Goal: Ask a question

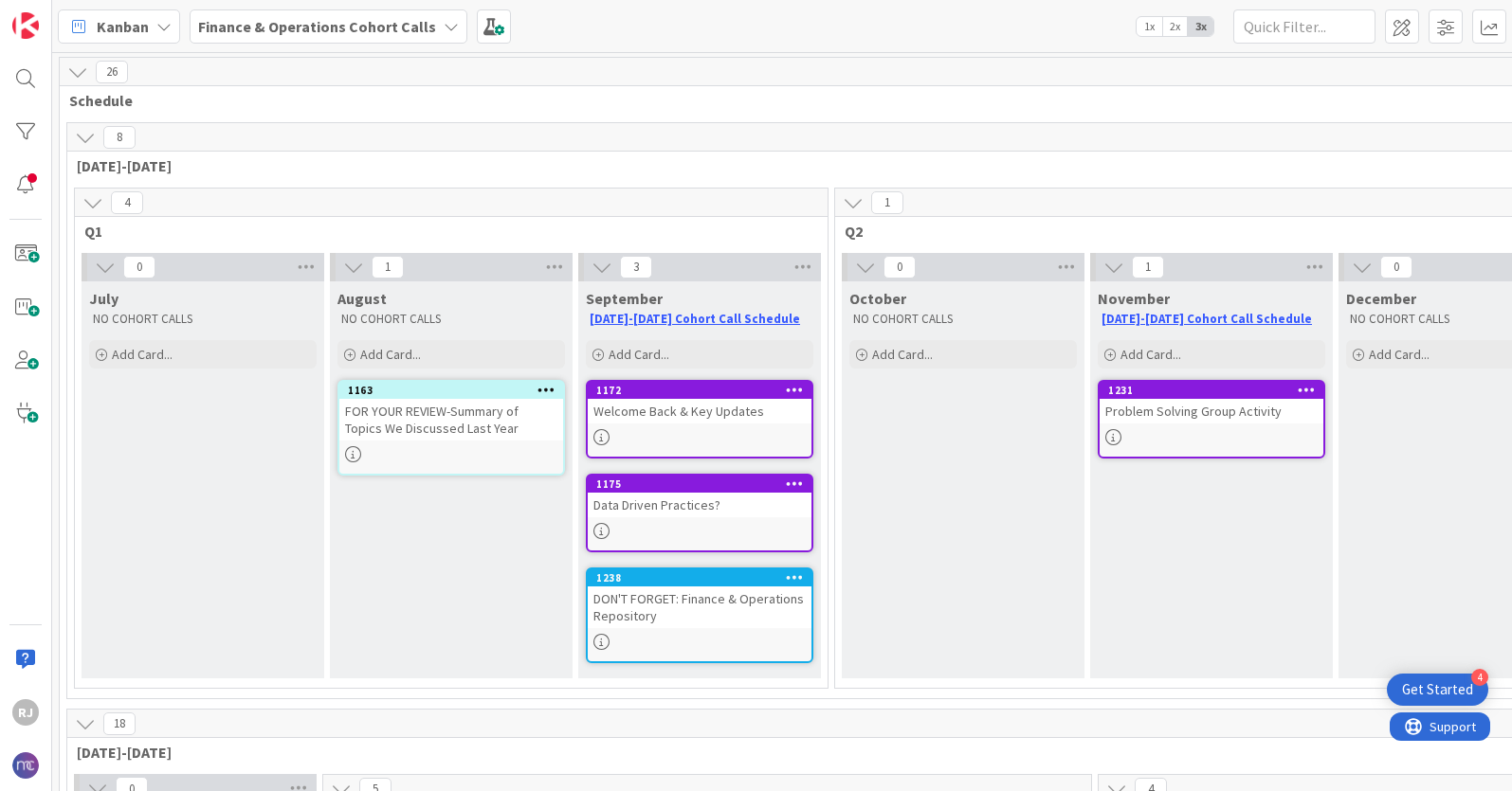
click at [386, 30] on b "Finance & Operations Cohort Calls" at bounding box center [316, 27] width 237 height 19
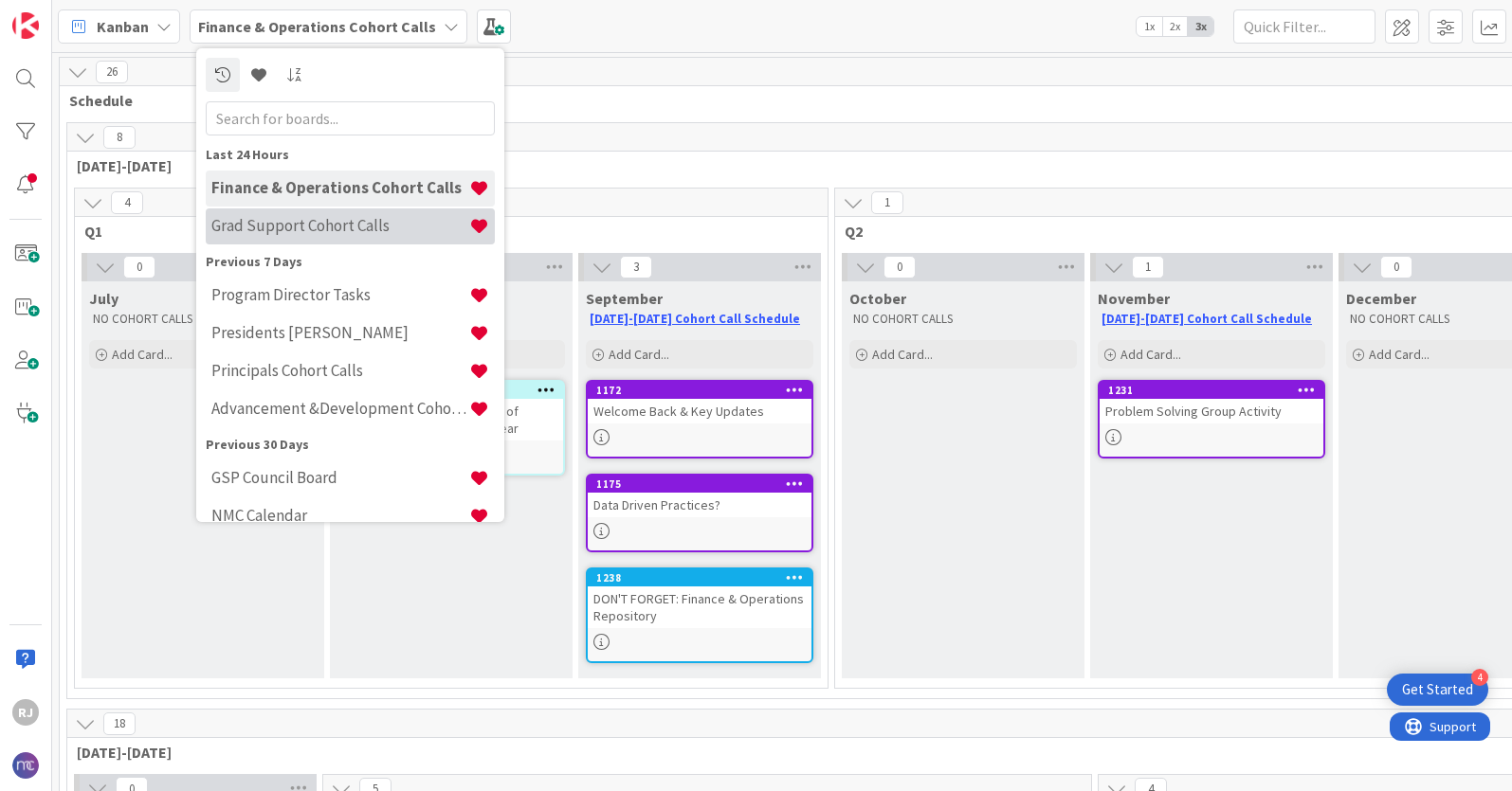
click at [309, 228] on h4 "Grad Support Cohort Calls" at bounding box center [340, 226] width 258 height 19
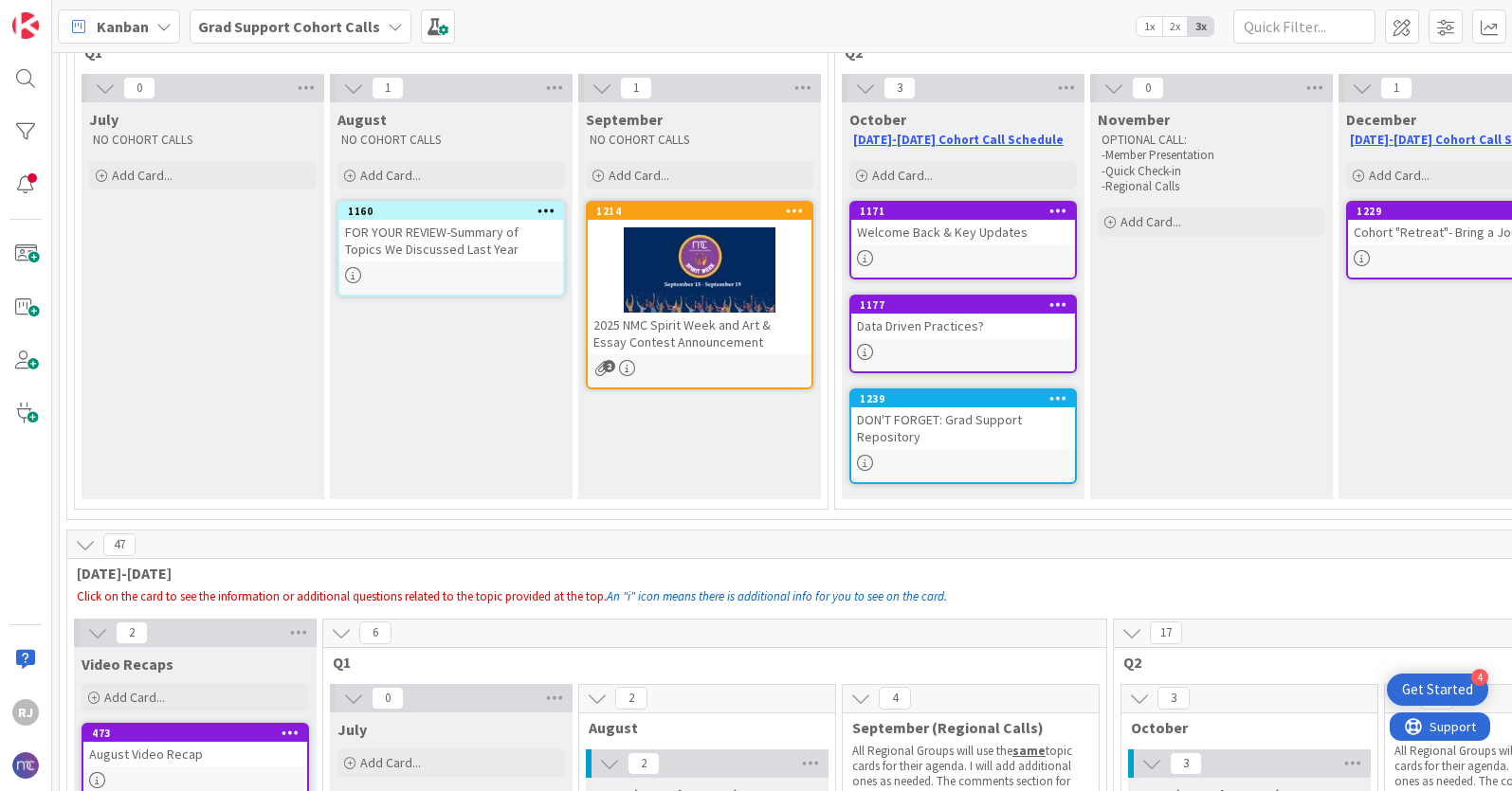
scroll to position [167, 0]
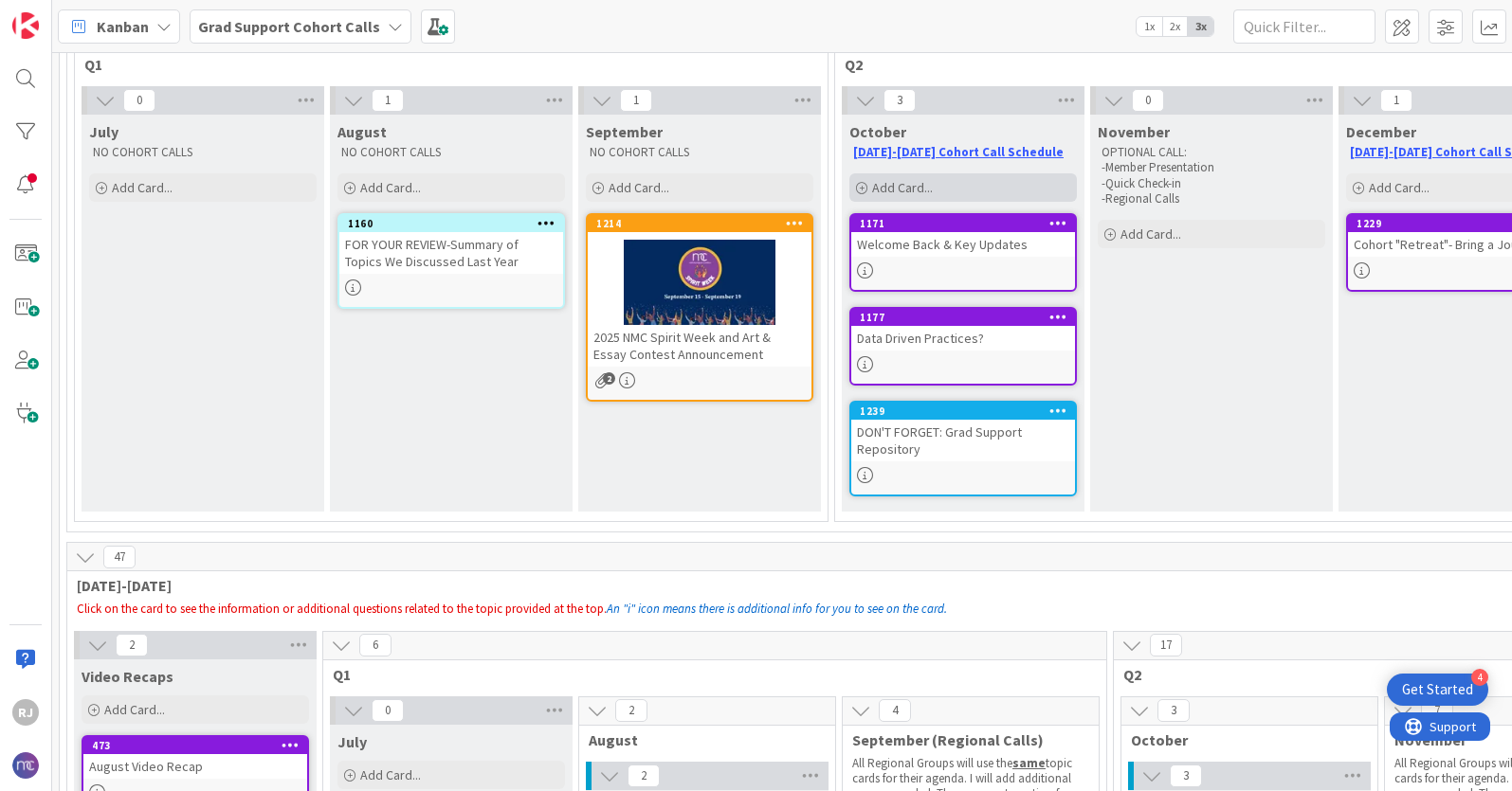
click at [902, 182] on span "Add Card..." at bounding box center [902, 187] width 61 height 17
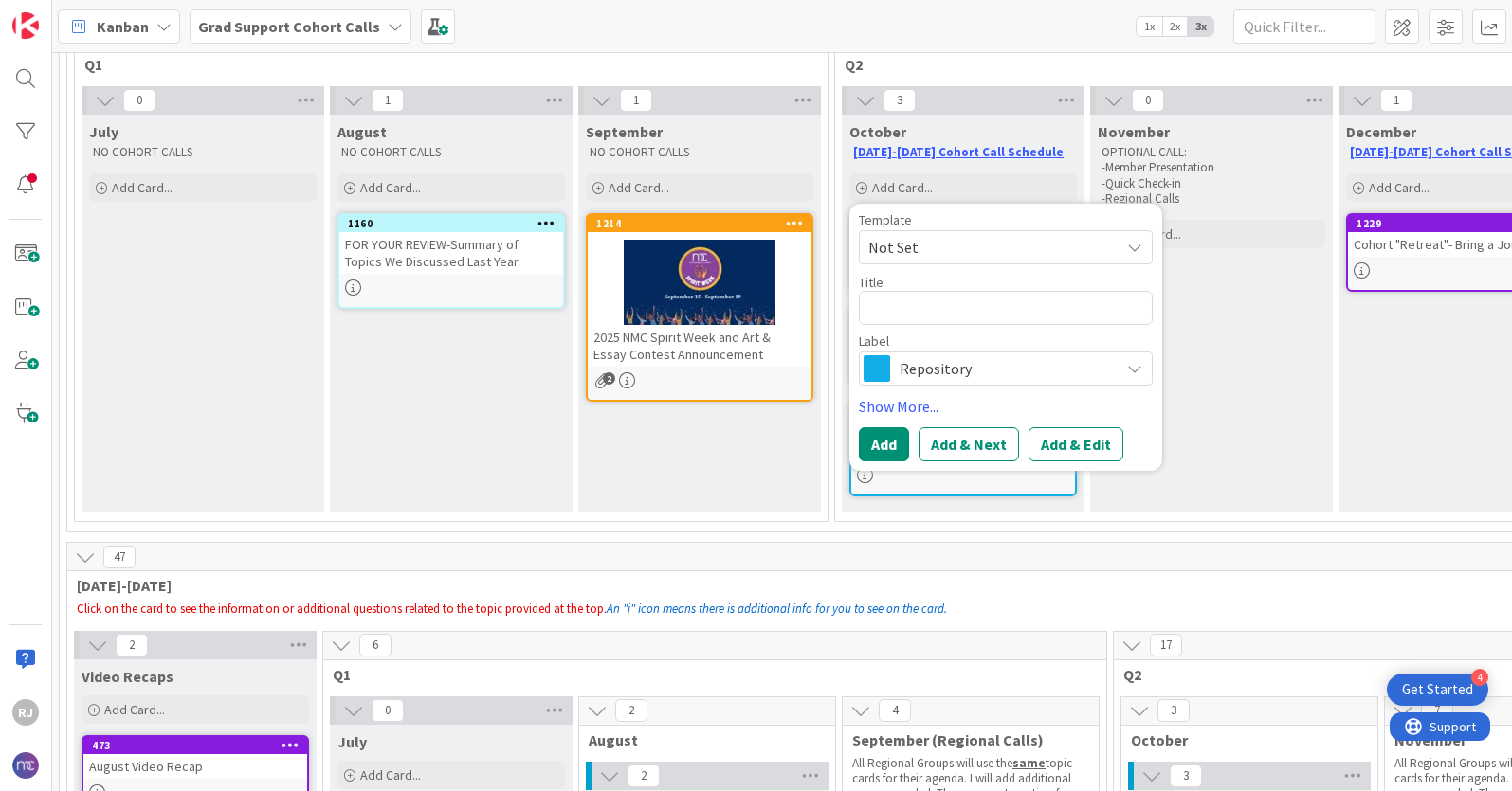
click at [930, 357] on span "Repository" at bounding box center [1004, 369] width 211 height 27
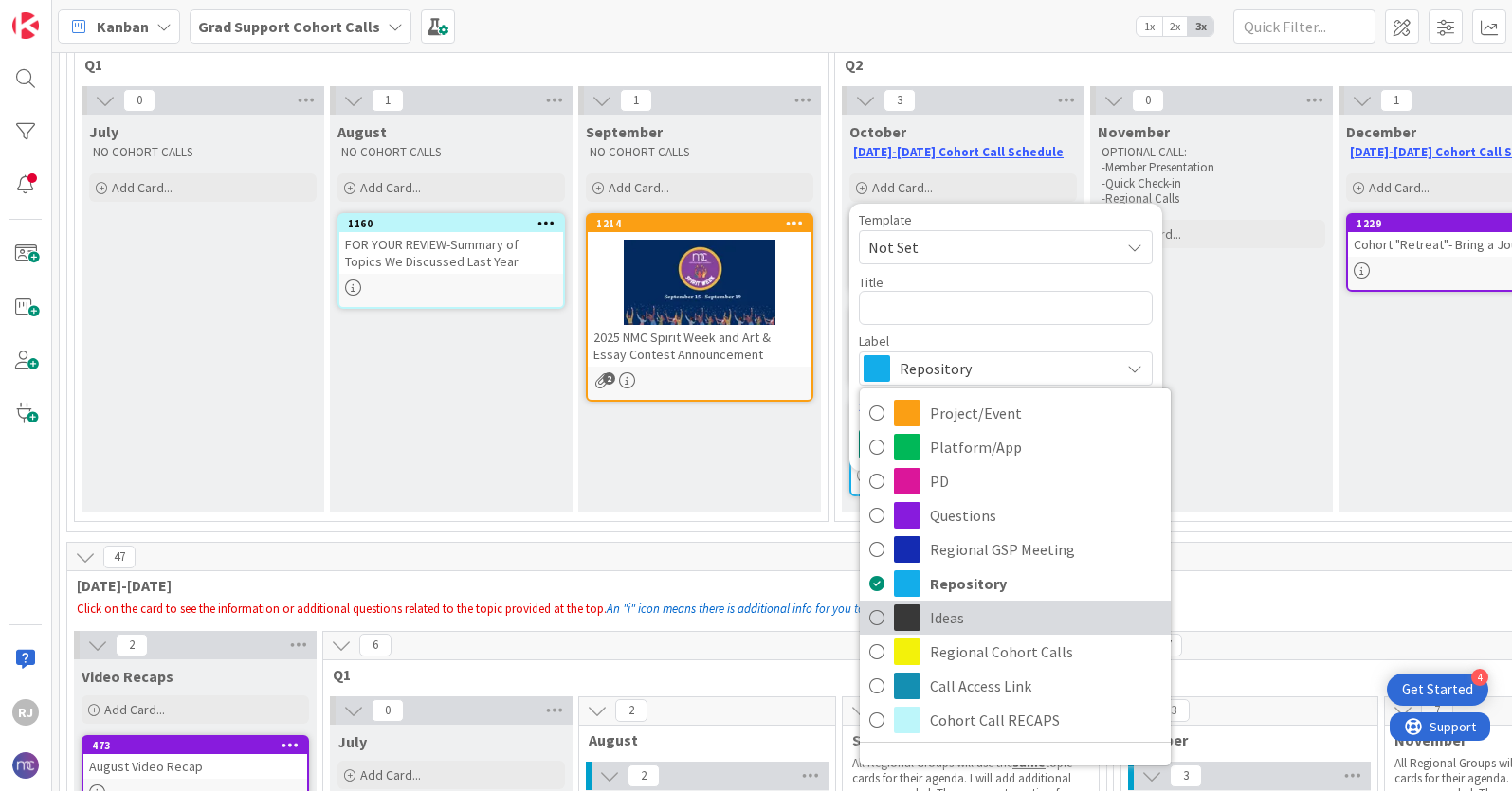
click at [972, 624] on span "Ideas" at bounding box center [1045, 618] width 232 height 29
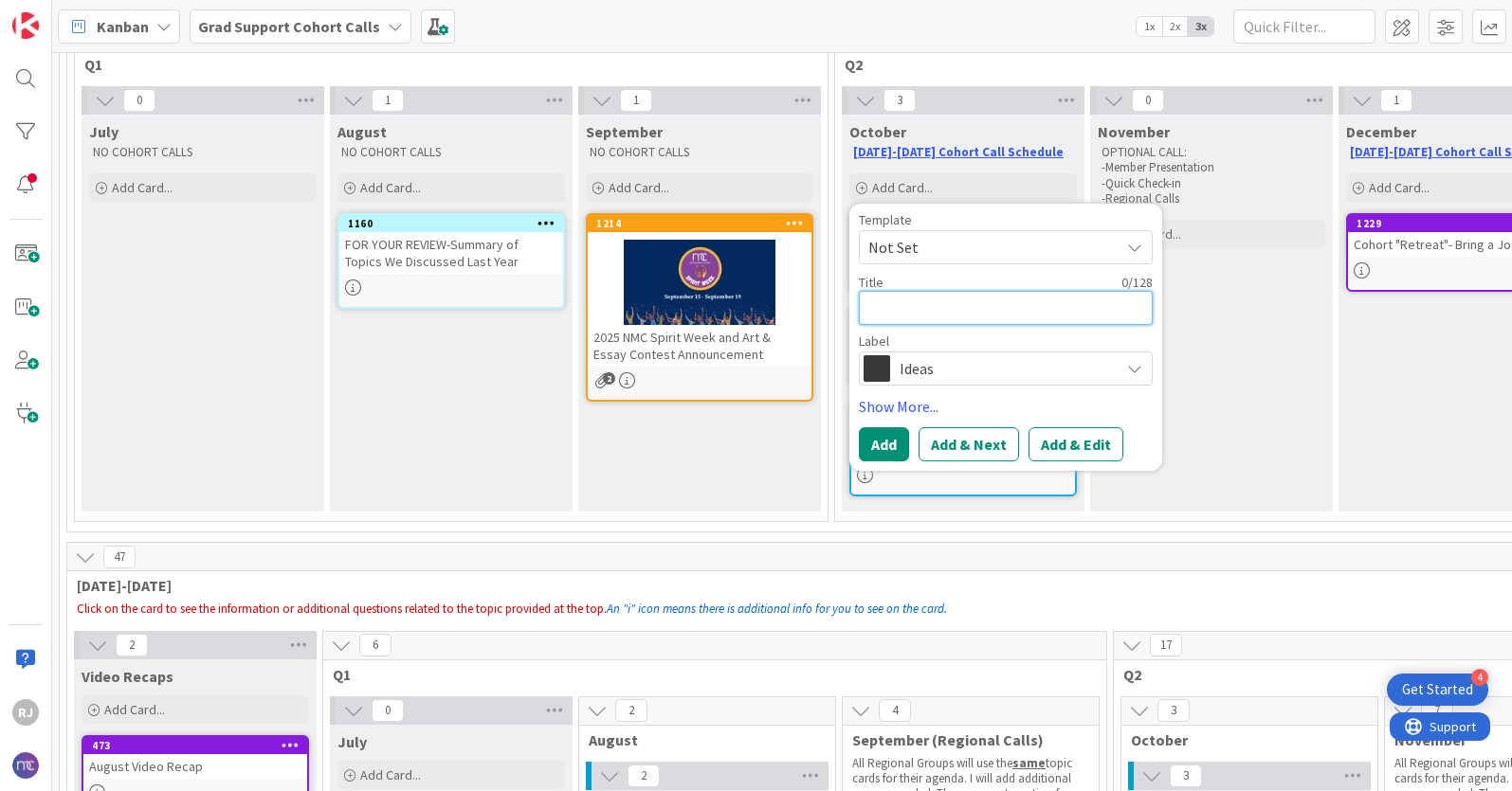
click at [917, 307] on textarea at bounding box center [1005, 308] width 294 height 34
type textarea "x"
type textarea "M"
type textarea "x"
type textarea "ME"
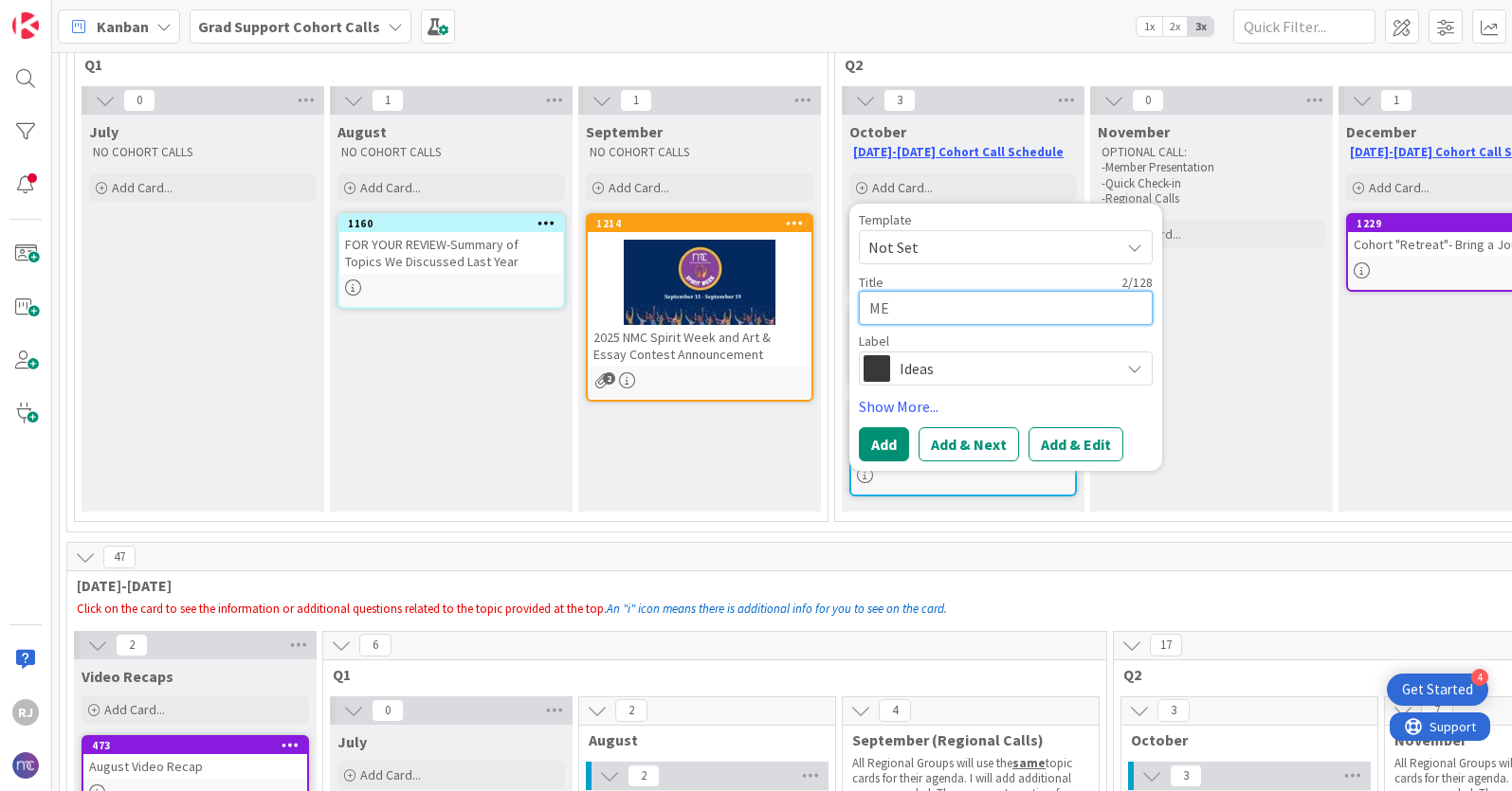
type textarea "x"
type textarea "MEM"
type textarea "x"
type textarea "MEME"
type textarea "x"
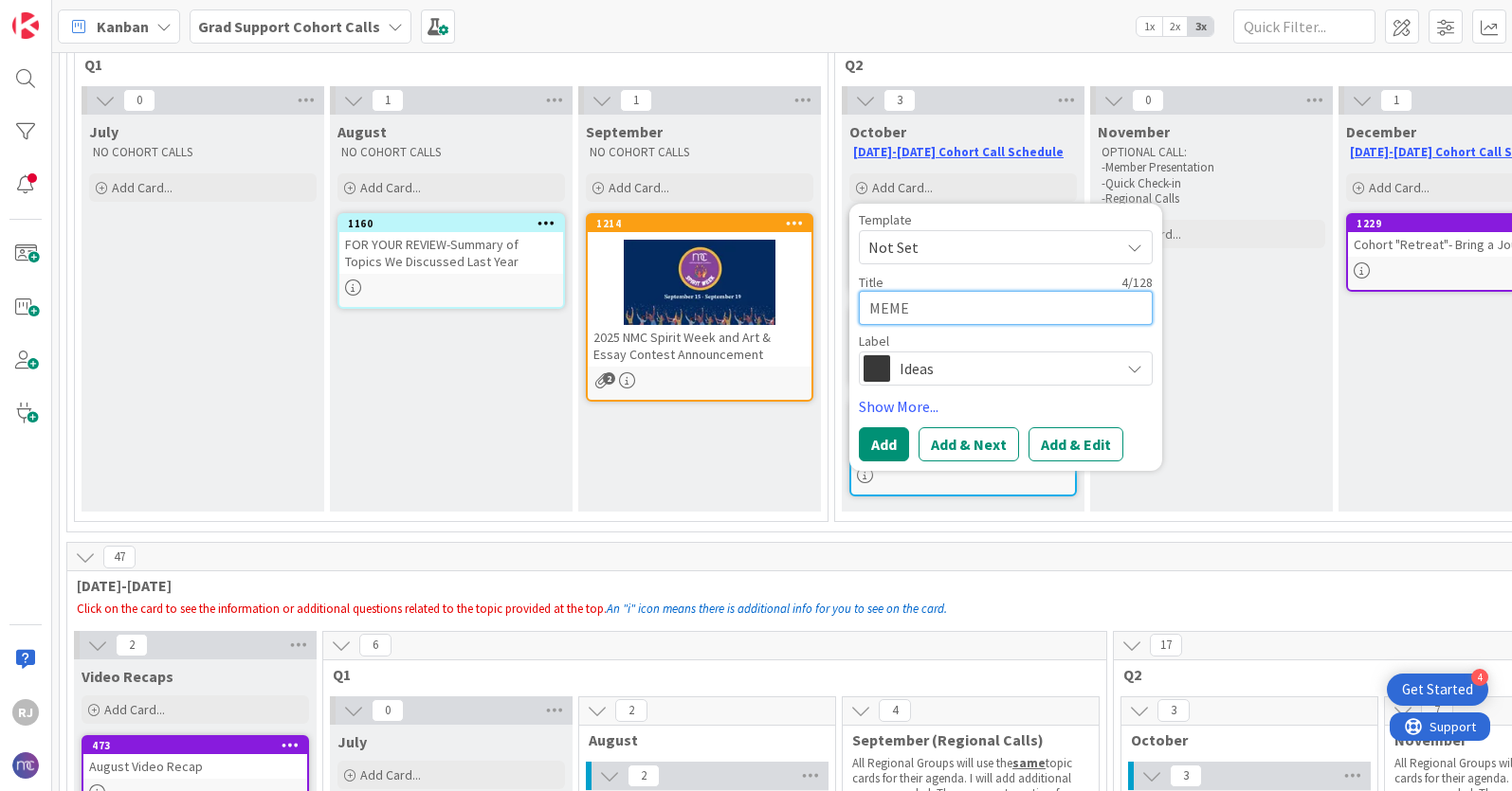
type textarea "MEMEB"
type textarea "x"
type textarea "MEME"
type textarea "x"
type textarea "MEM"
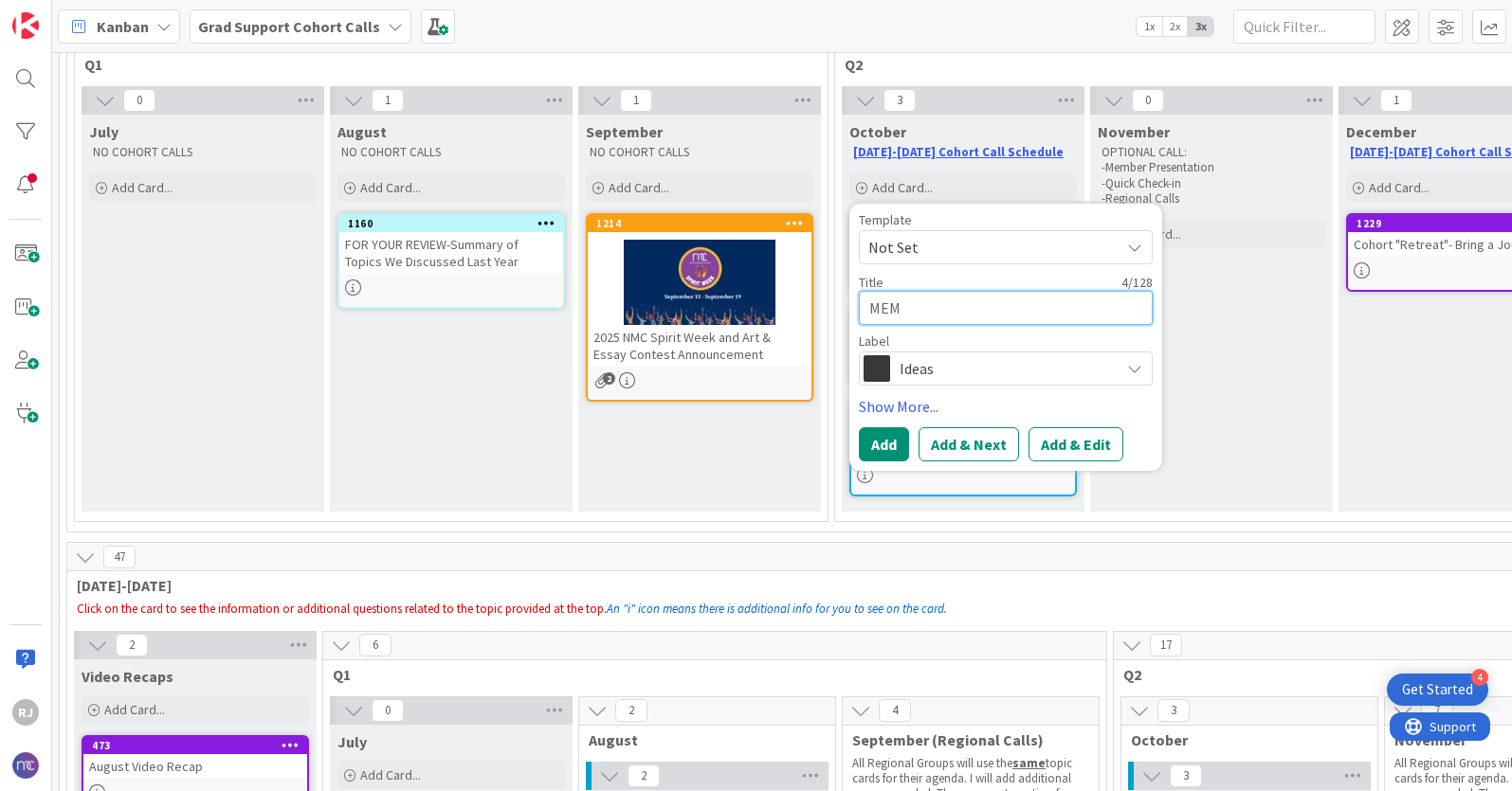
type textarea "x"
type textarea "MEMB"
type textarea "x"
type textarea "MEMBE"
type textarea "x"
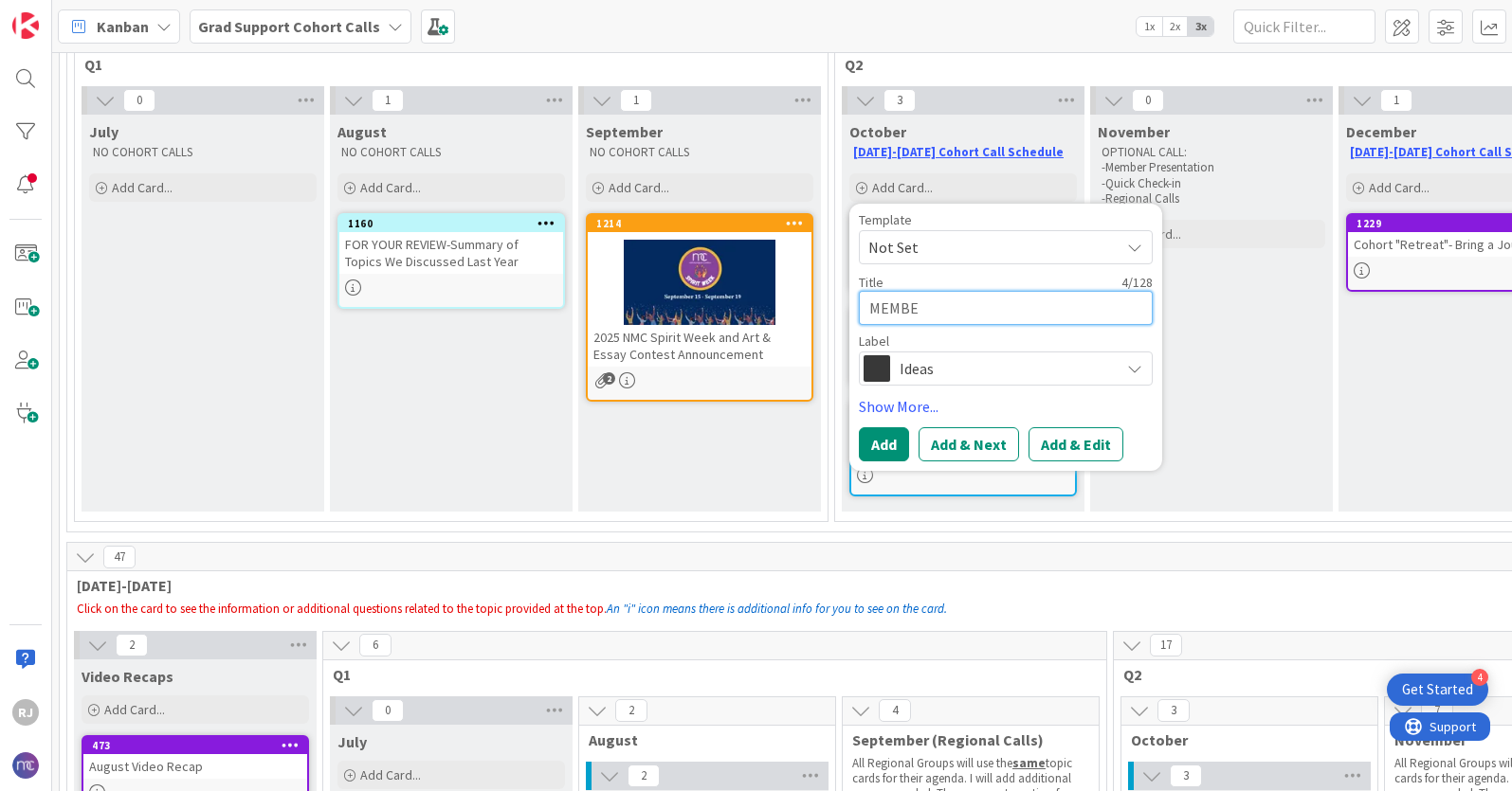
type textarea "MEMBER"
type textarea "x"
type textarea "MEMBER"
type textarea "x"
type textarea "MEMBER QU"
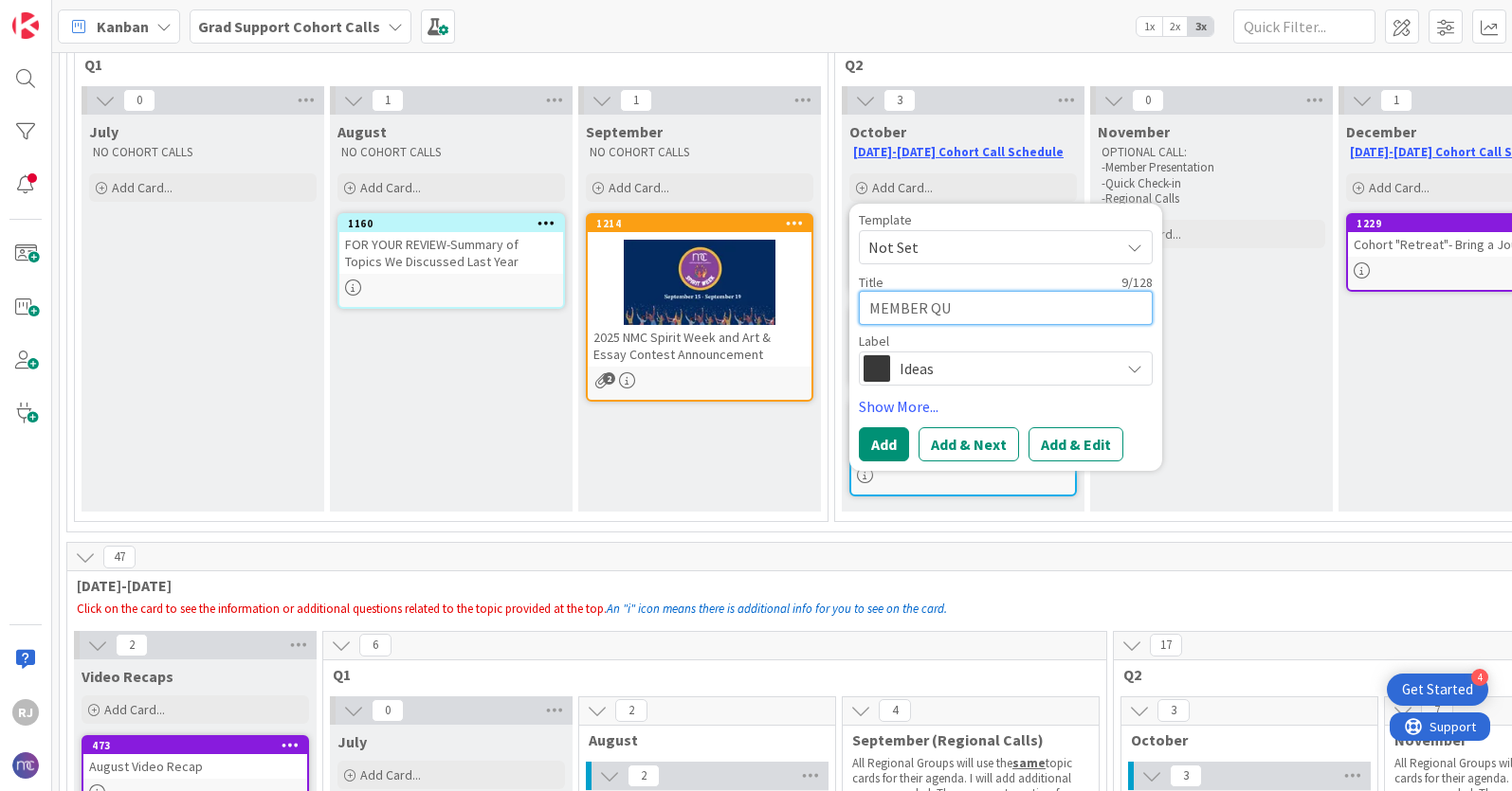
type textarea "x"
type textarea "MEMBER QUE"
type textarea "x"
type textarea "MEMBER QUES"
type textarea "x"
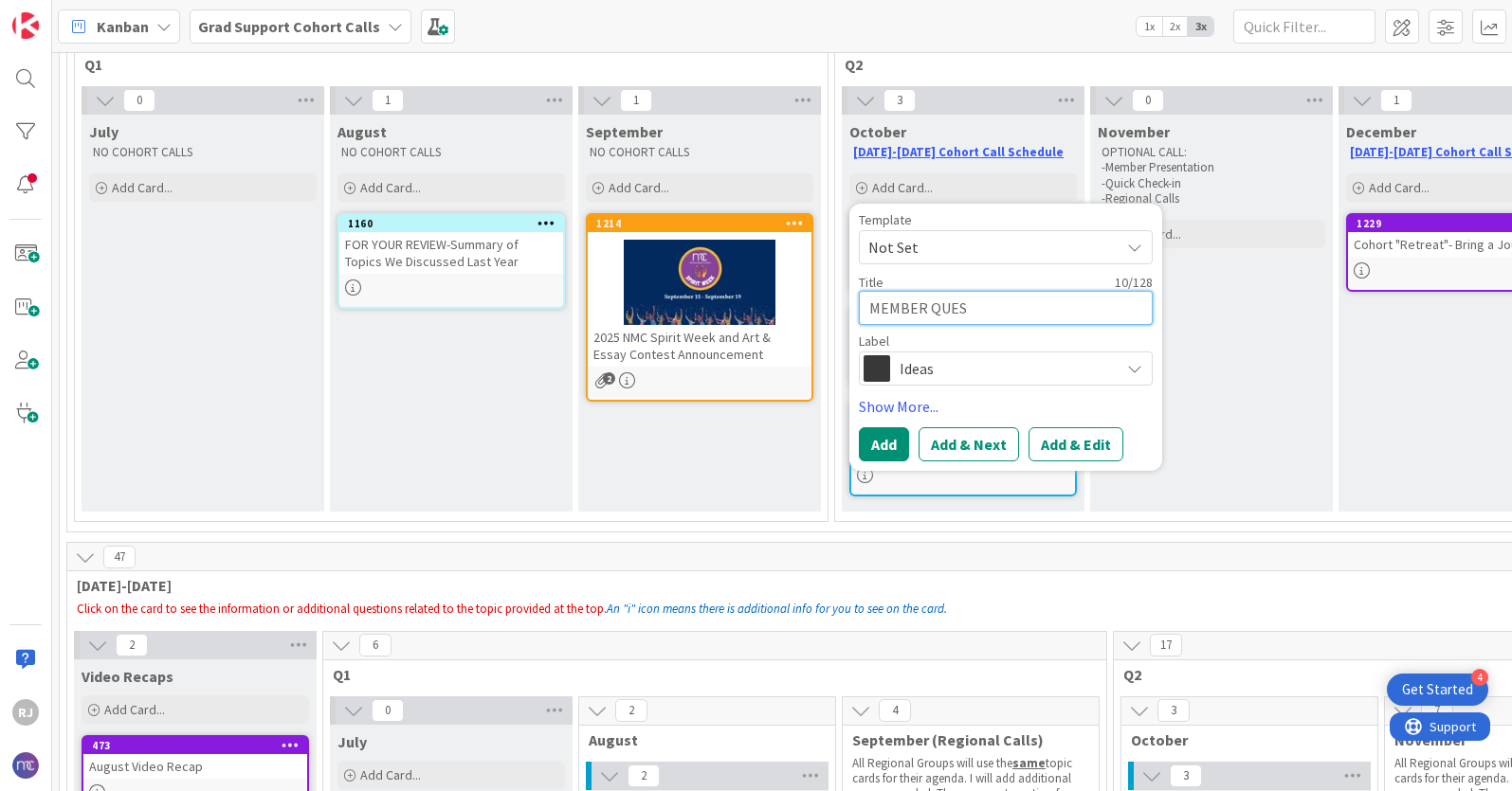
type textarea "MEMBER QUEST"
type textarea "x"
type textarea "MEMBER QUESTI"
type textarea "x"
type textarea "MEMBER QUESTIO"
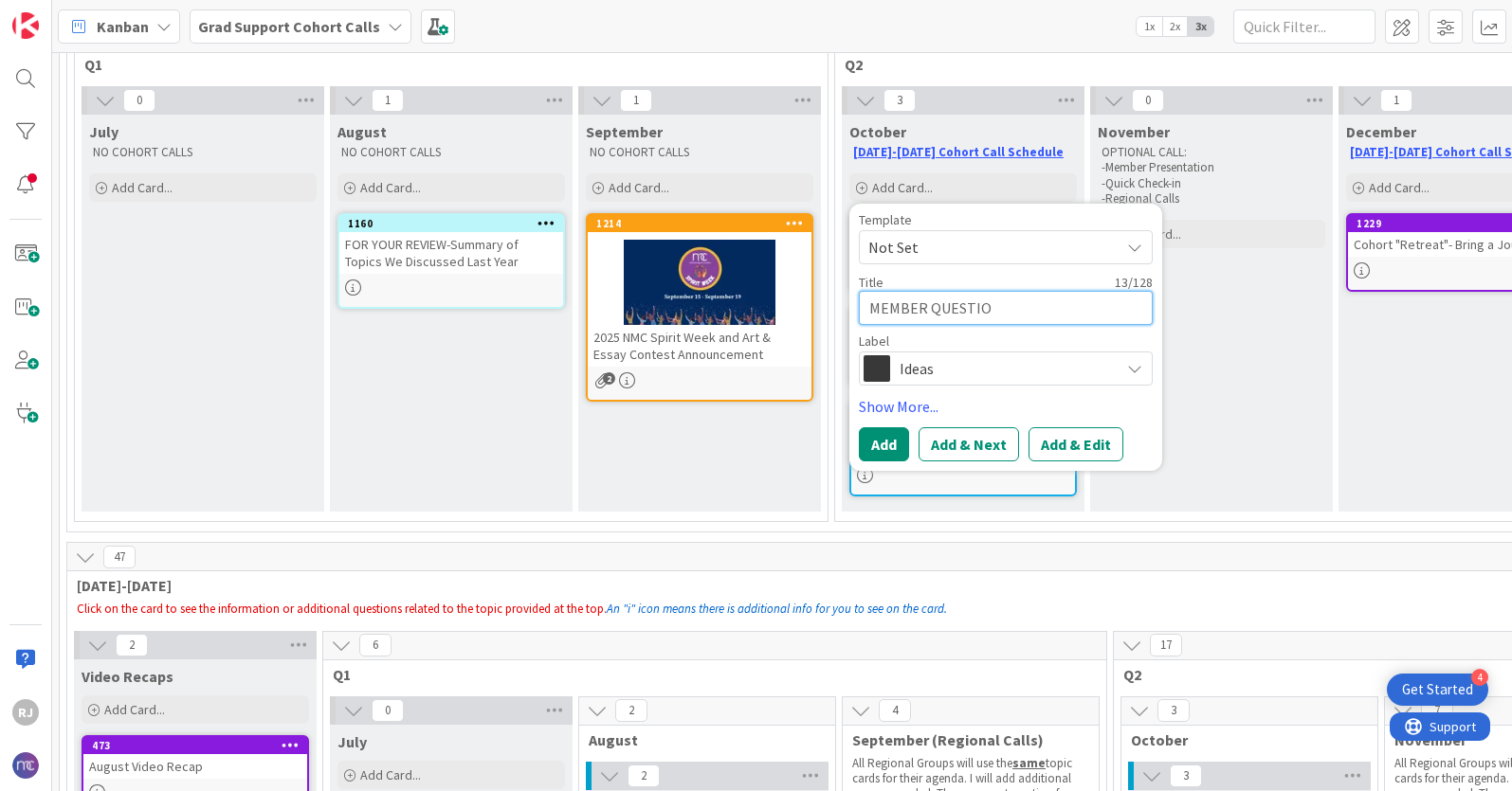
type textarea "x"
type textarea "MEMBER QUESTION"
type textarea "x"
type textarea "MEMBER QUESTION:"
type textarea "x"
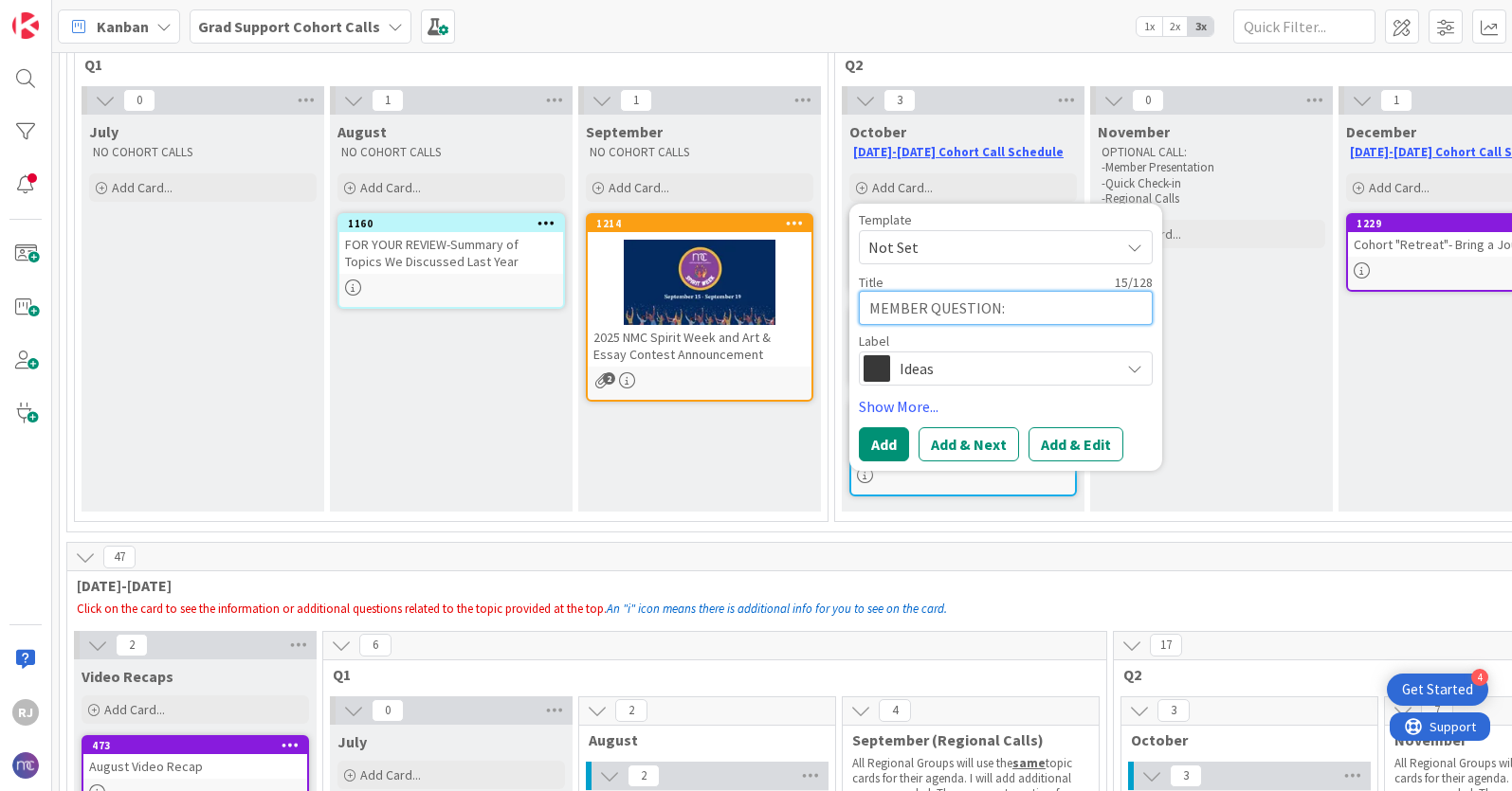
type textarea "MEMBER QUESTION:"
type textarea "x"
type textarea "MEMBER QUESTION: AR"
type textarea "x"
type textarea "MEMBER QUESTION: ARE"
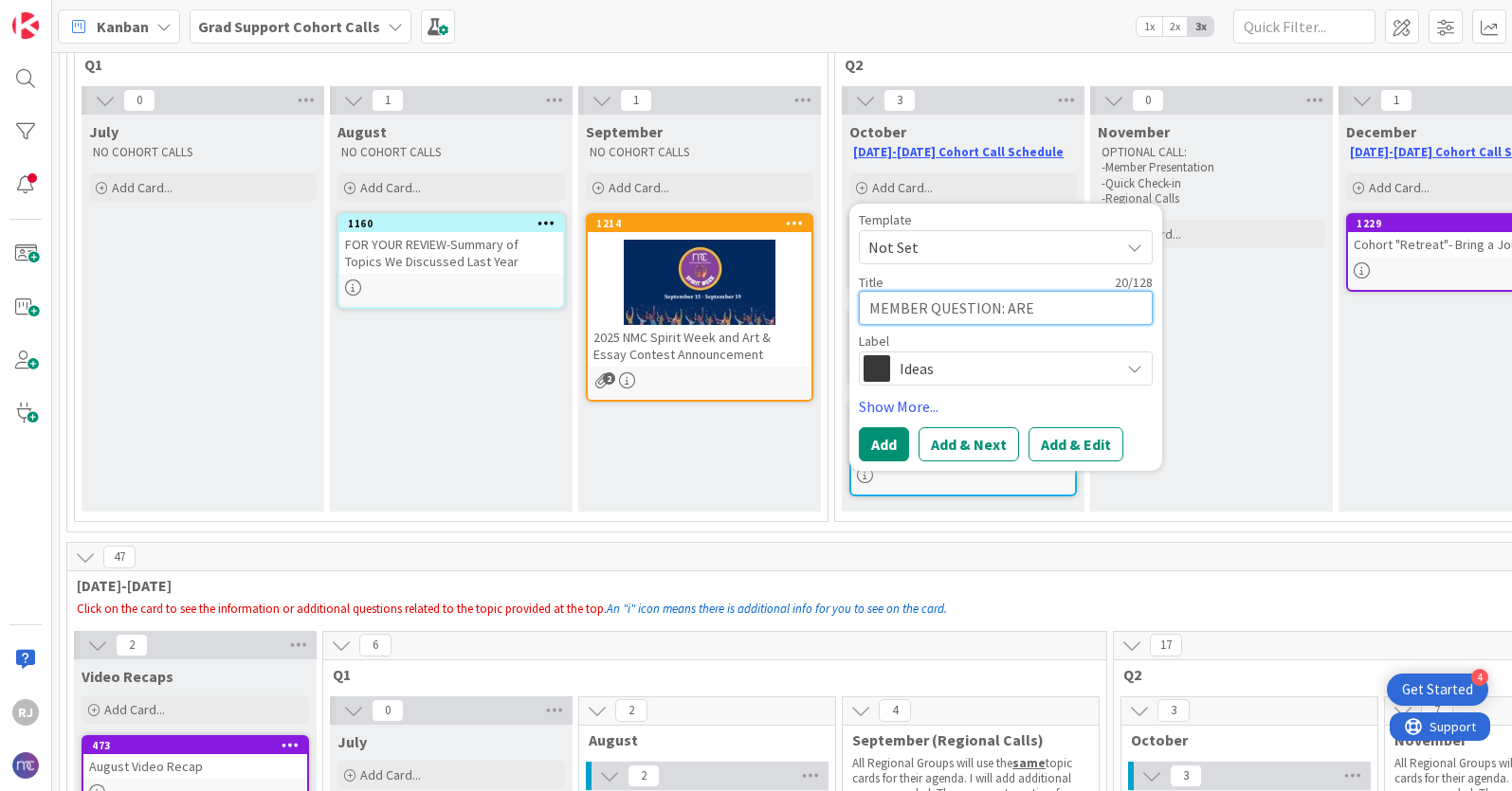
type textarea "x"
type textarea "MEMBER QUESTION: AR"
type textarea "x"
type textarea "MEMBER QUESTION: A"
type textarea "x"
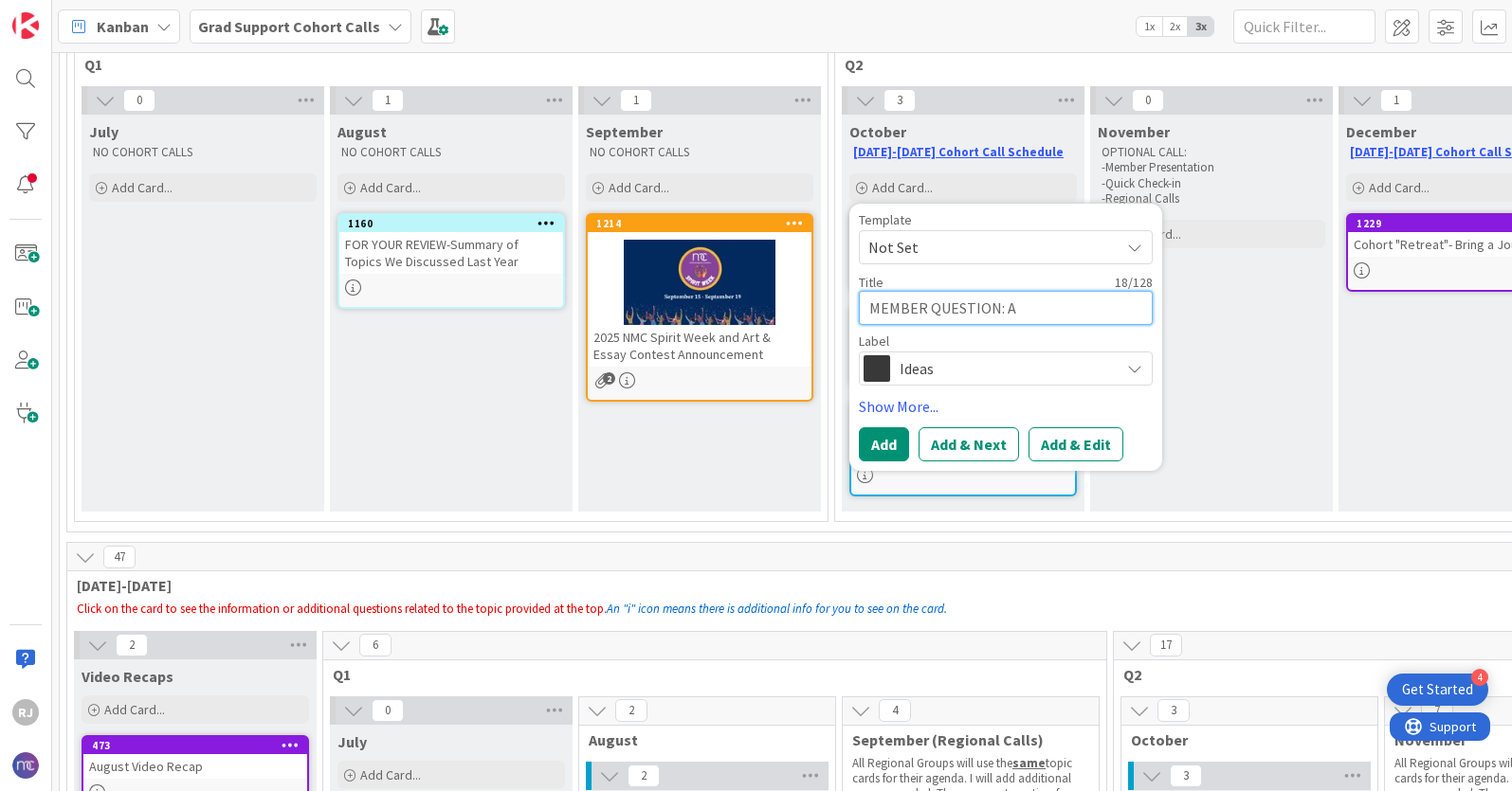
type textarea "MEMBER QUESTION: AR"
type textarea "x"
type textarea "MEMBER QUESTION: ARE"
type textarea "x"
type textarea "MEMBER QUESTION: ARE"
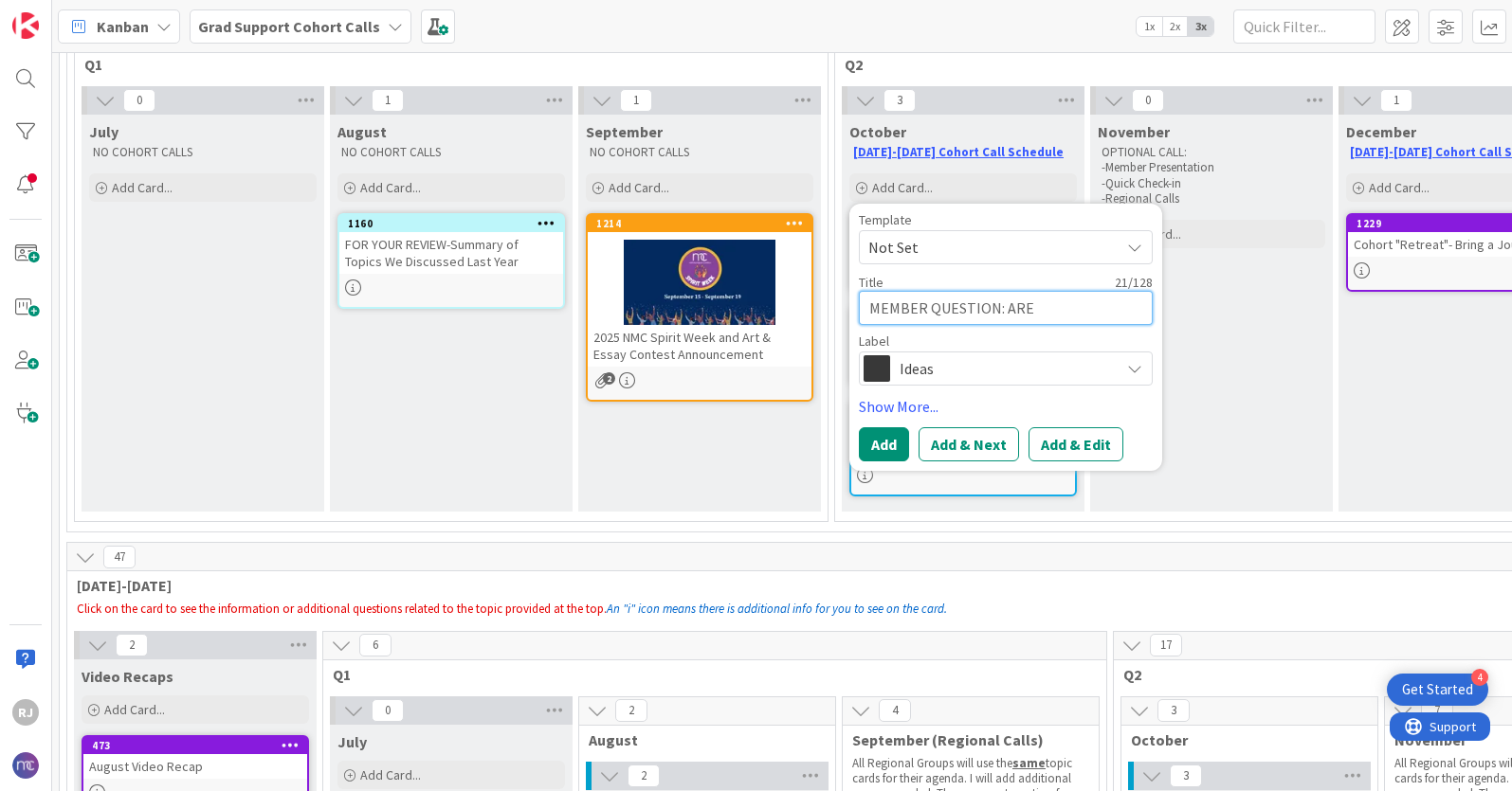
type textarea "x"
type textarea "MEMBER QUESTION: ARE"
type textarea "x"
type textarea "MEMBER QUESTION: AR"
type textarea "x"
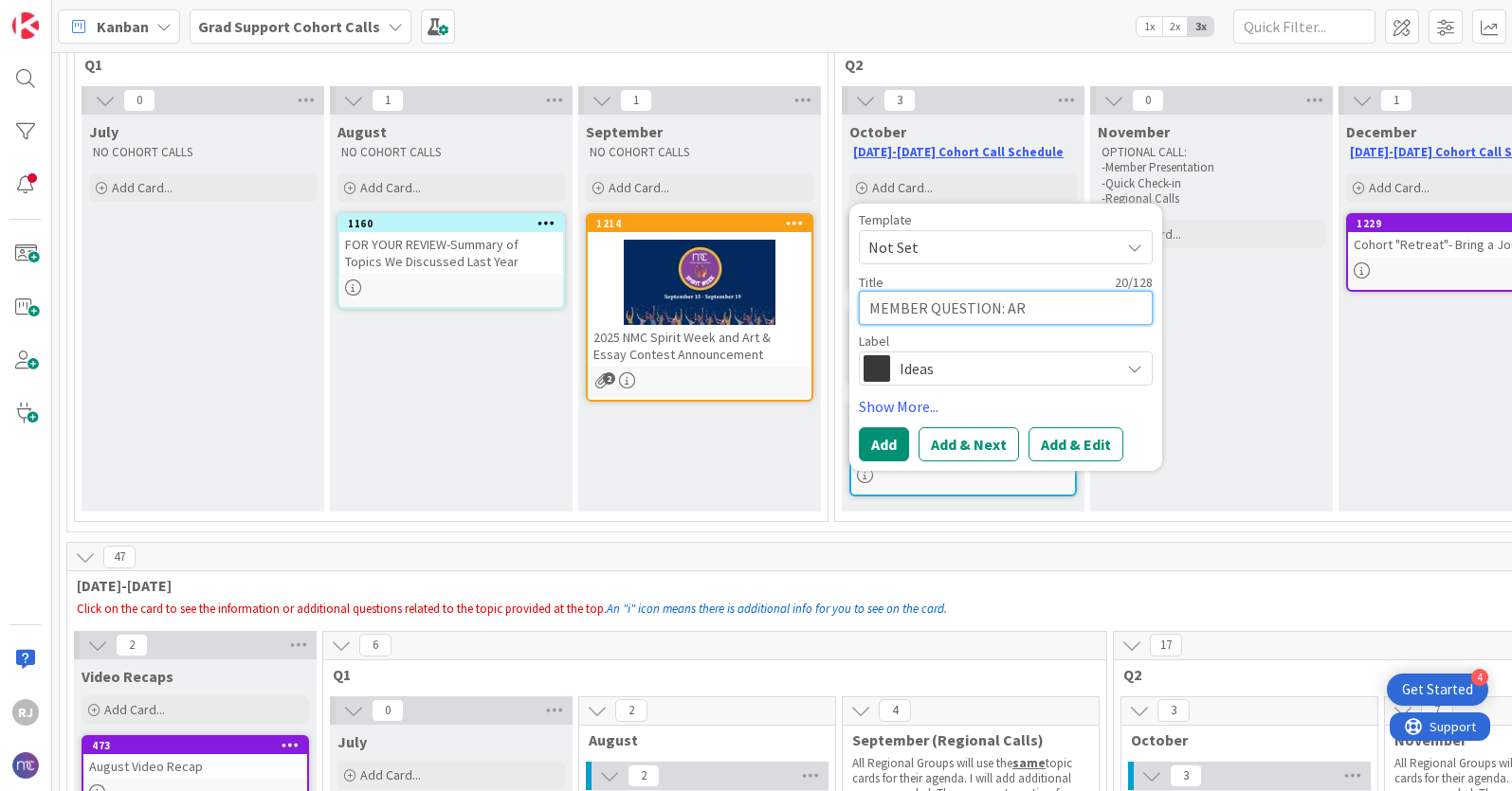
type textarea "MEMBER QUESTION: A"
type textarea "x"
type textarea "MEMBER QUESTION: AY"
type textarea "x"
type textarea "MEMBER QUESTION: A"
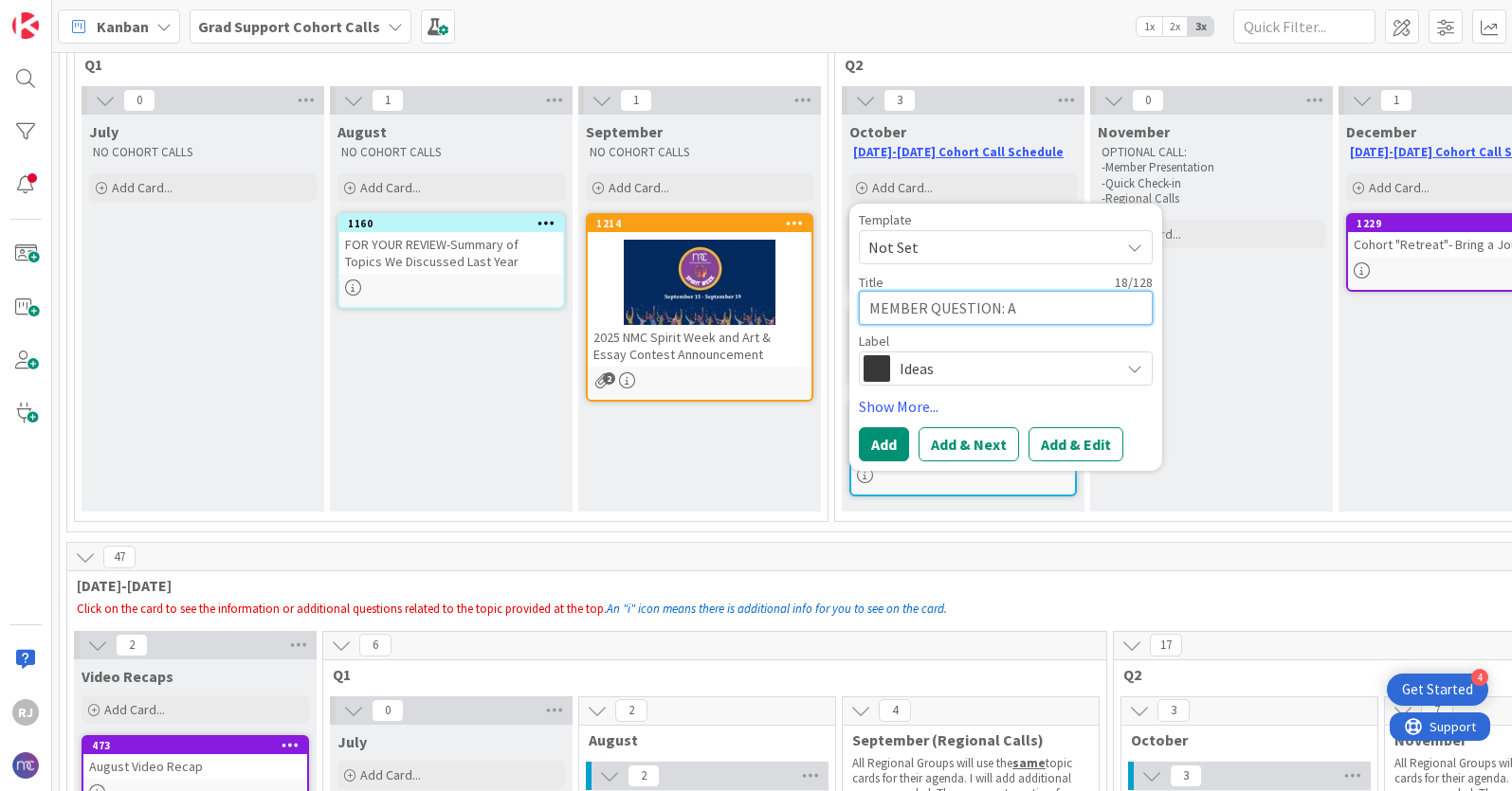
type textarea "x"
type textarea "MEMBER QUESTION: A"
type textarea "x"
type textarea "MEMBER QUESTION: A yo"
type textarea "x"
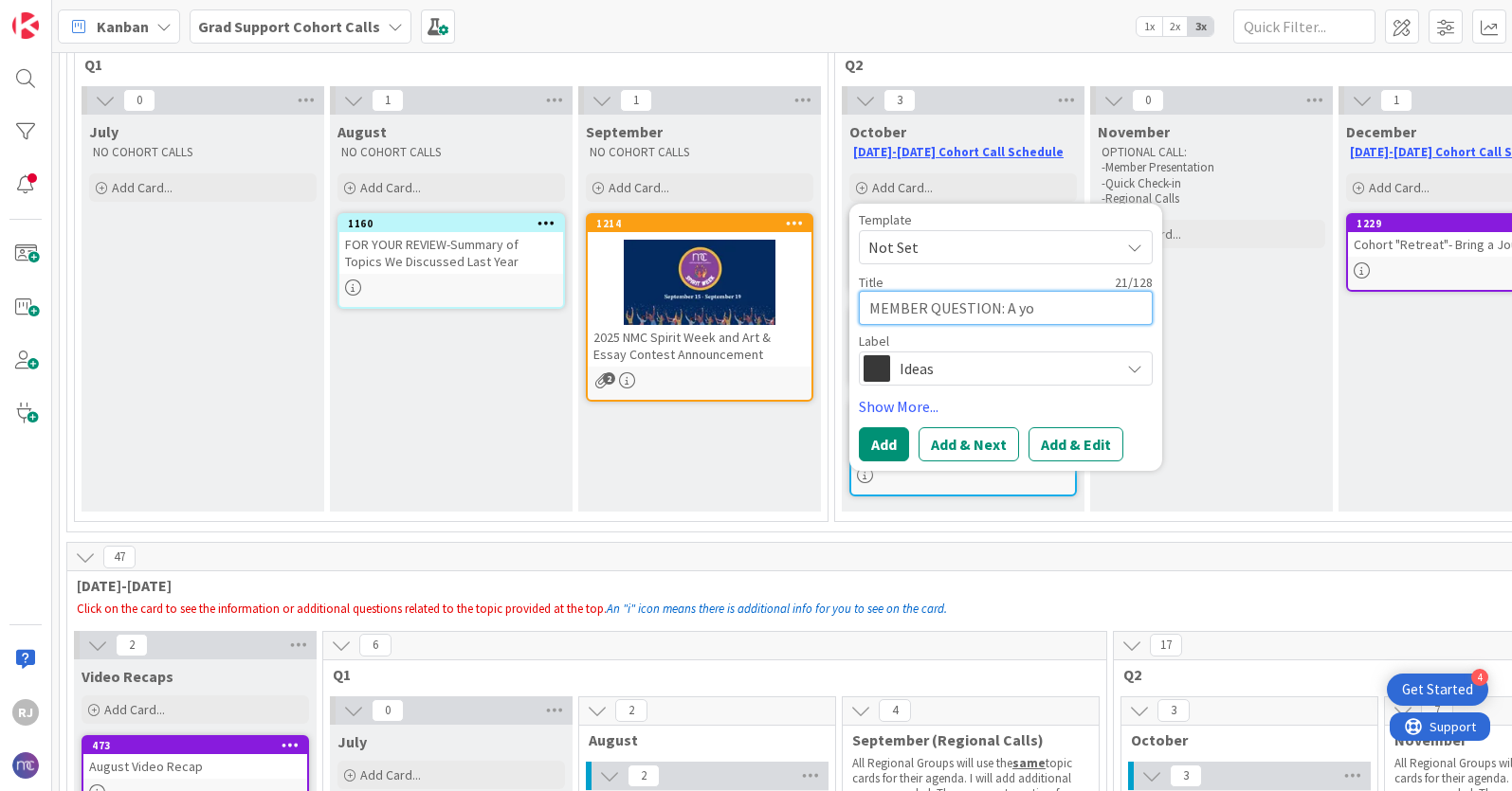
type textarea "MEMBER QUESTION: A you"
type textarea "x"
type textarea "MEMBER QUESTION: A you"
type textarea "x"
type textarea "MEMBER QUESTION: A you"
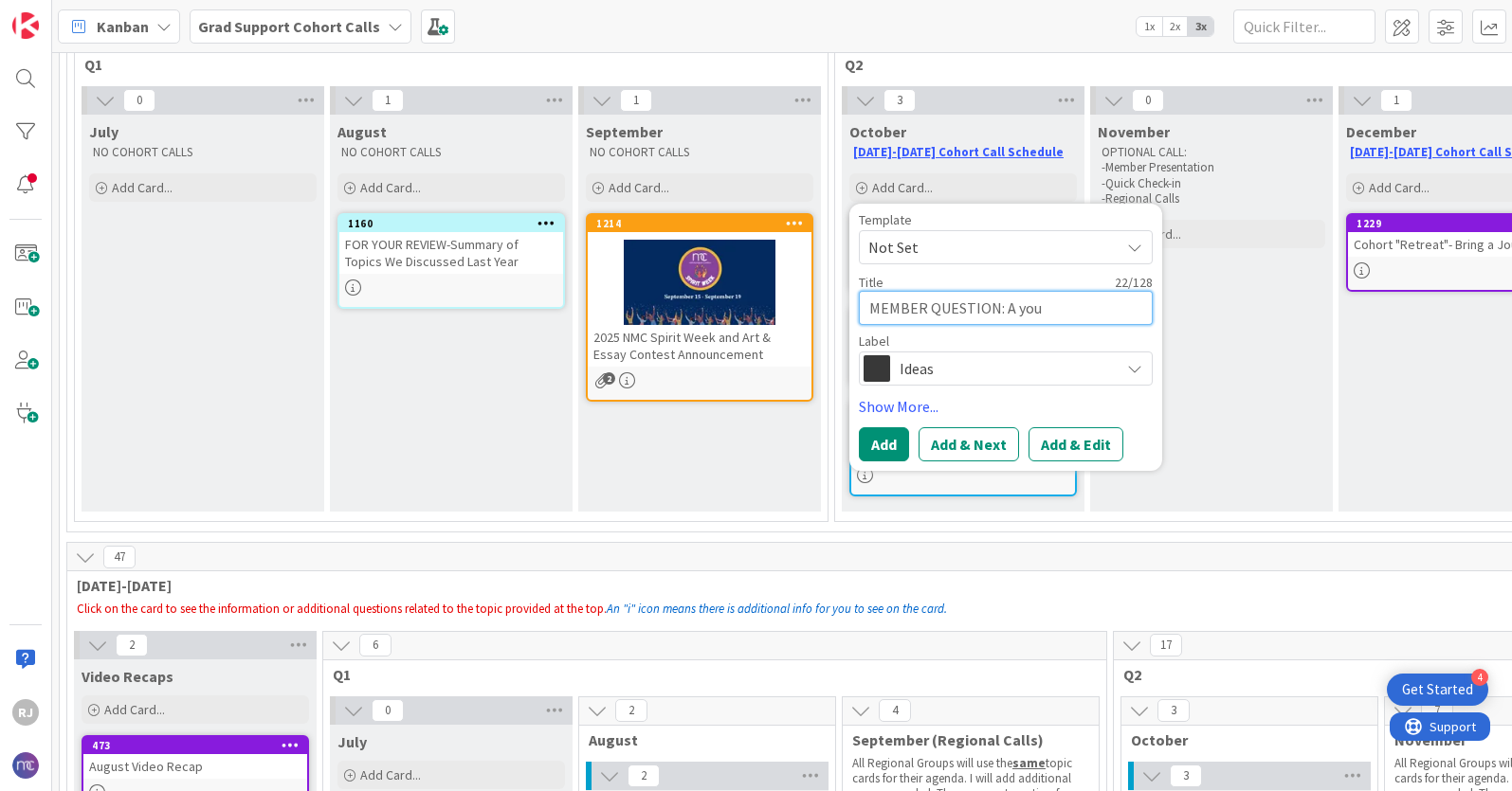
type textarea "x"
type textarea "MEMBER QUESTION: A yo"
type textarea "x"
type textarea "MEMBER QUESTION: A y"
type textarea "x"
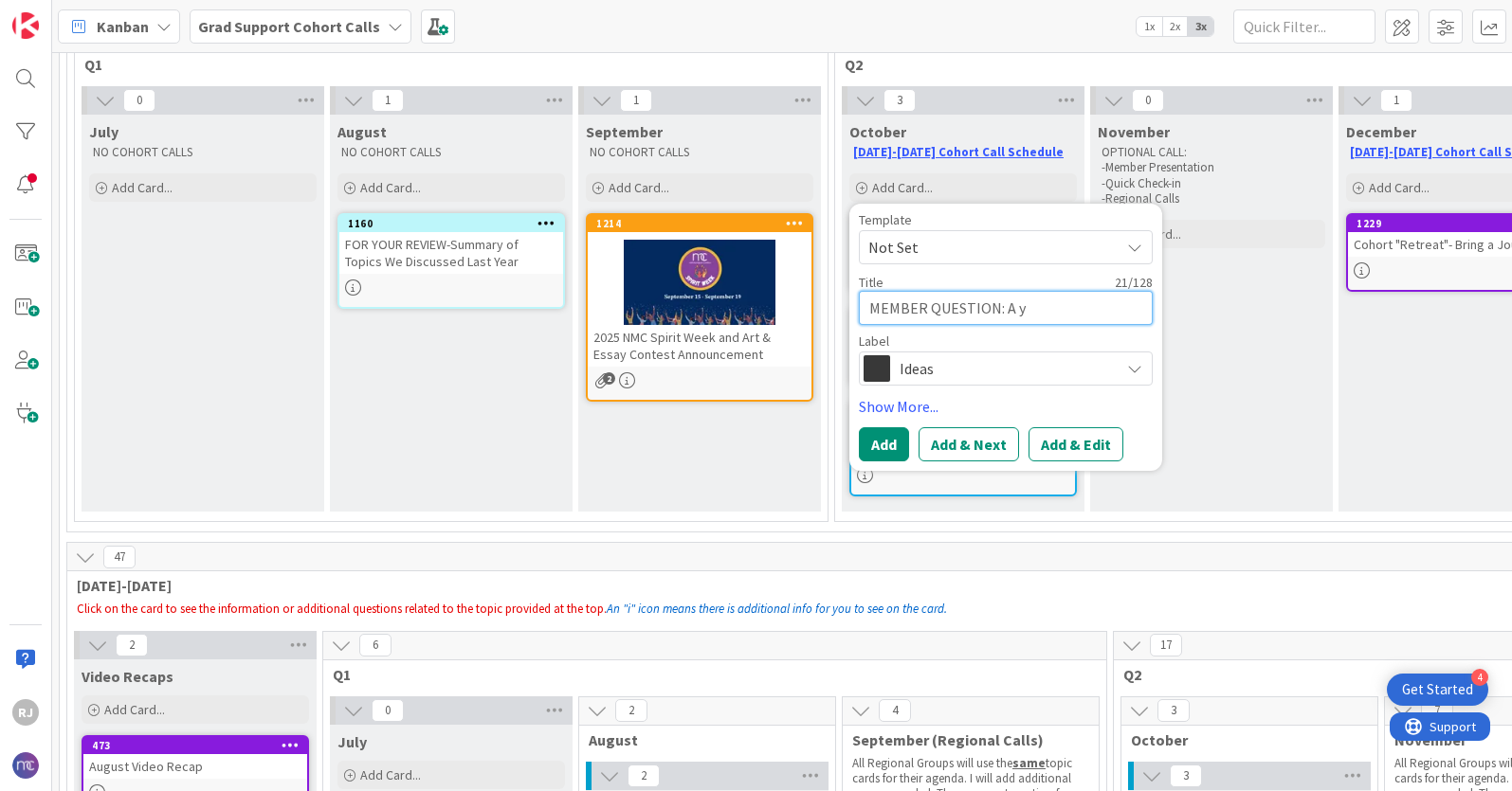
type textarea "MEMBER QUESTION: A"
type textarea "x"
type textarea "MEMBER QUESTION: A Y"
type textarea "x"
type textarea "MEMBER QUESTION: A Yo"
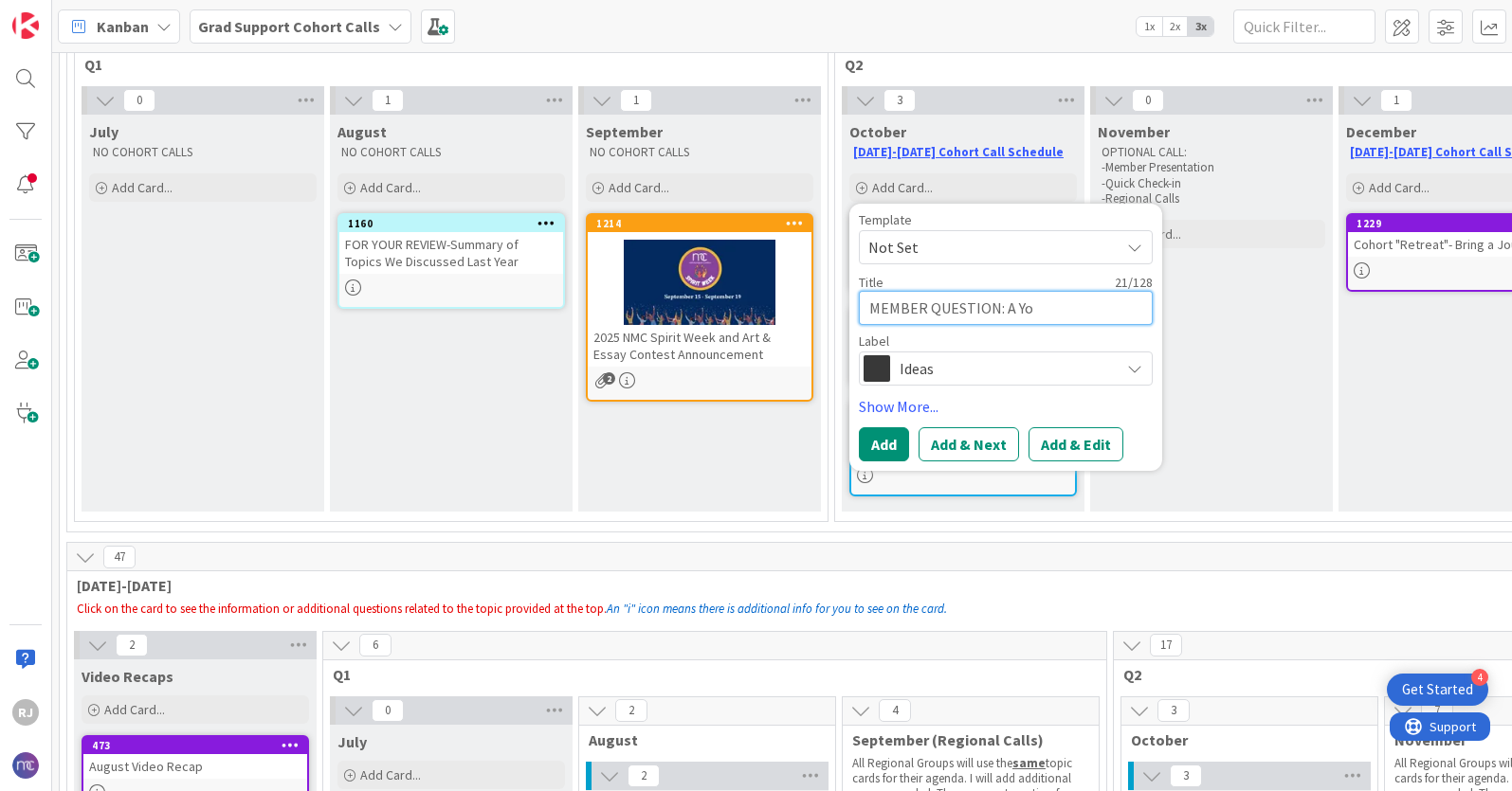
type textarea "x"
type textarea "MEMBER QUESTION: A You"
type textarea "x"
type textarea "MEMBER QUESTION: A You"
type textarea "x"
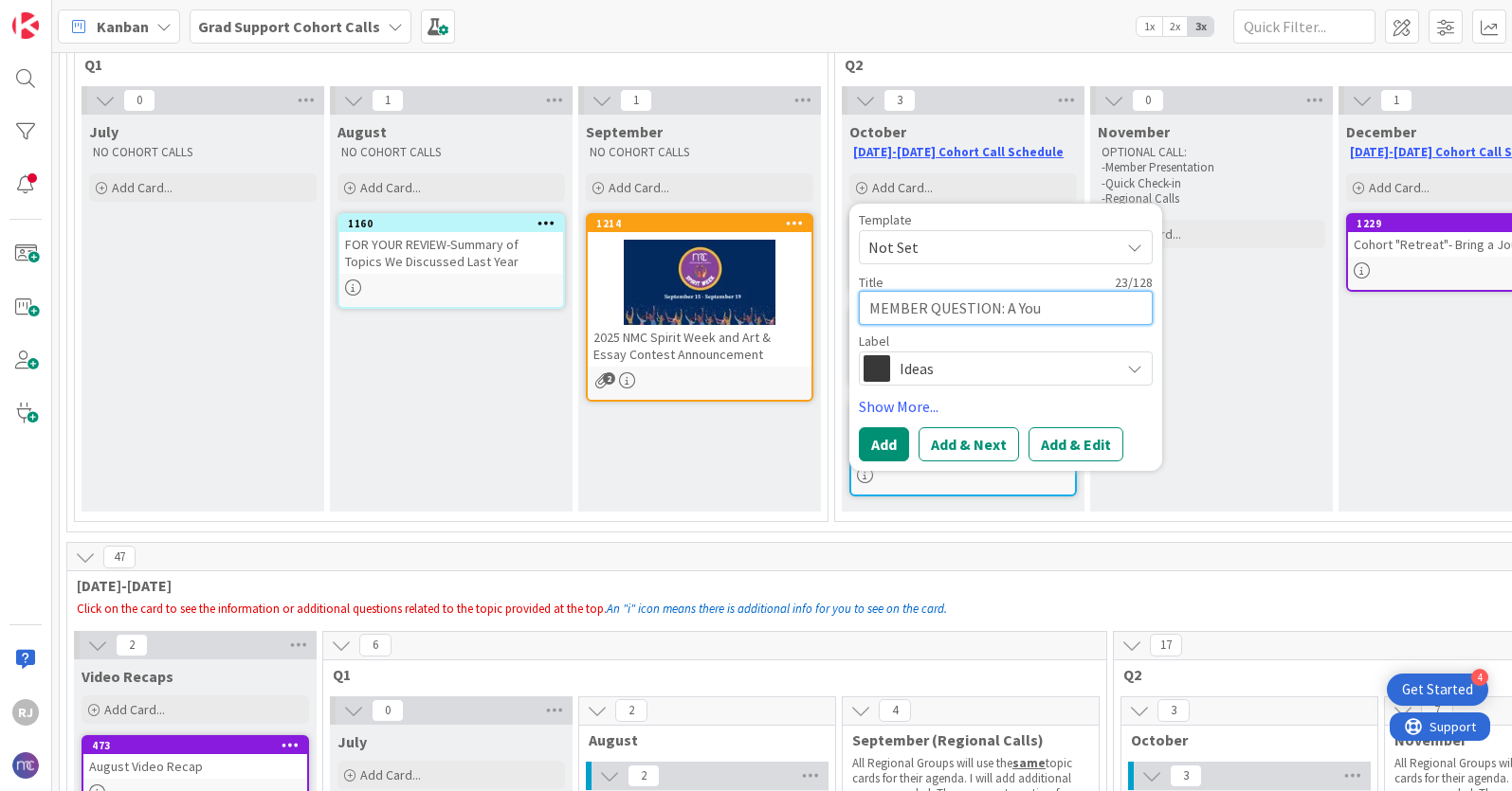
type textarea "MEMBER QUESTION: A You U"
type textarea "x"
type textarea "MEMBER QUESTION: A You Us"
type textarea "x"
type textarea "MEMBER QUESTION: A You Usi"
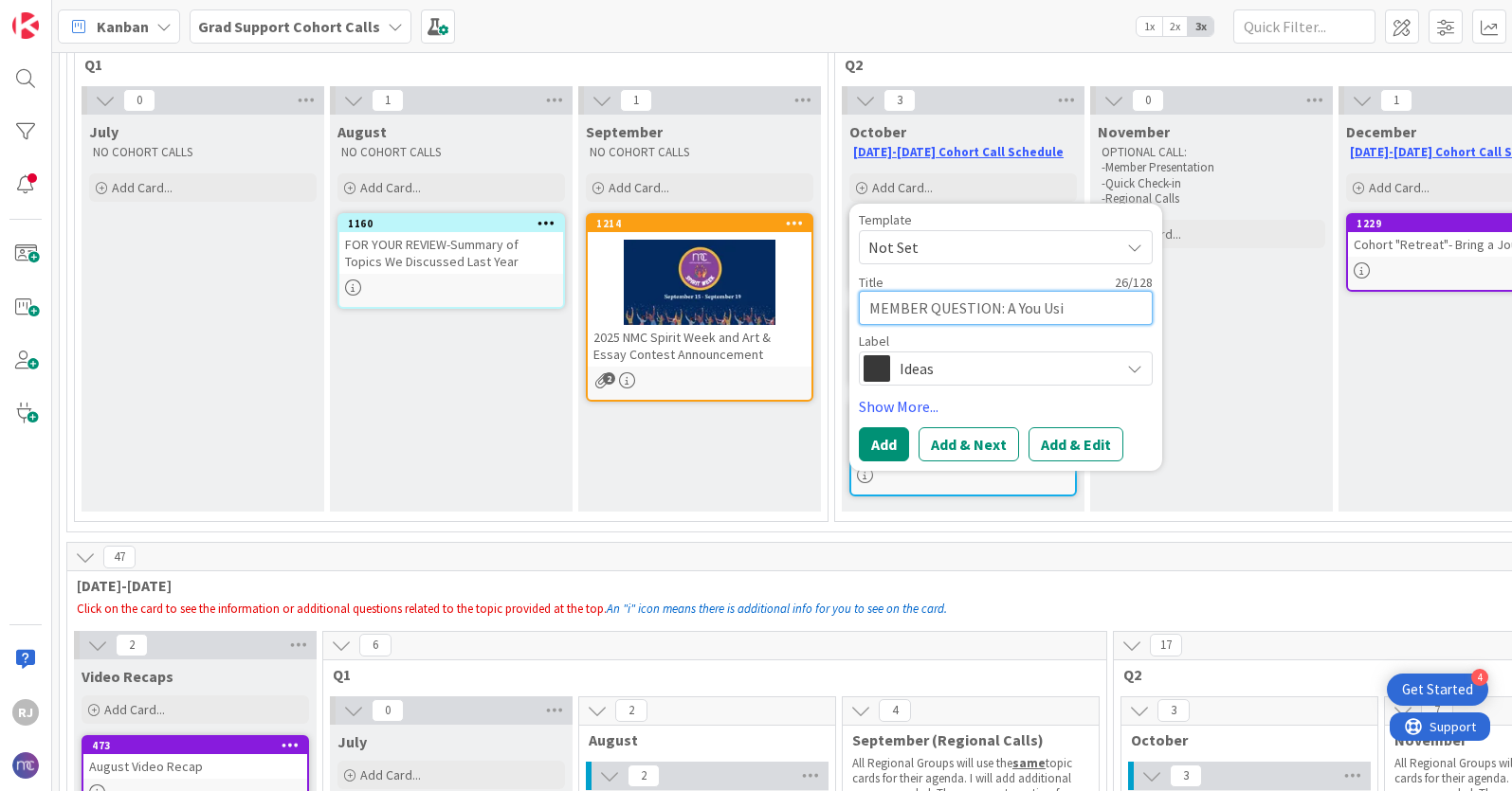
type textarea "x"
type textarea "MEMBER QUESTION: A You Usin"
type textarea "x"
type textarea "MEMBER QUESTION: A You Using"
type textarea "x"
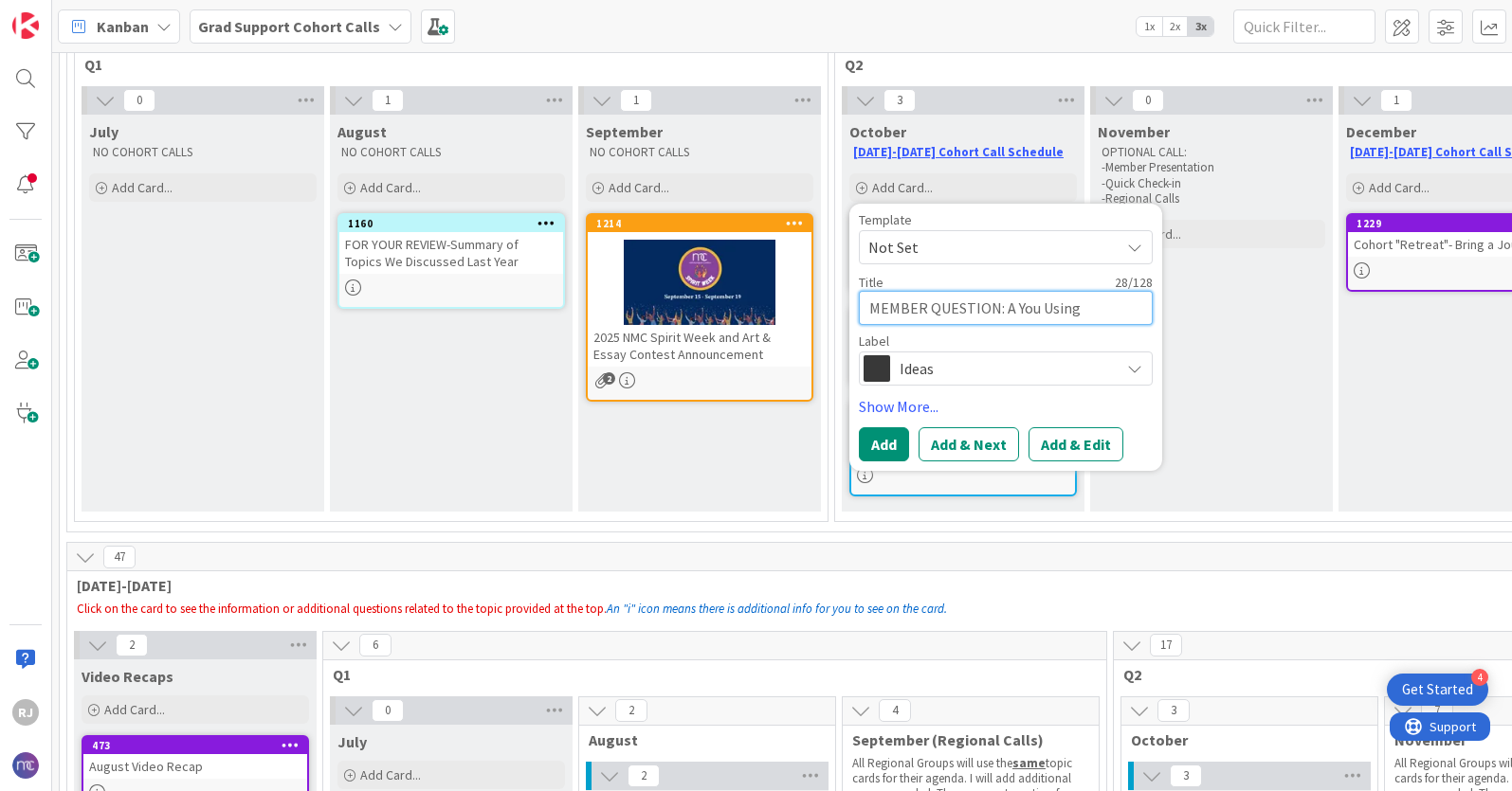
type textarea "MEMBER QUESTION: A You Using"
type textarea "x"
type textarea "MEMBER QUESTION: A You Using S"
type textarea "x"
type textarea "MEMBER QUESTION: A You Using Sa"
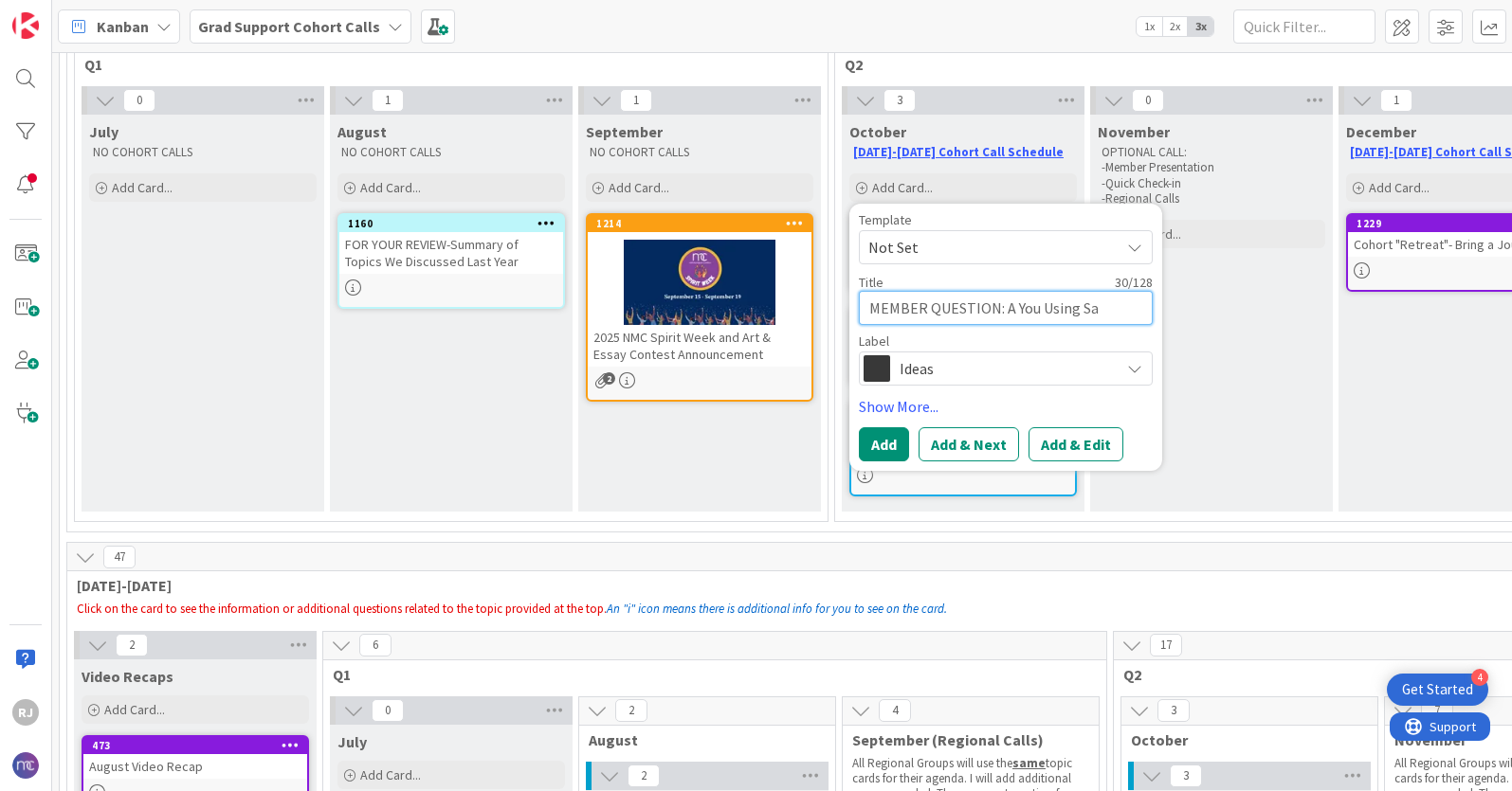
type textarea "x"
type textarea "MEMBER QUESTION: A You Using [PERSON_NAME]"
type textarea "x"
type textarea "MEMBER QUESTION: A You Using Sale"
type textarea "x"
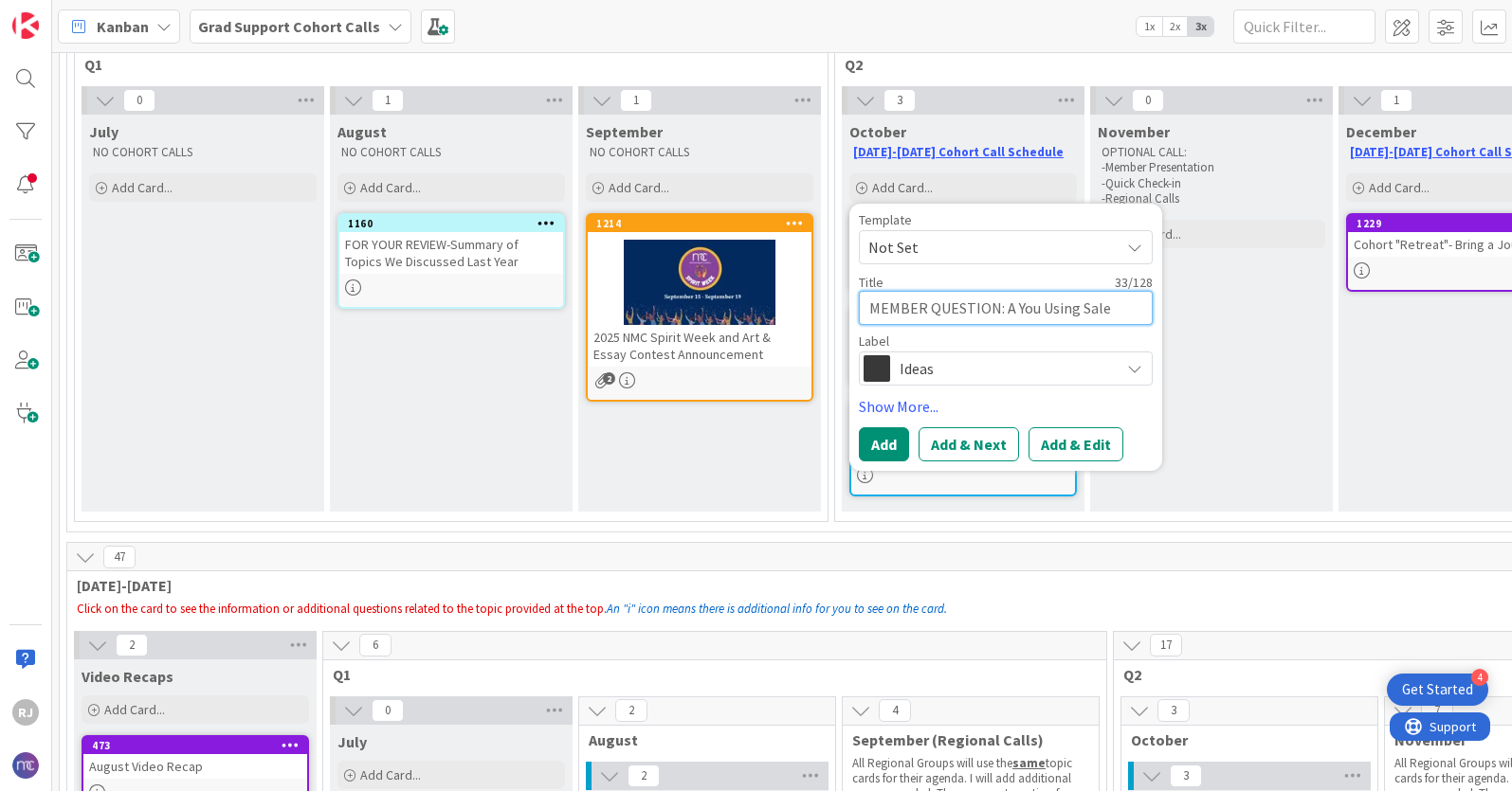
type textarea "MEMBER QUESTION: A You Using Sales"
type textarea "x"
type textarea "MEMBER QUESTION: A You Using Salesf"
type textarea "x"
type textarea "MEMBER QUESTION: A You Using Salesfo"
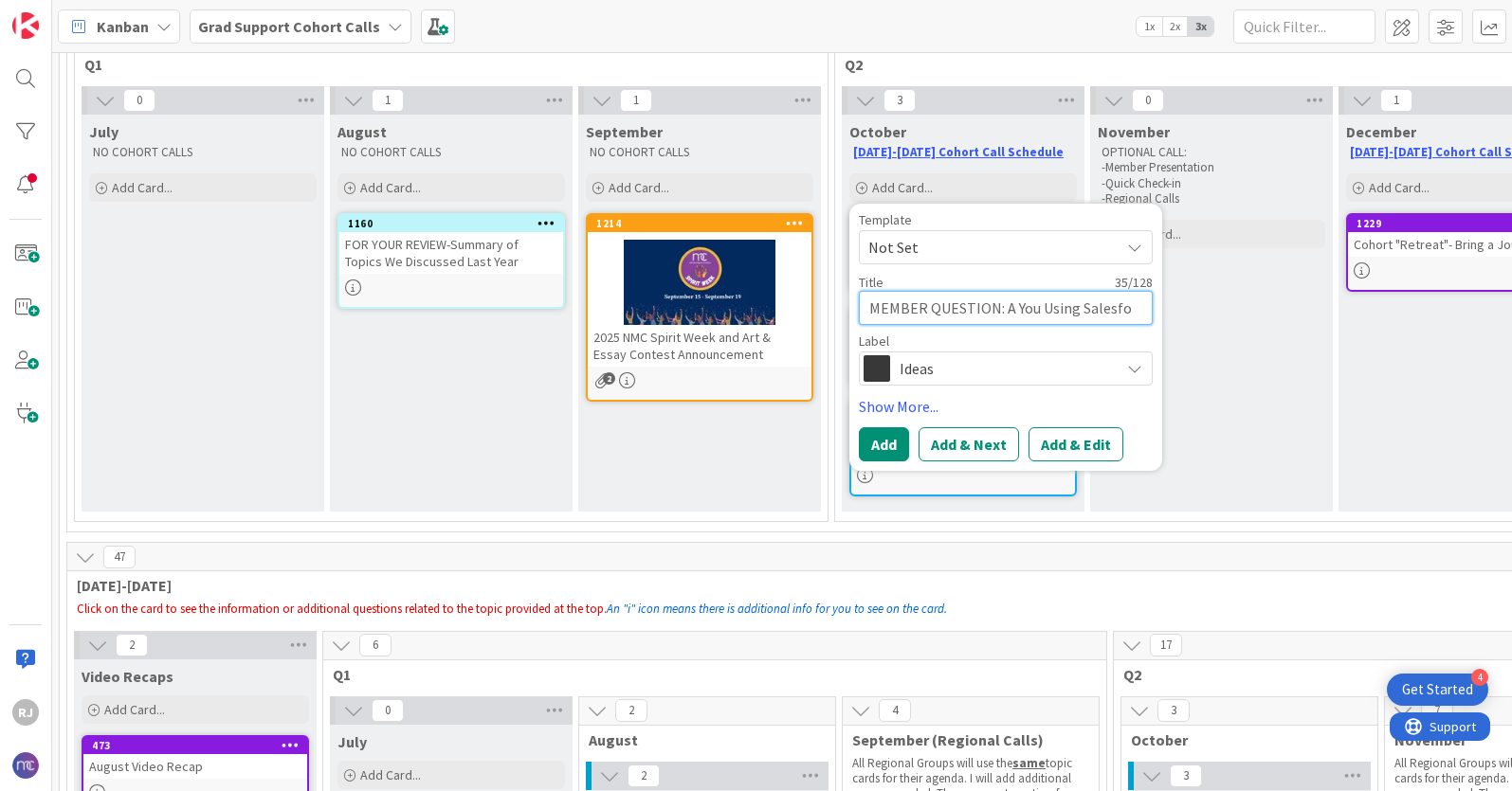
type textarea "x"
type textarea "MEMBER QUESTION: A You Using Salesfor"
type textarea "x"
type textarea "MEMBER QUESTION: A You Using Salesforc"
type textarea "x"
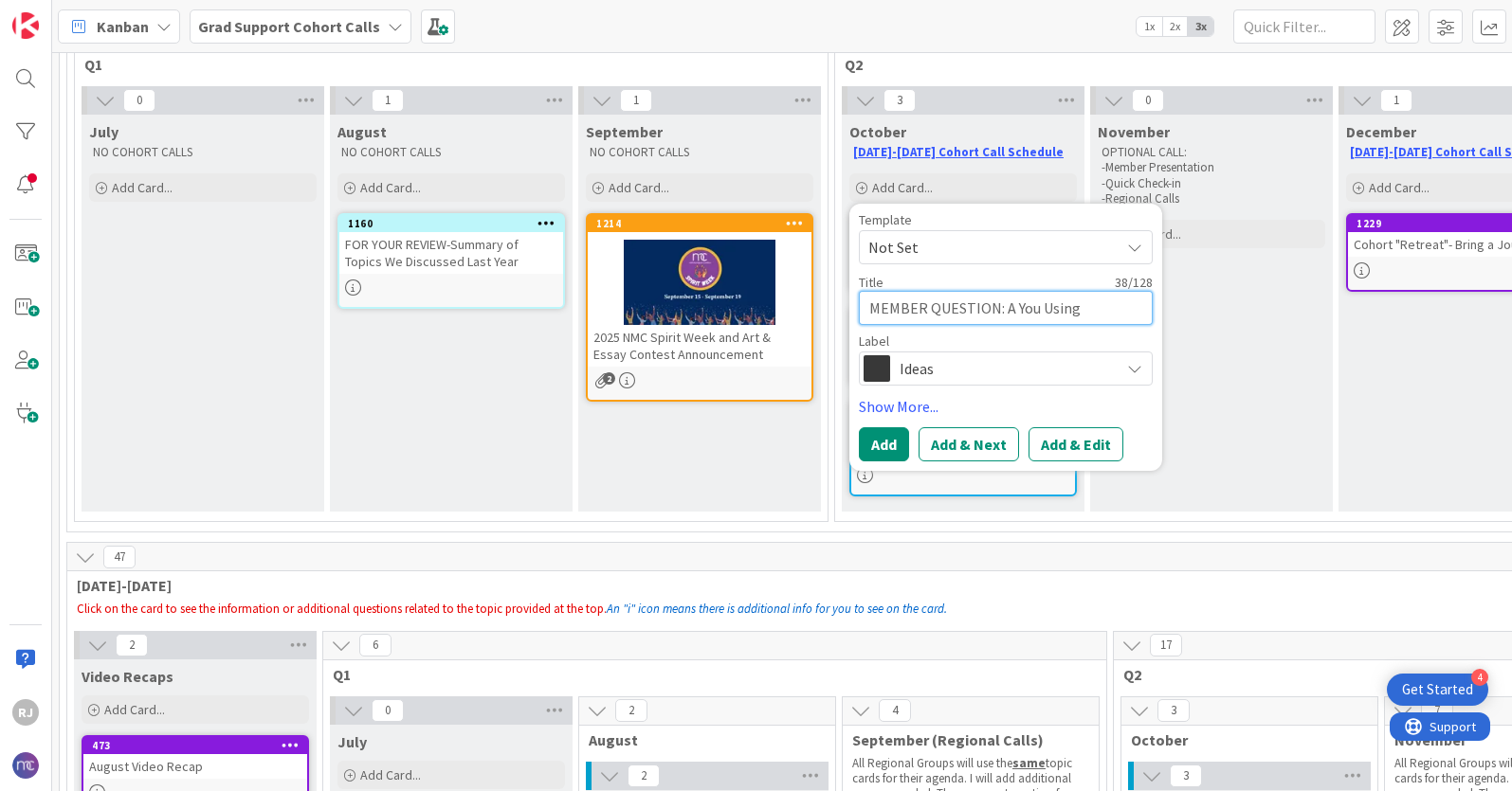
type textarea "MEMBER QUESTION: A You Using Salesforce"
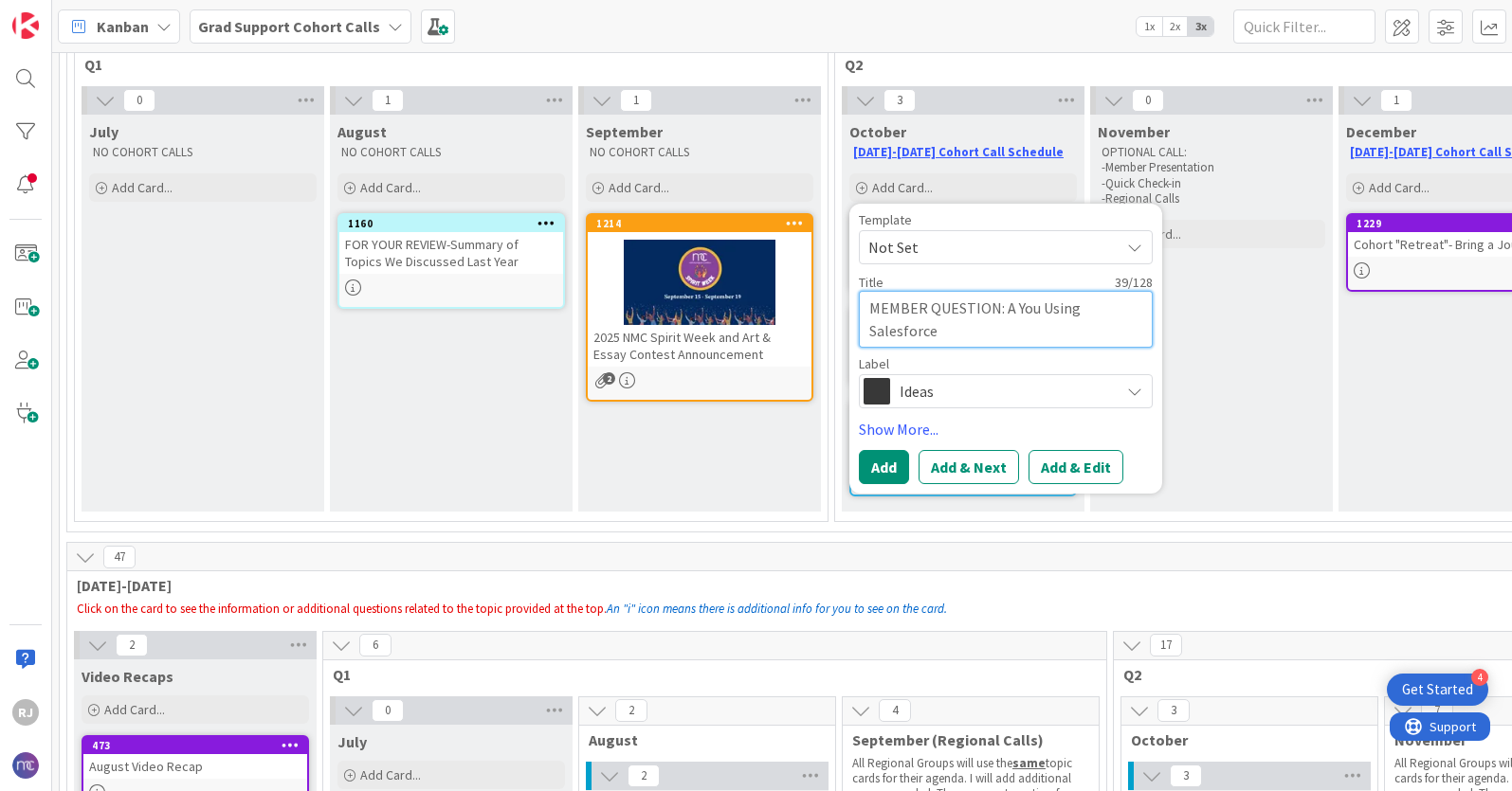
type textarea "x"
type textarea "MEMBER QUESTION: A You Using Salesforce"
type textarea "x"
type textarea "MEMBER QUESTION: A You Using Salesforce t"
type textarea "x"
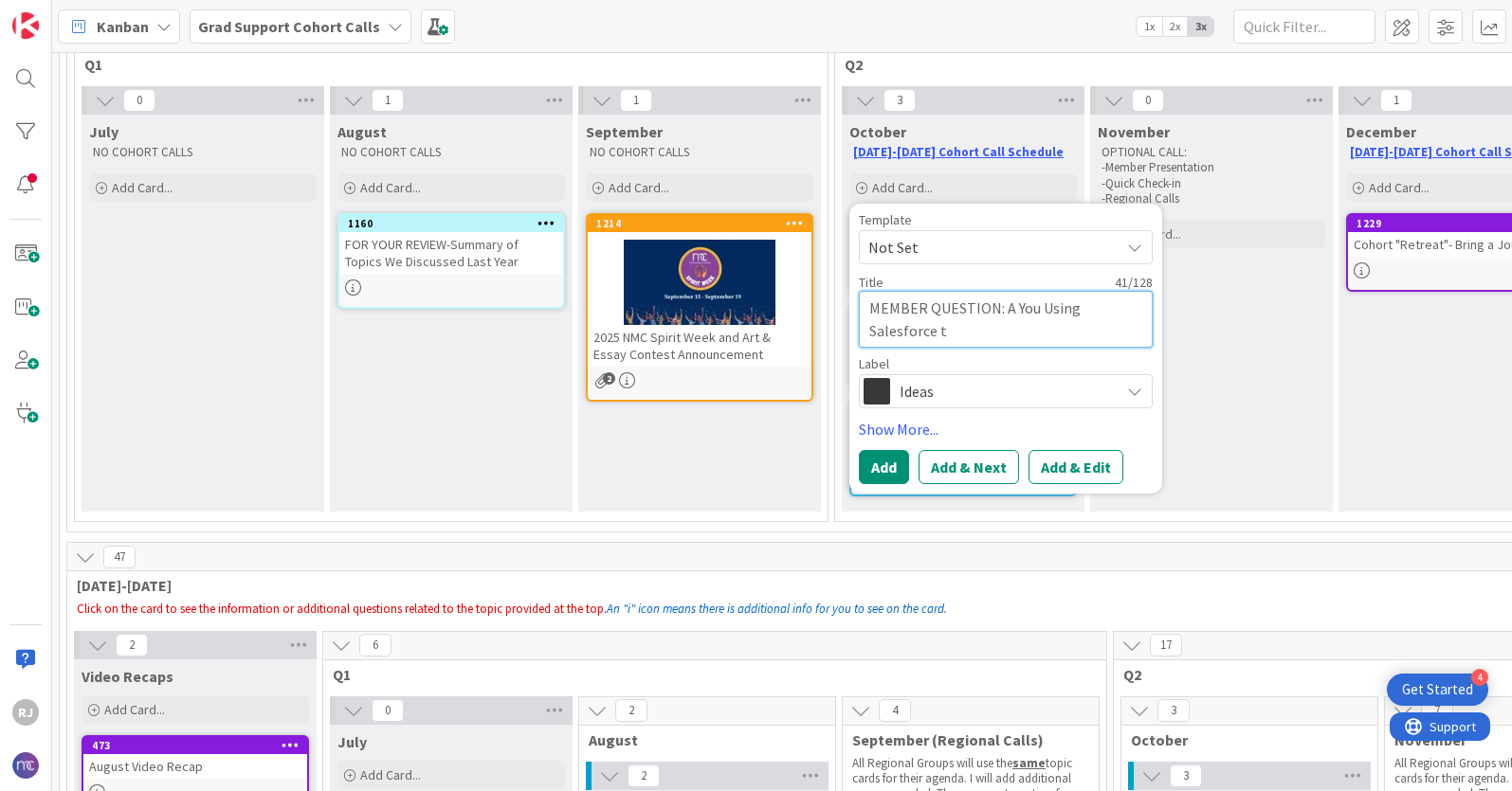
type textarea "MEMBER QUESTION: A You Using Salesforce to"
type textarea "x"
type textarea "MEMBER QUESTION: A You Using Salesforce to"
type textarea "x"
type textarea "MEMBER QUESTION: A You Using Salesforce to T"
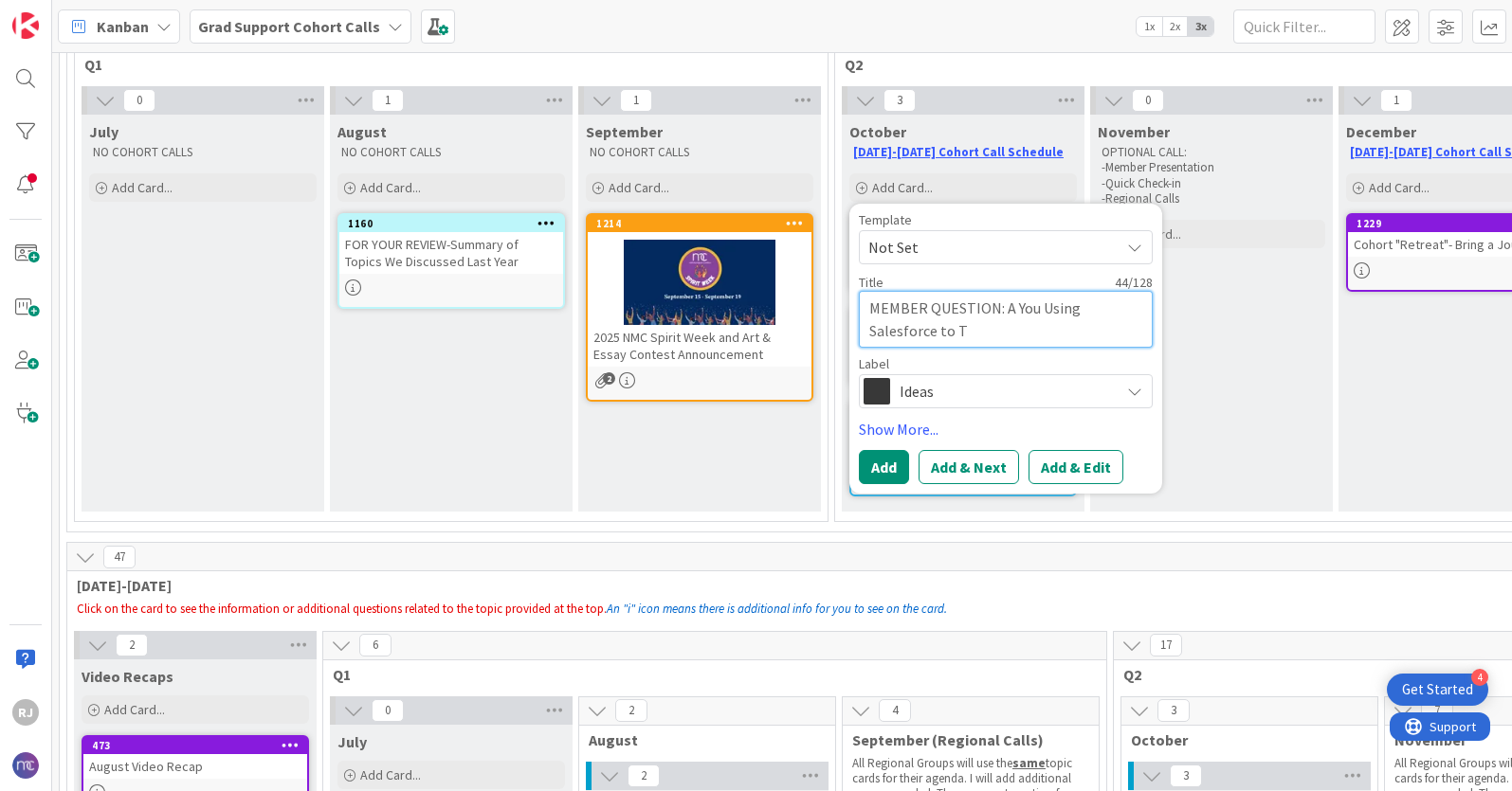
type textarea "x"
type textarea "MEMBER QUESTION: A You Using Salesforce to Tr"
type textarea "x"
type textarea "MEMBER QUESTION: A You Using Salesforce to Tra"
type textarea "x"
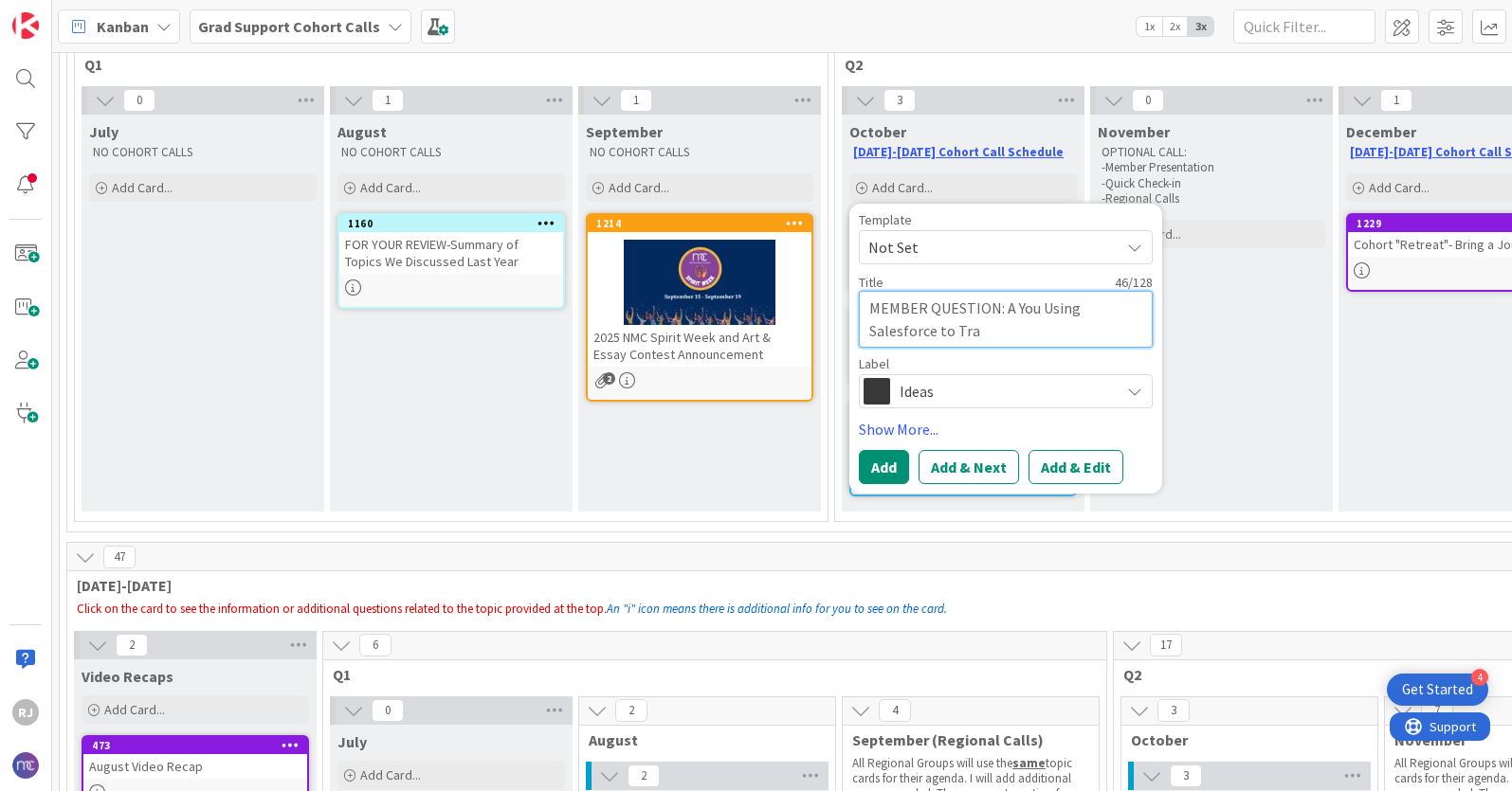
type textarea "MEMBER QUESTION: A You Using Salesforce to Trac"
type textarea "x"
type textarea "MEMBER QUESTION: A You Using Salesforce to Track"
type textarea "x"
type textarea "MEMBER QUESTION: A You Using Salesforce to Track"
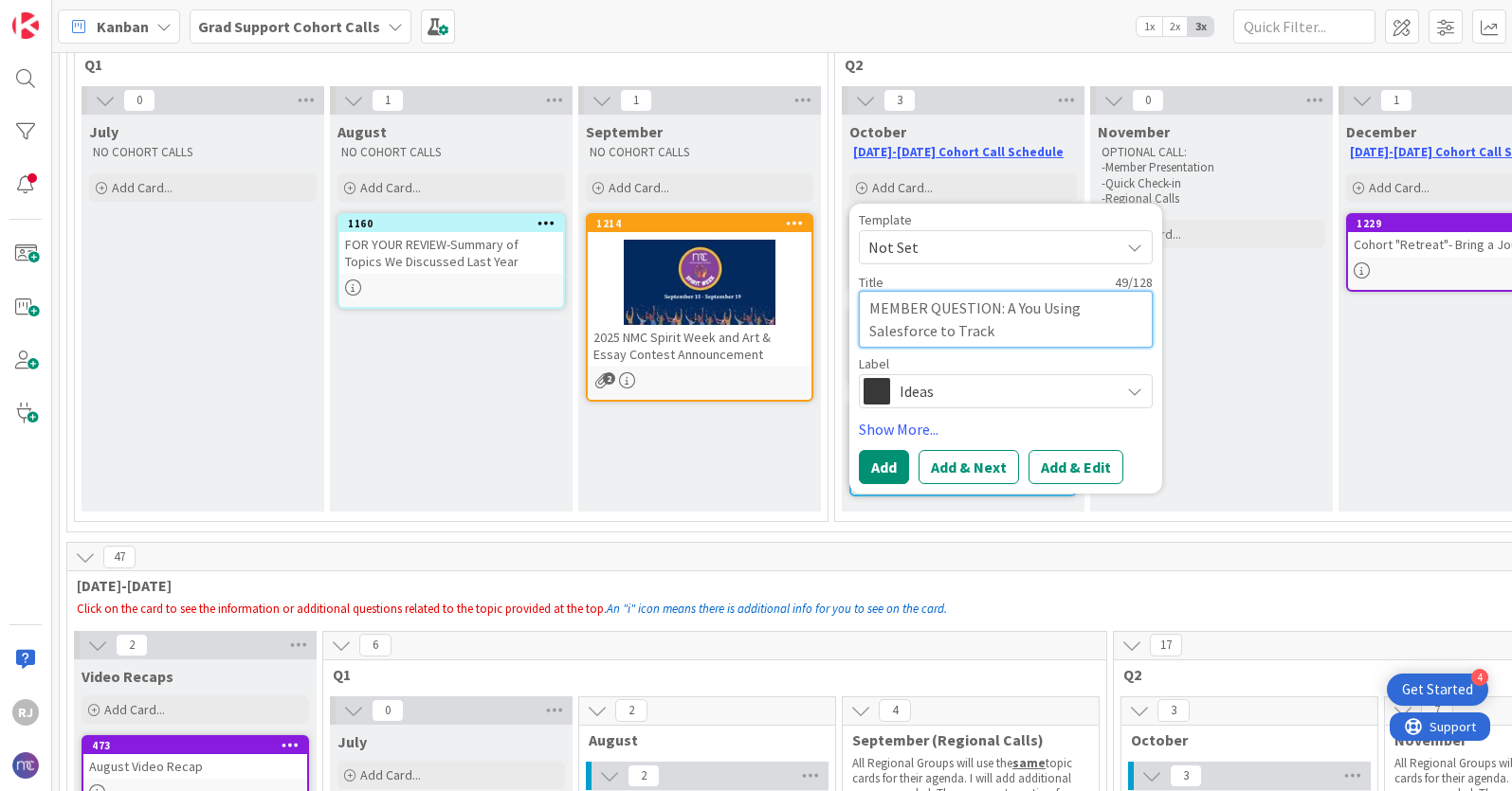
type textarea "x"
type textarea "MEMBER QUESTION: A You Using Salesforce to Track A"
type textarea "x"
type textarea "MEMBER QUESTION: A You Using Salesforce to Track Al"
type textarea "x"
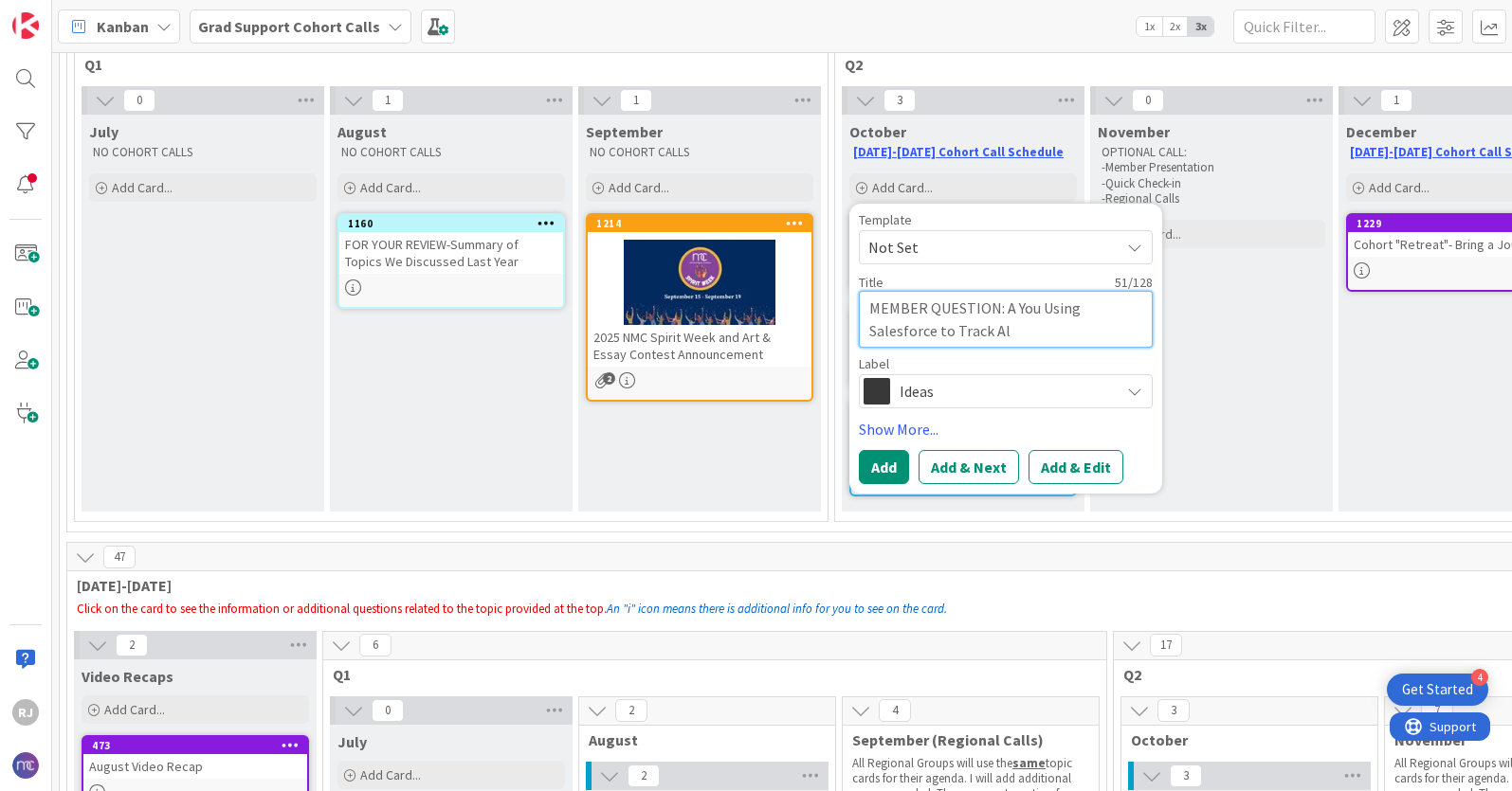
type textarea "MEMBER QUESTION: A You Using Salesforce to Track Alu"
type textarea "x"
type textarea "MEMBER QUESTION: A You Using Salesforce to Track Alum"
type textarea "x"
type textarea "MEMBER QUESTION: A You Using Salesforce to Track Alumn"
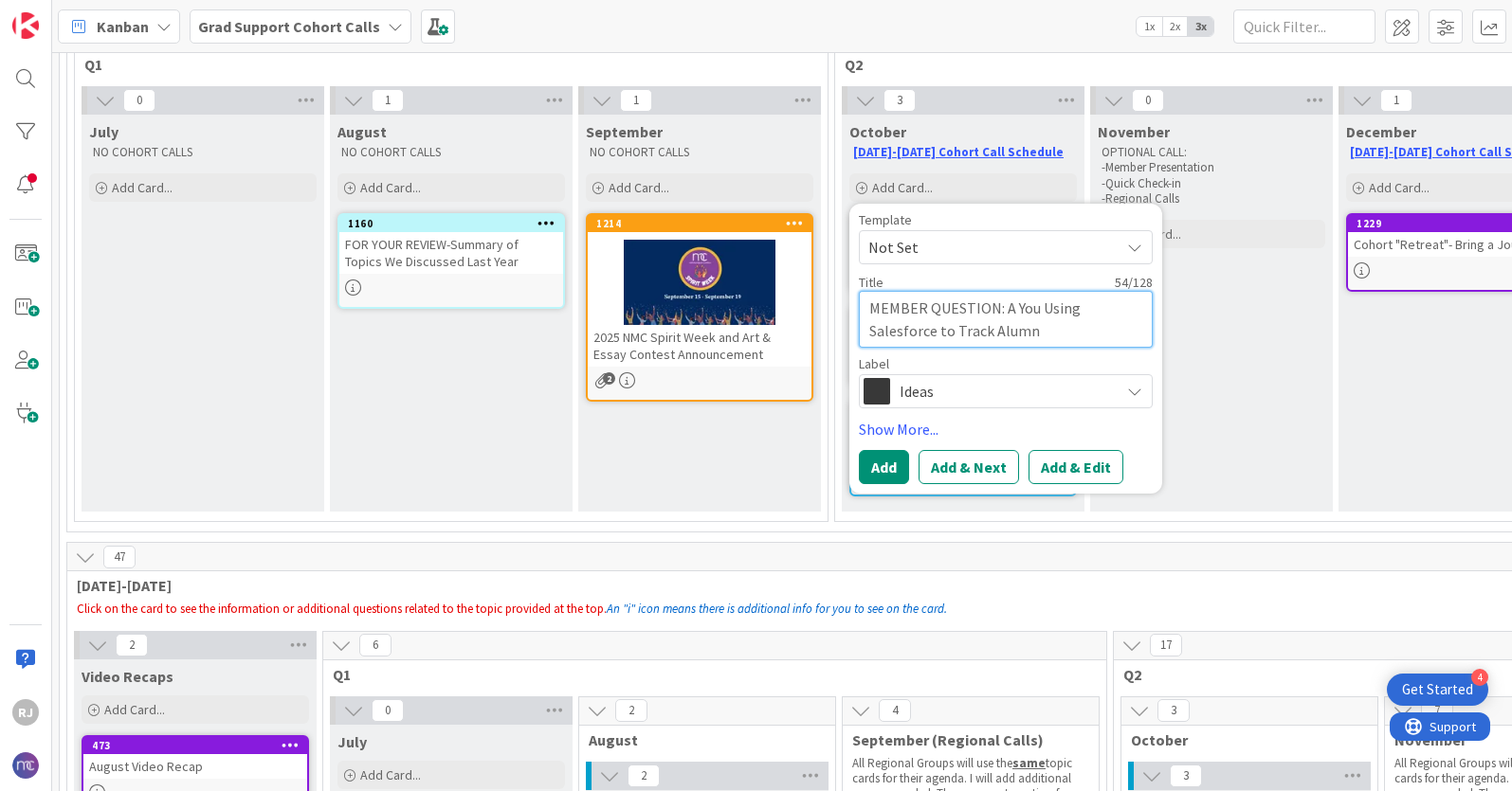
type textarea "x"
type textarea "MEMBER QUESTION: A You Using Salesforce to Track Alumni"
type textarea "x"
type textarea "MEMBER QUESTION: A You Using Salesforce to Track Alumni"
type textarea "x"
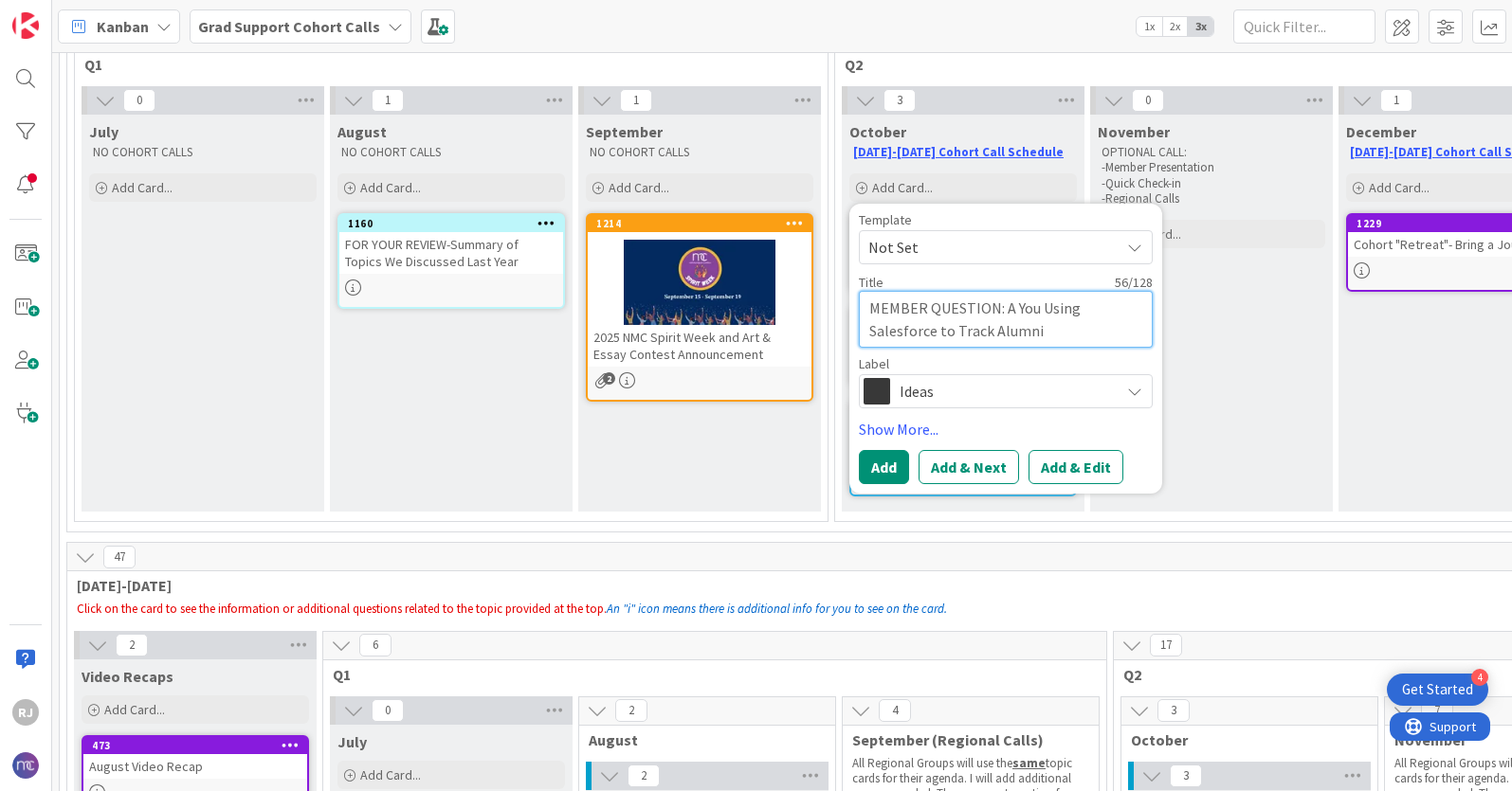
type textarea "MEMBER QUESTION: A You Using Salesforce to Track Alumni D"
type textarea "x"
type textarea "MEMBER QUESTION: A You Using Salesforce to Track Alumni Da"
type textarea "x"
type textarea "MEMBER QUESTION: A You Using Salesforce to Track Alumni Dat"
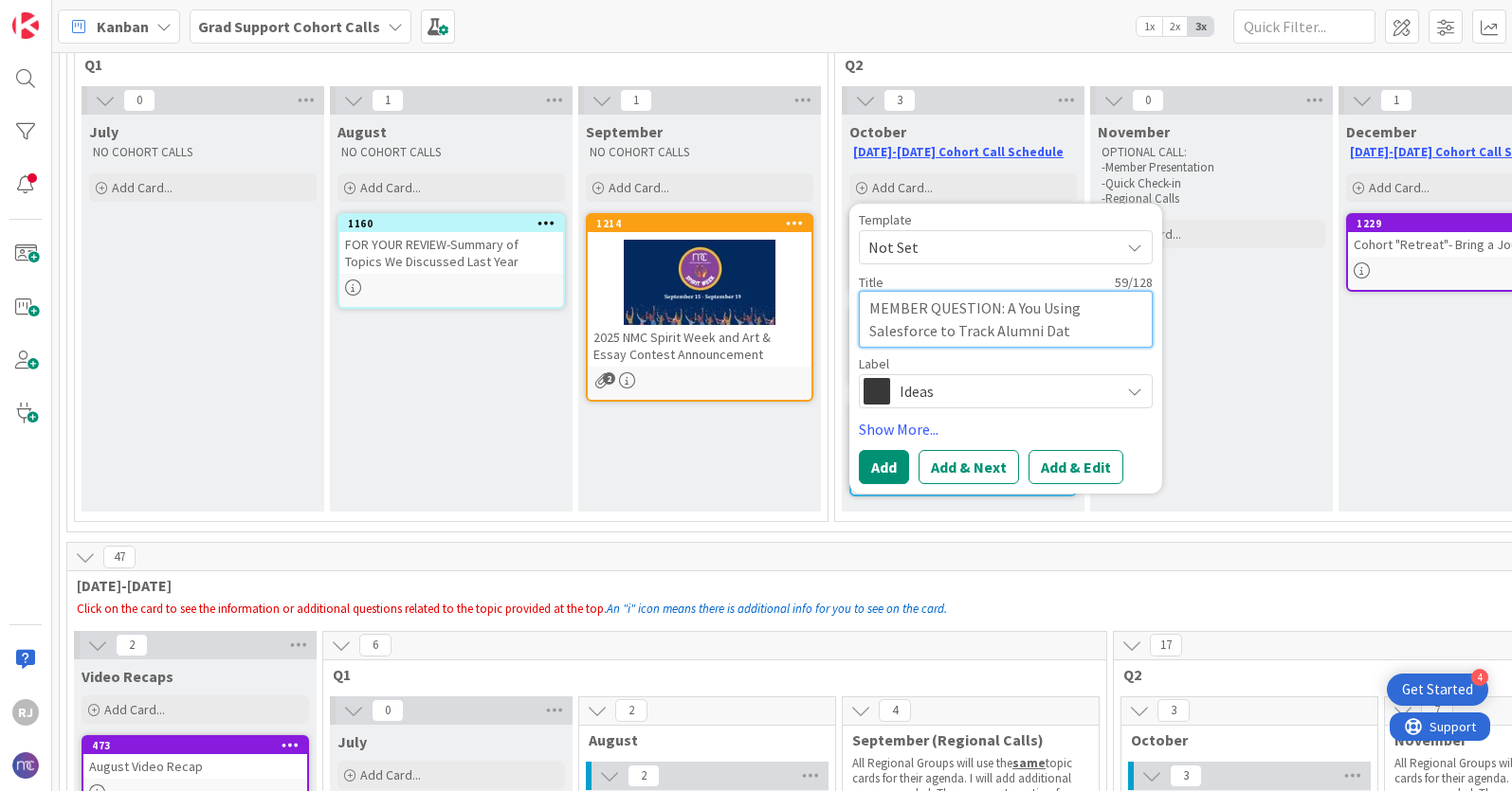
type textarea "x"
type textarea "MEMBER QUESTION: A You Using Salesforce to Track Alumni Data"
type textarea "x"
type textarea "MEMBER QUESTION: A You Using Salesforce to Track Alumni Data"
type textarea "x"
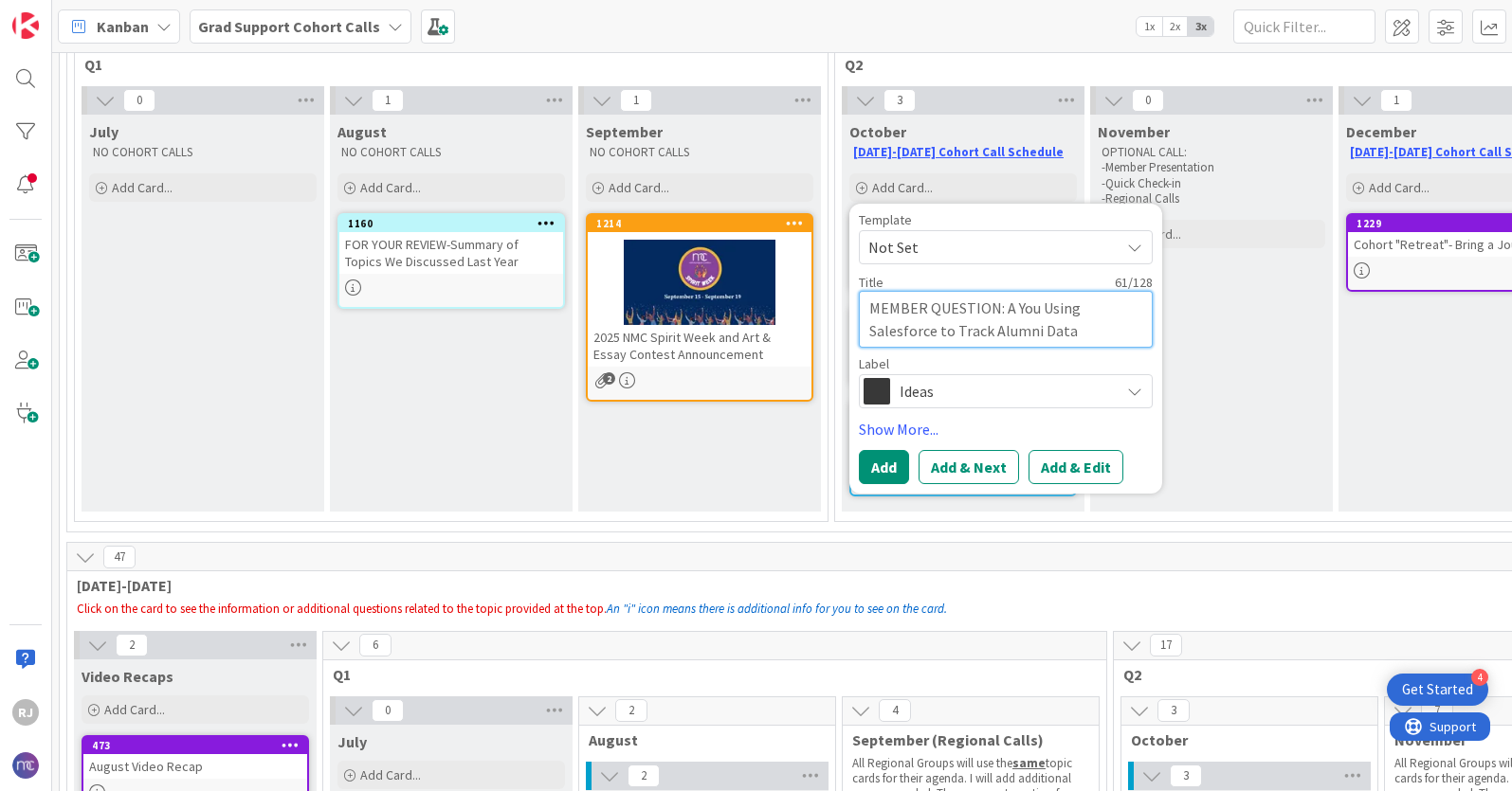
type textarea "MEMBER QUESTION: A You Using Salesforce to Track Alumni Data o"
type textarea "x"
type textarea "MEMBER QUESTION: A You Using Salesforce to Track Alumni Data or"
type textarea "x"
type textarea "MEMBER QUESTION: A You Using Salesforce to Track Alumni Data or"
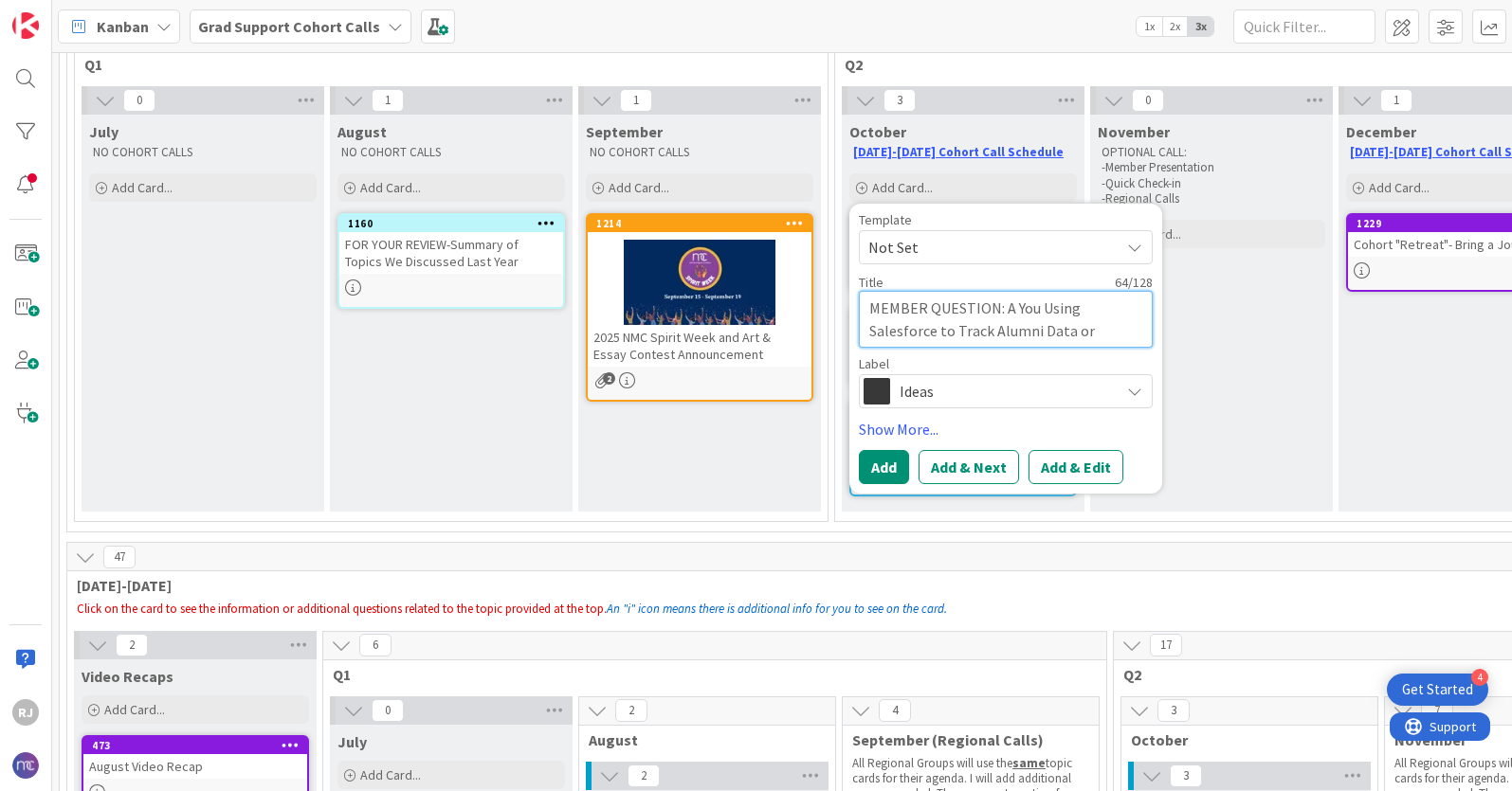
type textarea "x"
type textarea "MEMBER QUESTION: A You Using Salesforce to Track Alumni Data or"
type textarea "x"
type textarea "MEMBER QUESTION: A You Using Salesforce to Track Alumni Data o"
type textarea "x"
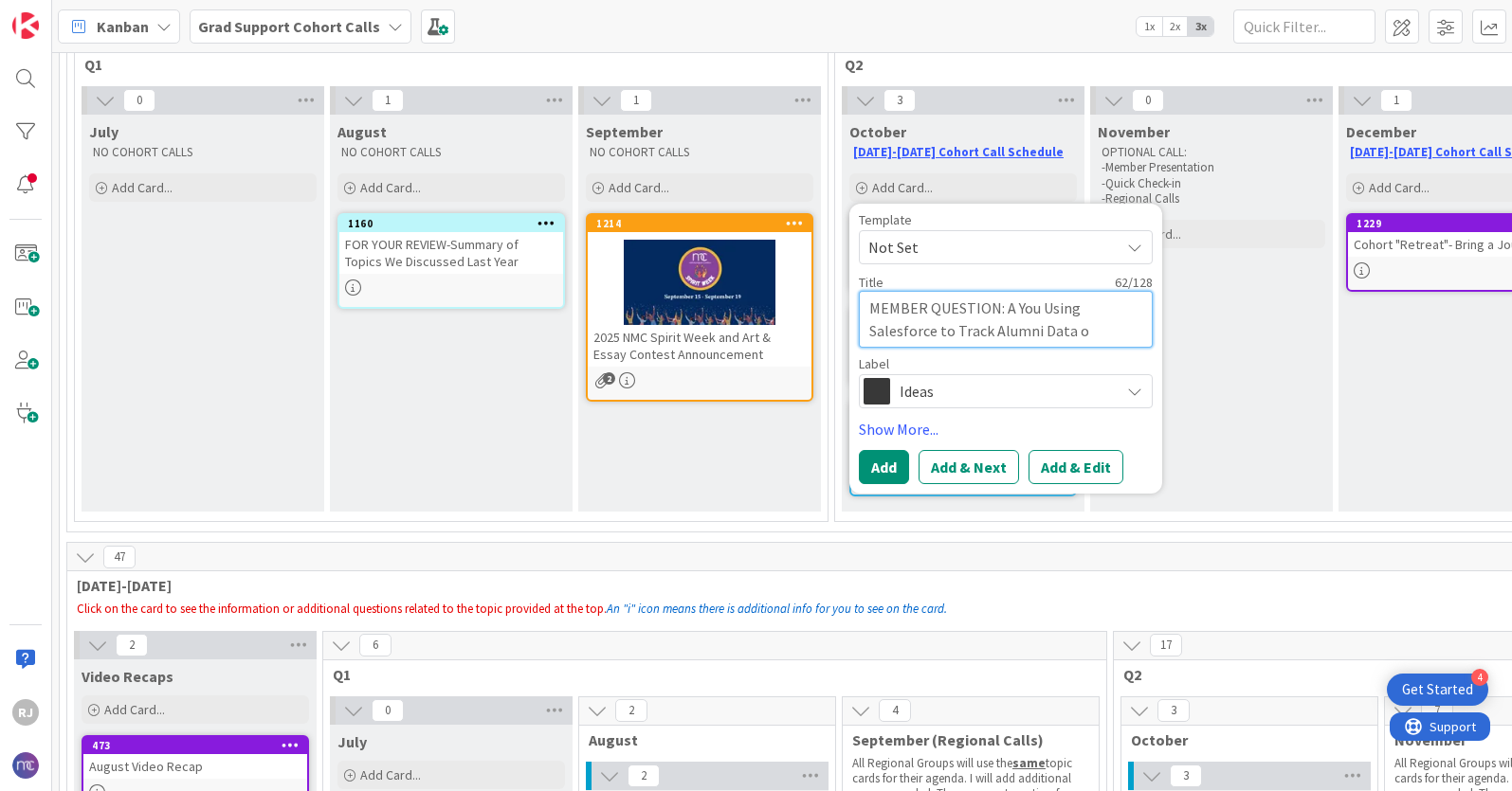
type textarea "MEMBER QUESTION: A You Using Salesforce to Track Alumni Data"
type textarea "x"
type textarea "MEMBER QUESTION: A You Using Salesforce to Track Alumni Data"
type textarea "x"
type textarea "MEMBER QUESTION: A You Using Salesforce to Track Alumni Data?"
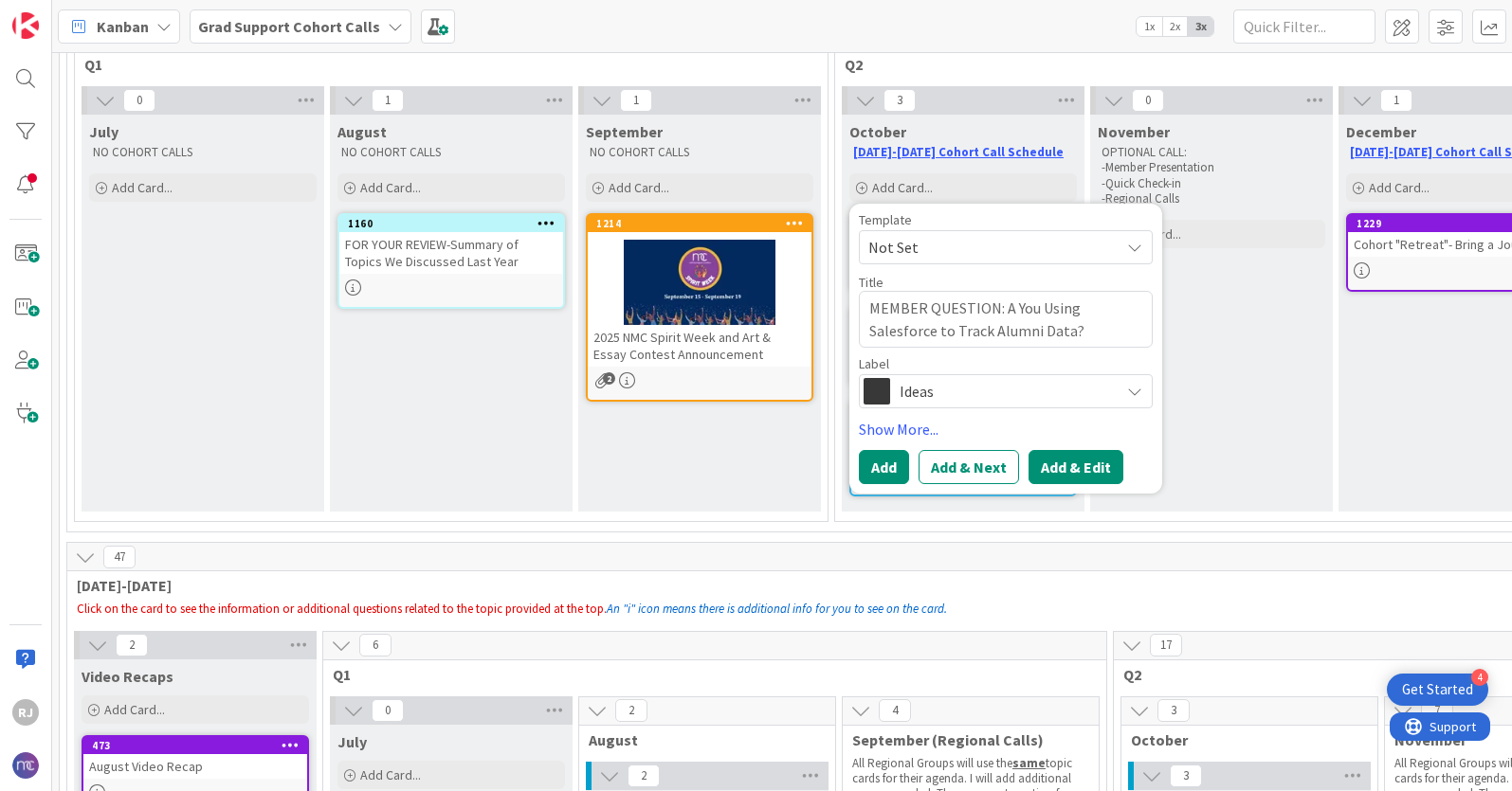
click at [1053, 470] on button "Add & Edit" at bounding box center [1076, 466] width 95 height 34
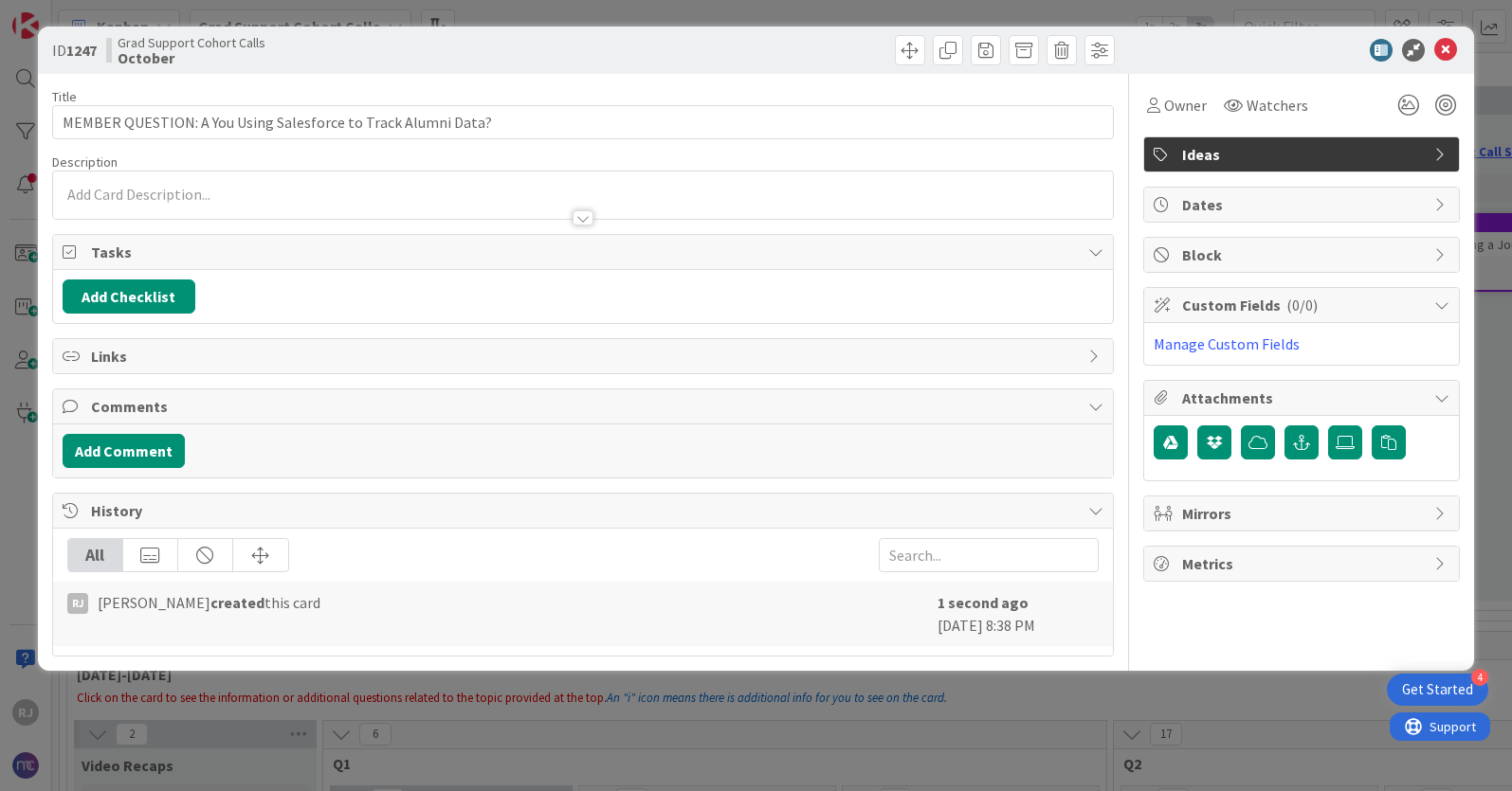
click at [344, 183] on div at bounding box center [582, 194] width 1059 height 47
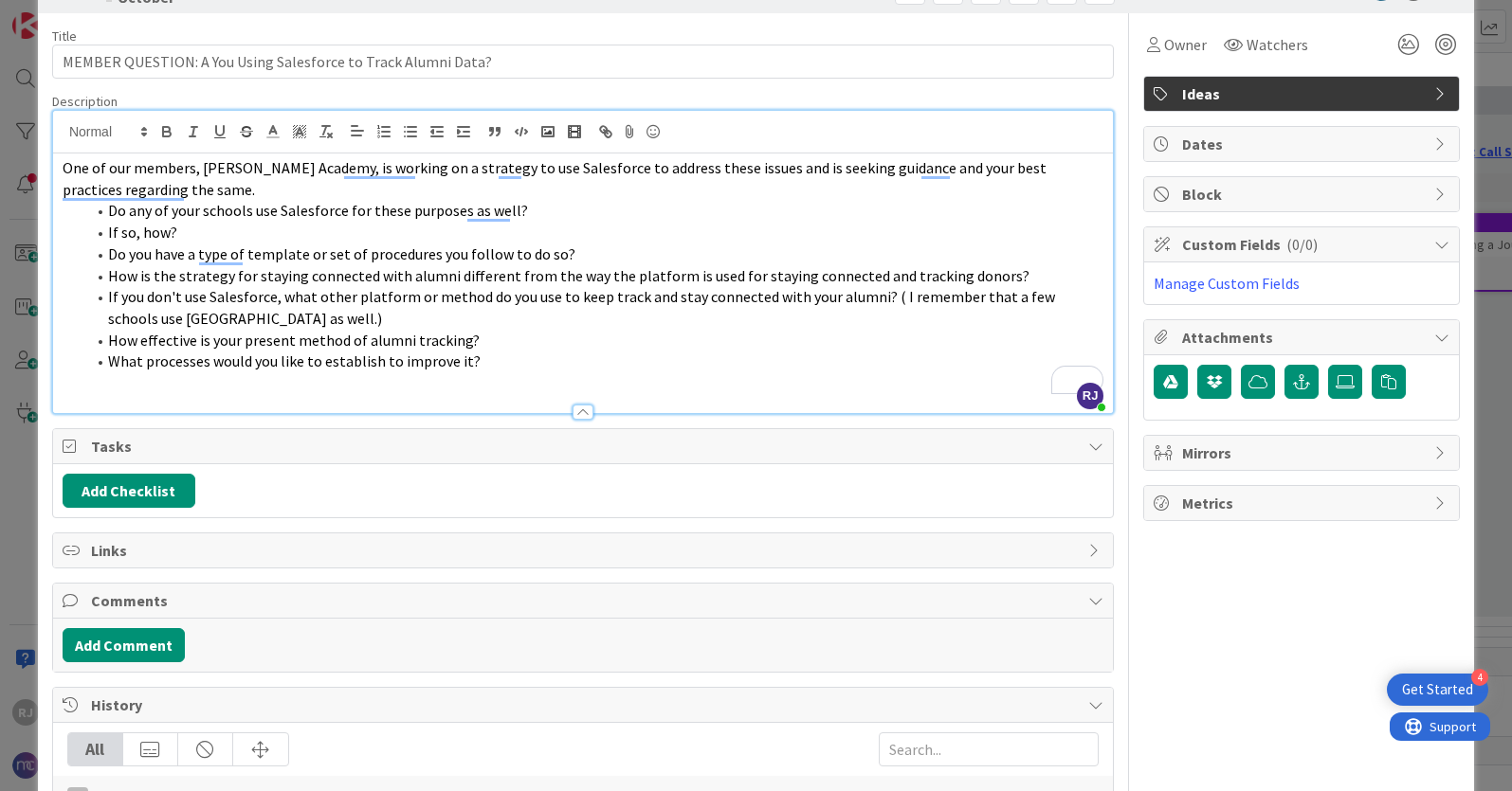
scroll to position [66, 0]
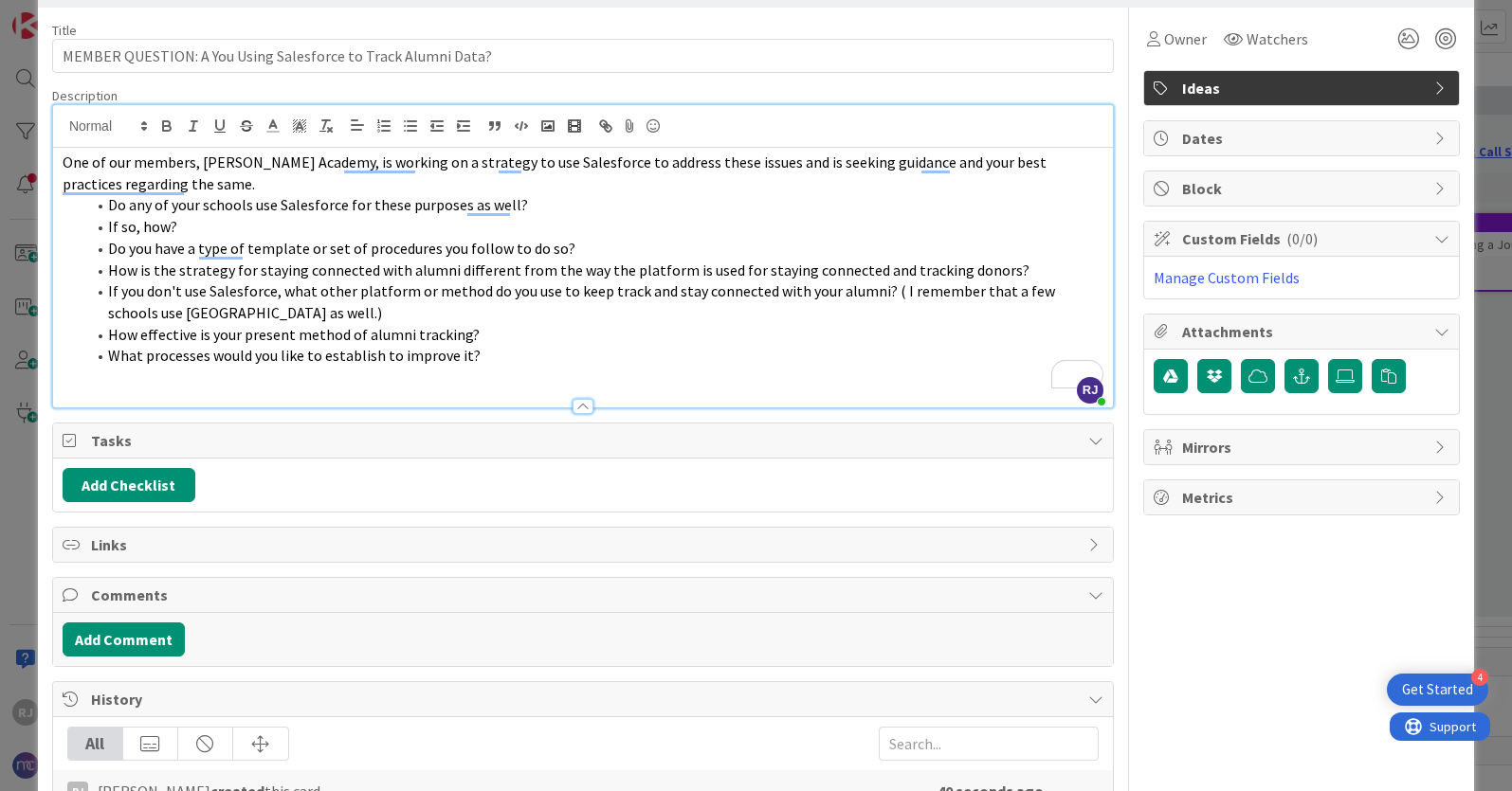
click at [502, 359] on li "What processes would you like to establish to improve it?" at bounding box center [594, 356] width 1018 height 22
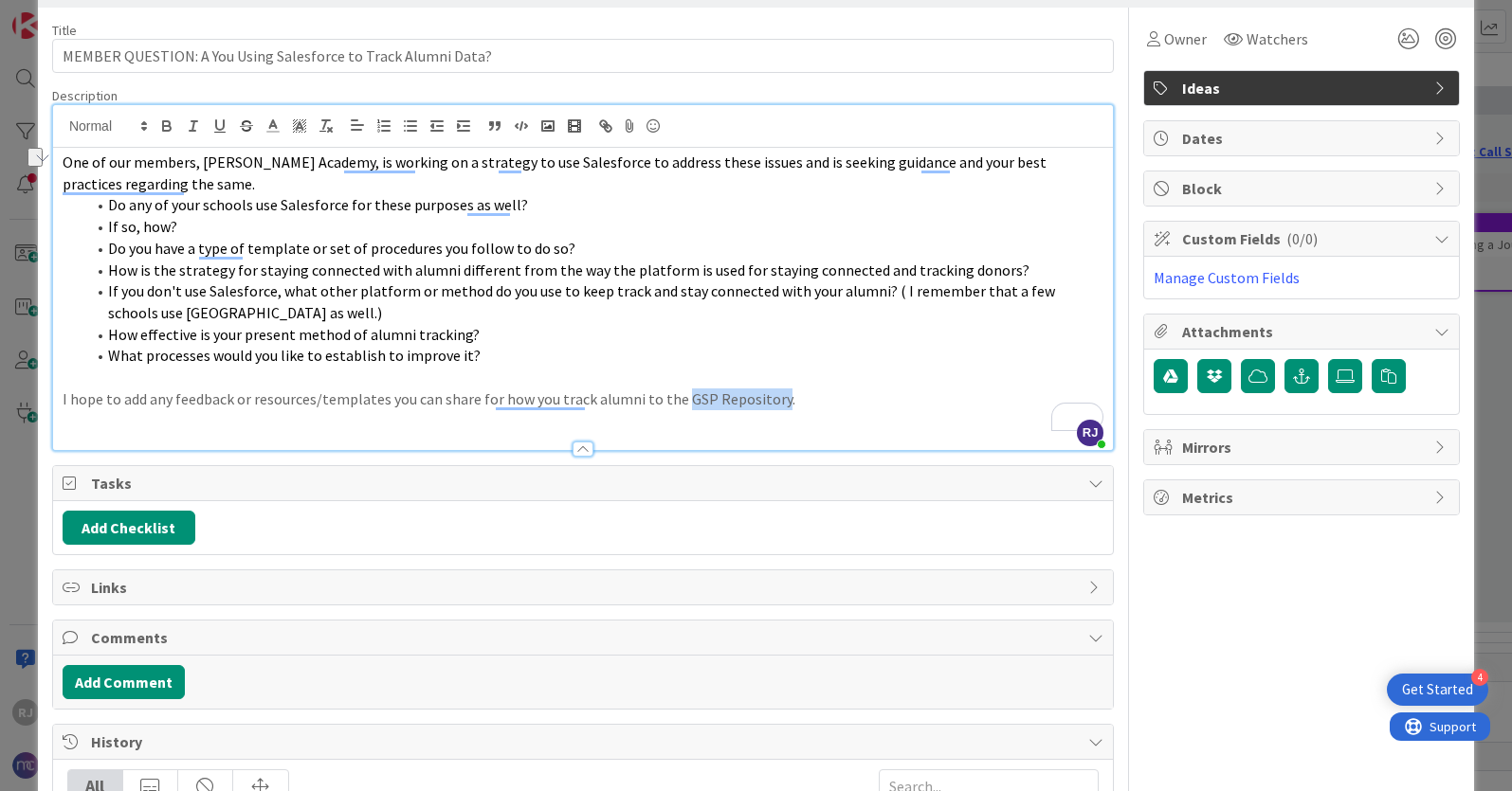
drag, startPoint x: 775, startPoint y: 397, endPoint x: 677, endPoint y: 394, distance: 98.0
click at [677, 394] on p "I hope to add any feedback or resources/templates you can share for how you tra…" at bounding box center [582, 399] width 1041 height 22
click at [604, 119] on icon "button" at bounding box center [606, 126] width 17 height 17
click at [771, 432] on input "GSP Repository" at bounding box center [733, 436] width 161 height 25
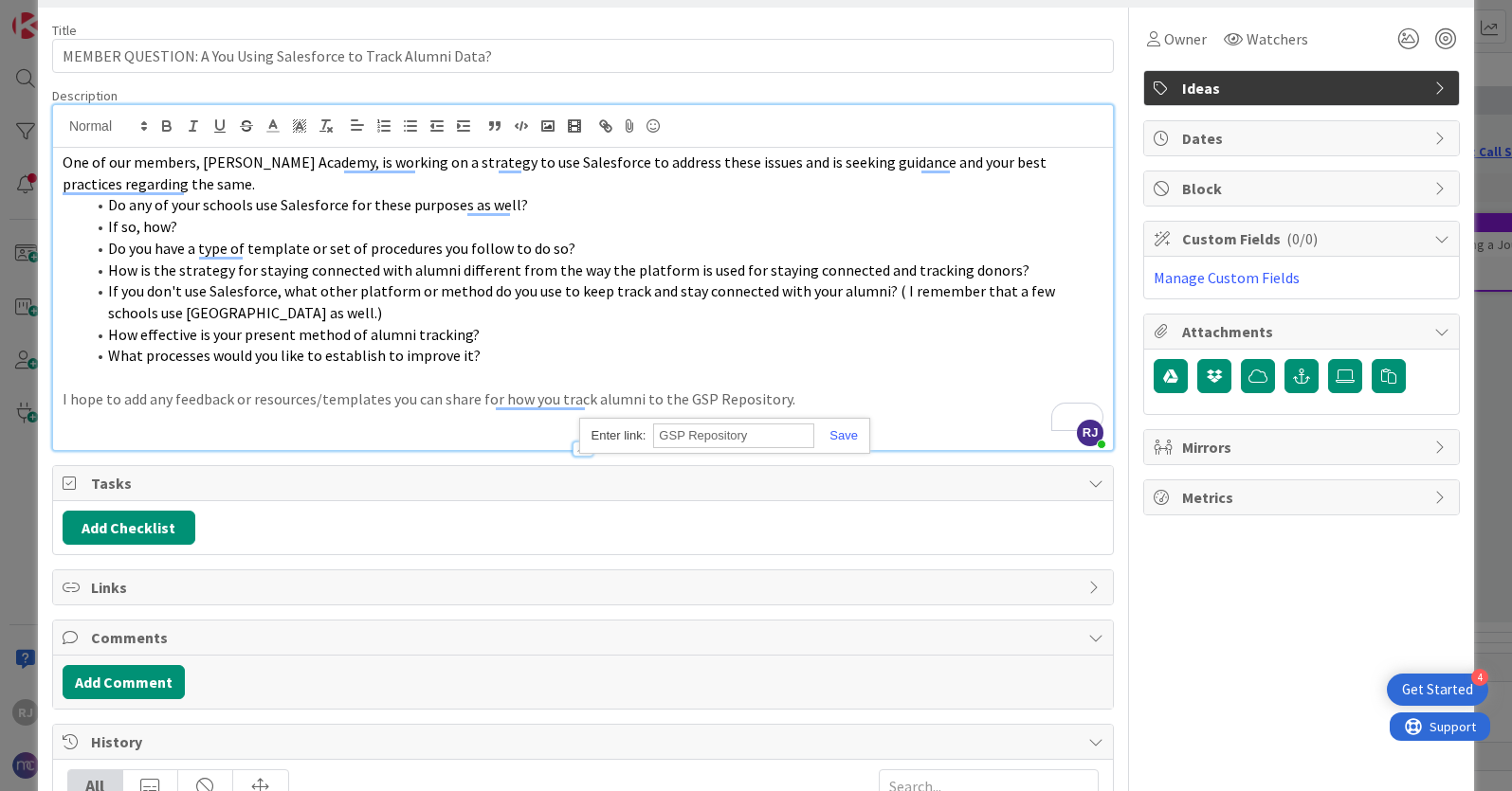
click at [771, 432] on input "GSP Repository" at bounding box center [733, 436] width 161 height 25
paste input "[URL][DOMAIN_NAME]"
type input "[URL][DOMAIN_NAME]"
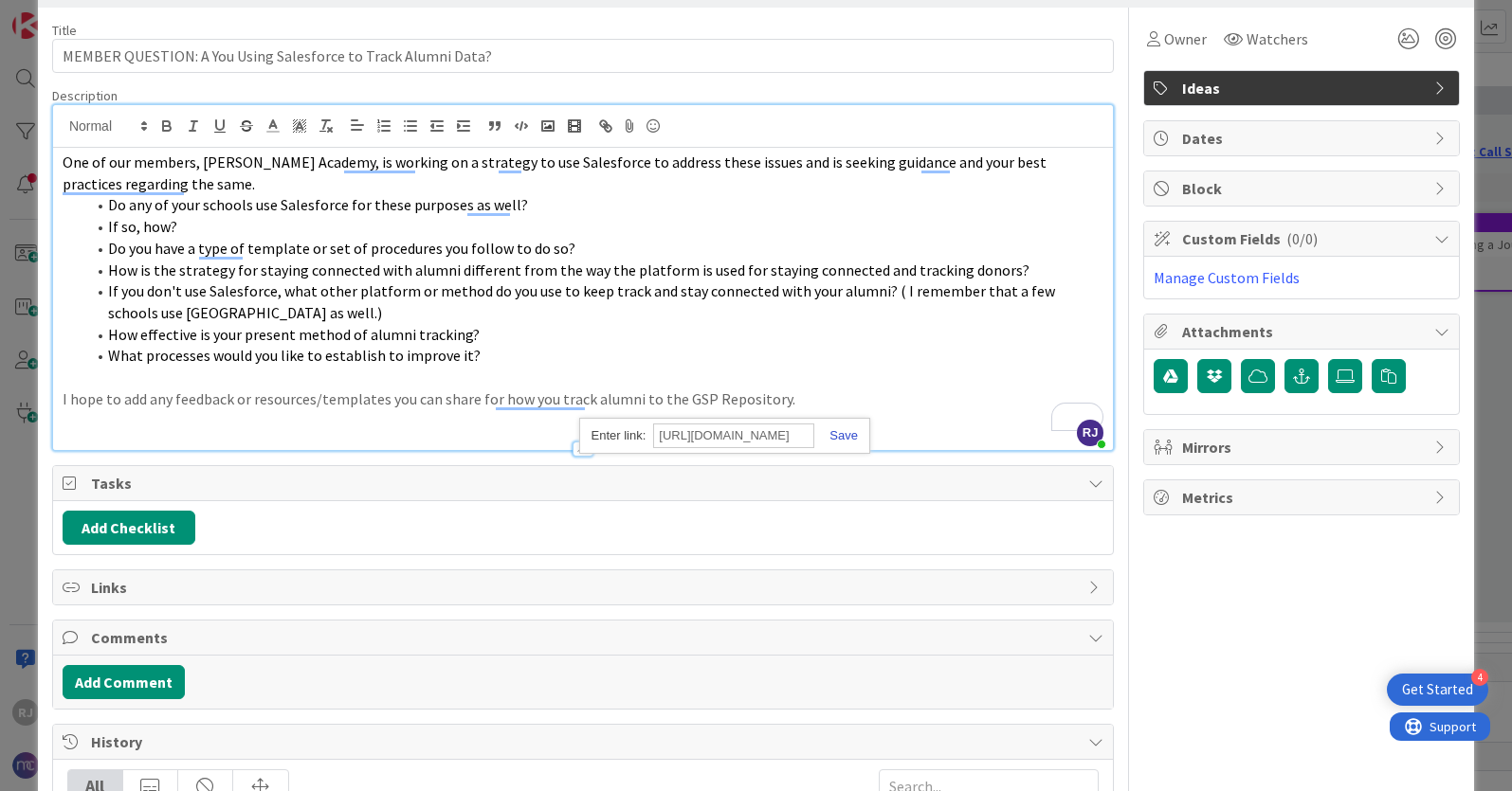
click at [854, 430] on link at bounding box center [835, 435] width 43 height 14
click at [165, 123] on icon "button" at bounding box center [167, 126] width 17 height 17
click at [902, 395] on p "I hope to add any feedback or resources/templates you can share for how you tra…" at bounding box center [582, 399] width 1041 height 22
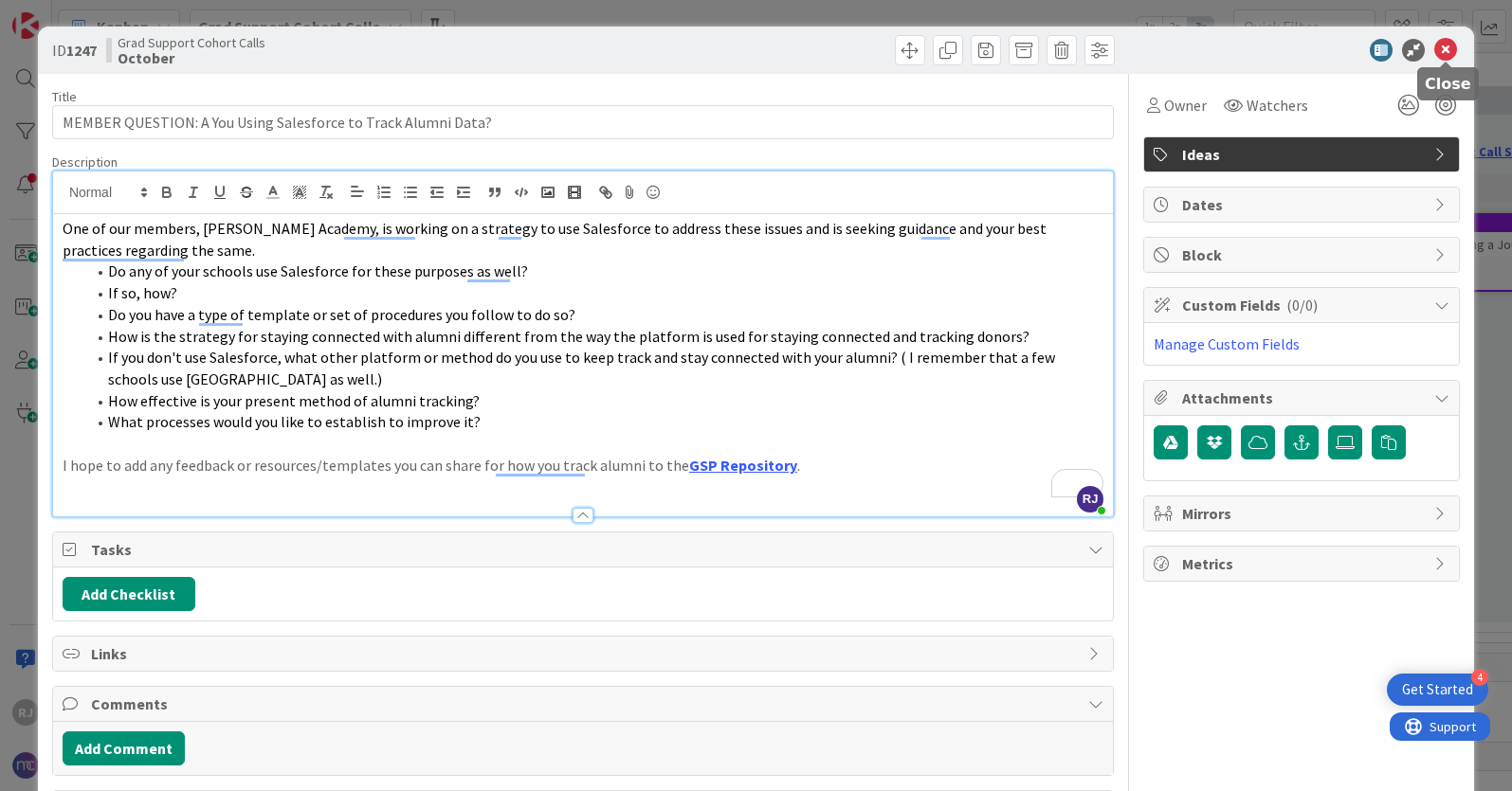
click at [1449, 49] on icon at bounding box center [1446, 50] width 23 height 23
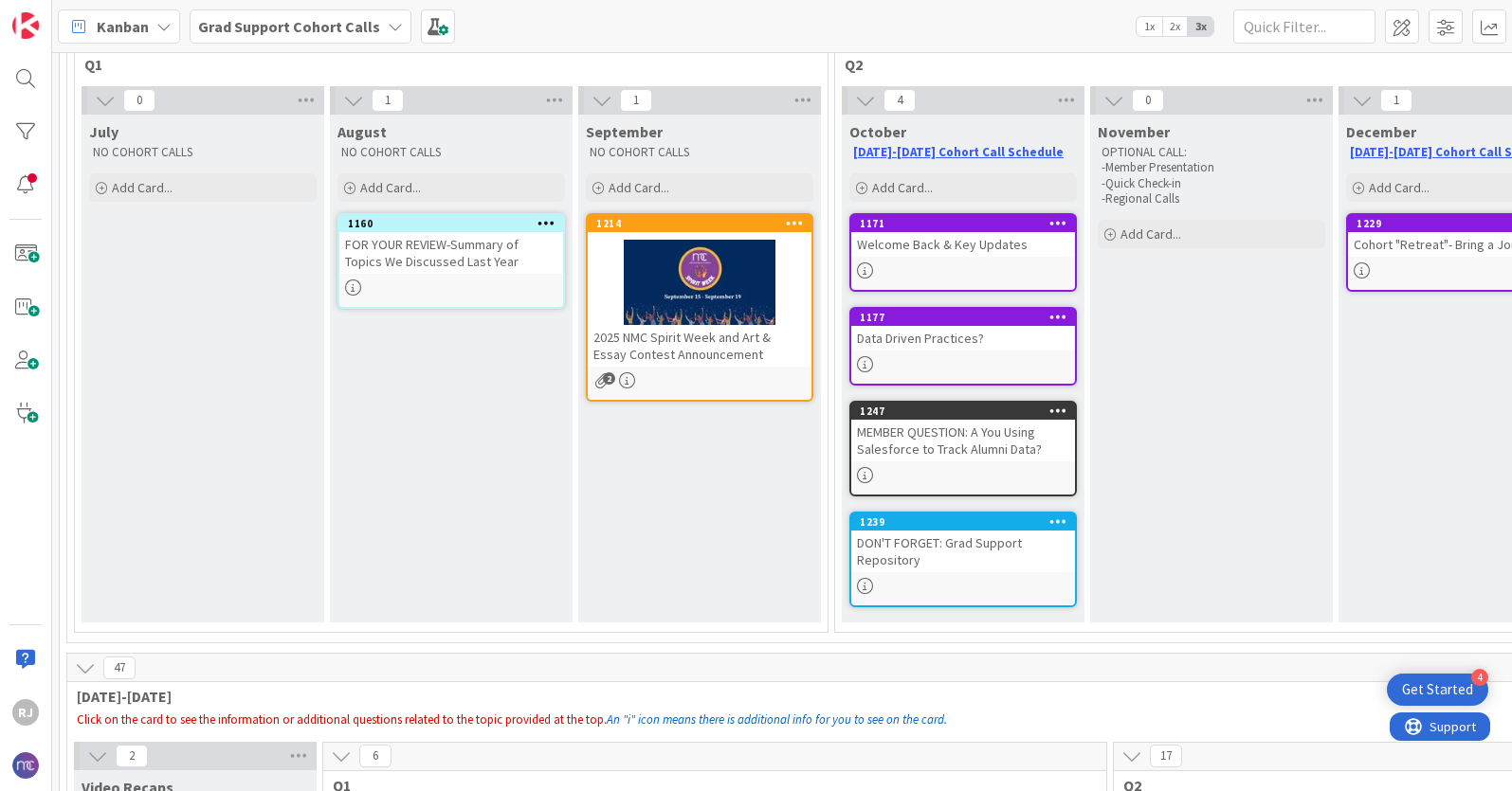
click at [1177, 419] on div "November OPTIONAL CALL: -Member Presentation -Quick Check-in -Regional Calls Ad…" at bounding box center [1211, 368] width 242 height 507
click at [953, 449] on div "MEMBER QUESTION: A You Using Salesforce to Track Alumni Data?" at bounding box center [962, 440] width 224 height 41
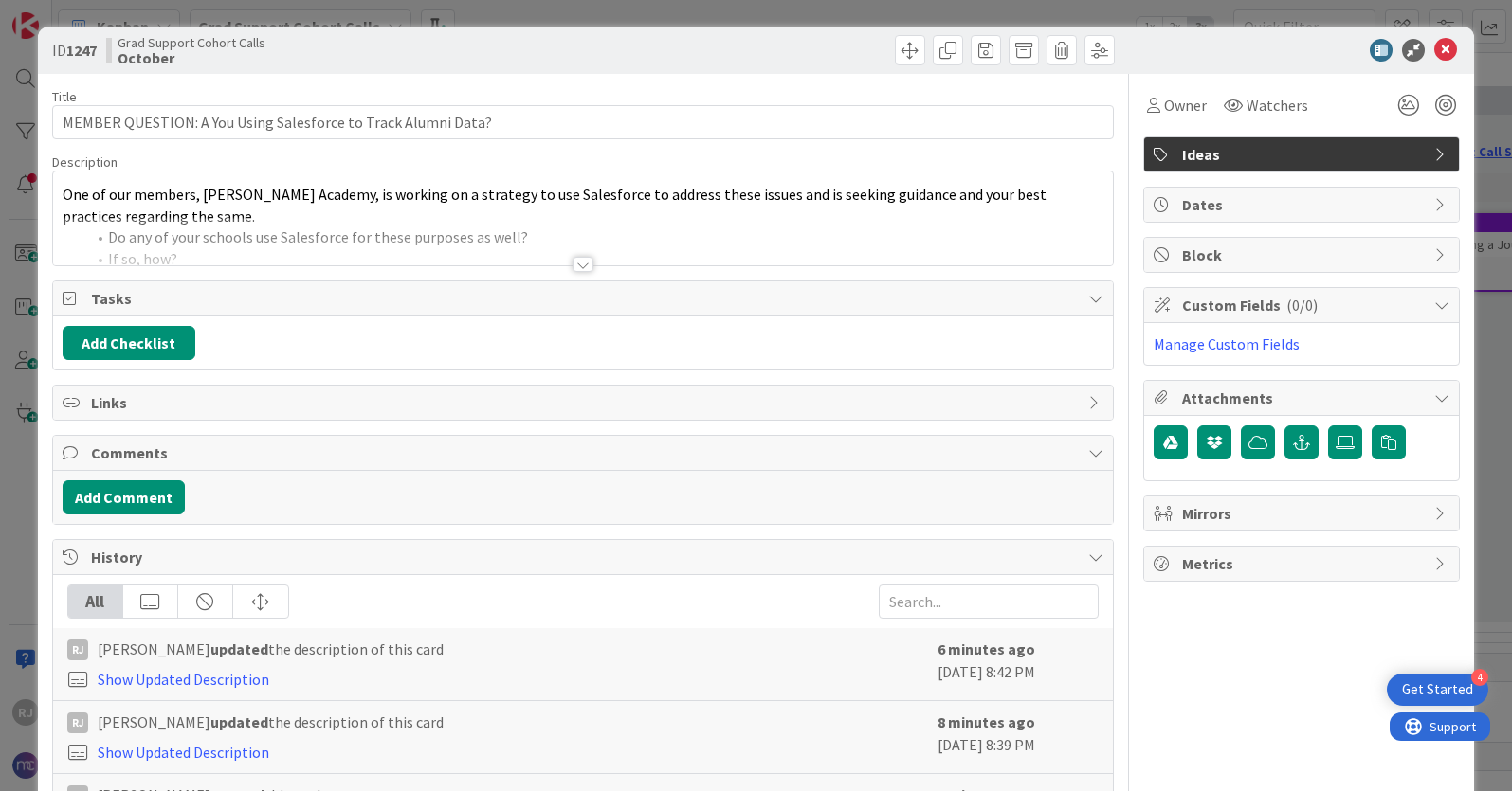
click at [582, 261] on div at bounding box center [583, 264] width 21 height 15
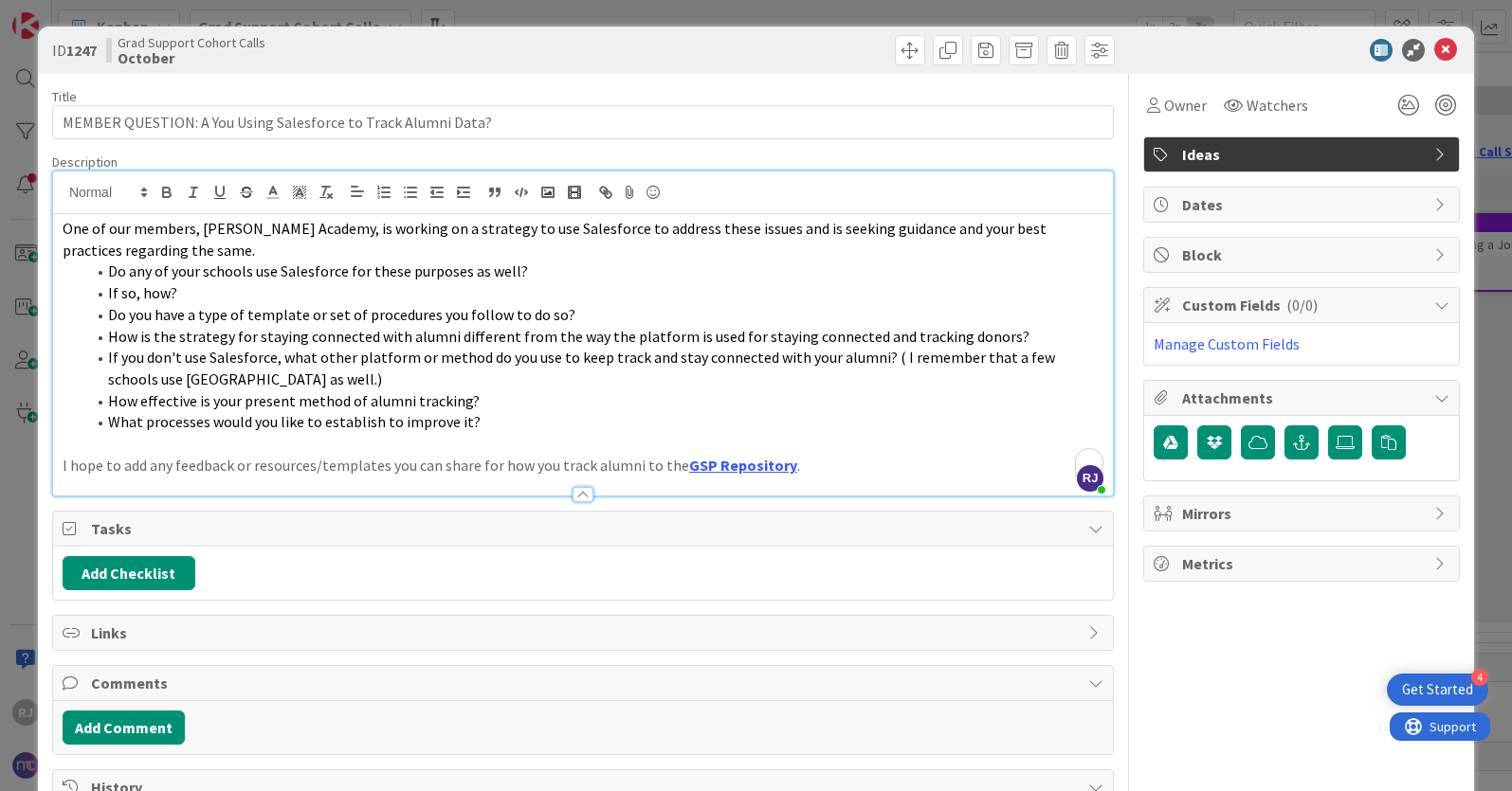
click at [885, 358] on span "If you don't use Salesforce, what other platform or method do you use to keep t…" at bounding box center [582, 368] width 950 height 40
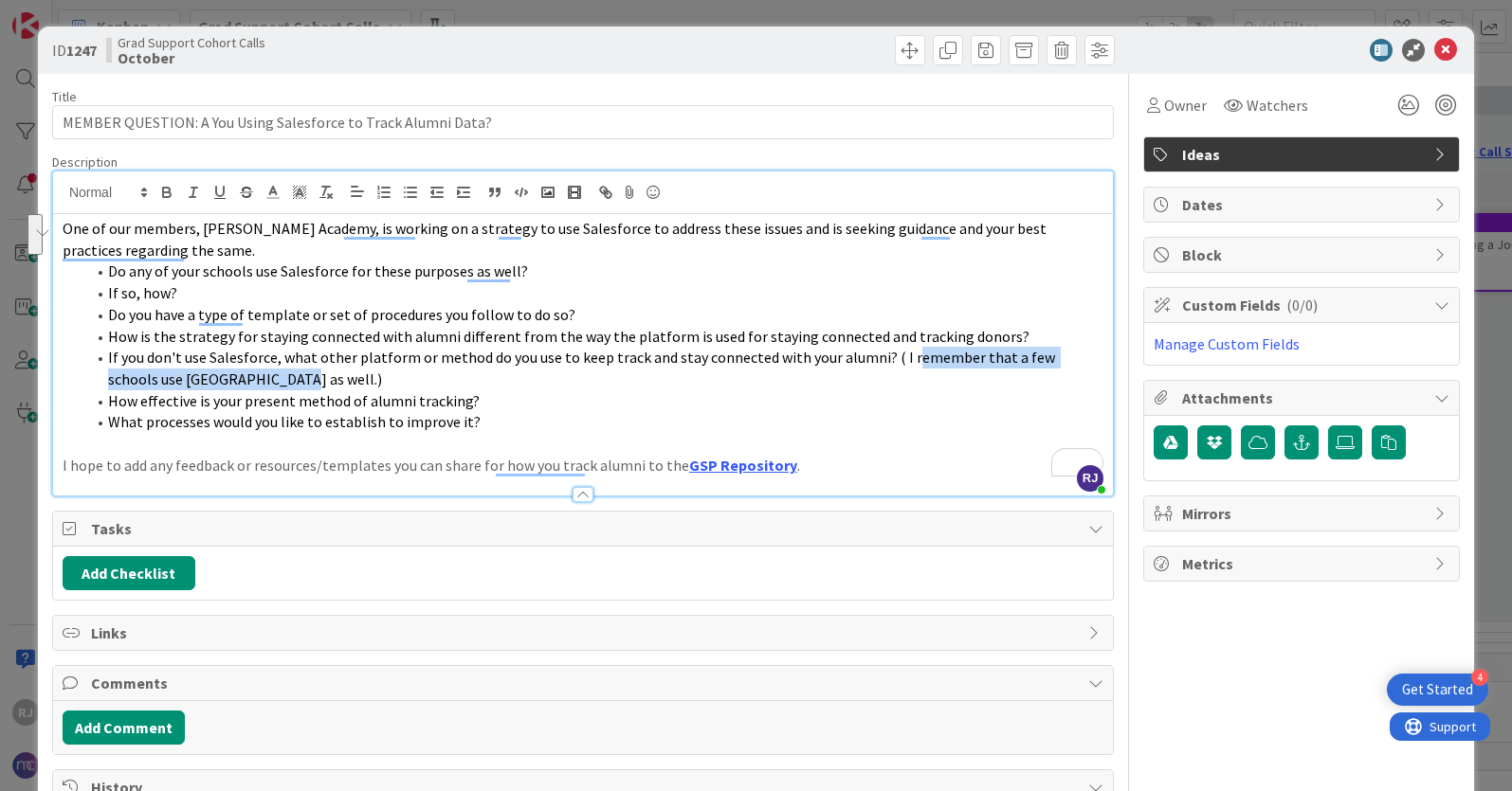
drag, startPoint x: 896, startPoint y: 358, endPoint x: 212, endPoint y: 383, distance: 684.5
click at [212, 383] on span "If you don't use Salesforce, what other platform or method do you use to keep t…" at bounding box center [582, 368] width 950 height 40
click at [891, 384] on li "If you don't use Salesforce, what other platform or method do you use to keep t…" at bounding box center [594, 368] width 1018 height 42
drag, startPoint x: 882, startPoint y: 361, endPoint x: 208, endPoint y: 380, distance: 674.3
click at [208, 380] on span "If you don't use Salesforce, what other platform or method do you use to keep t…" at bounding box center [589, 368] width 963 height 40
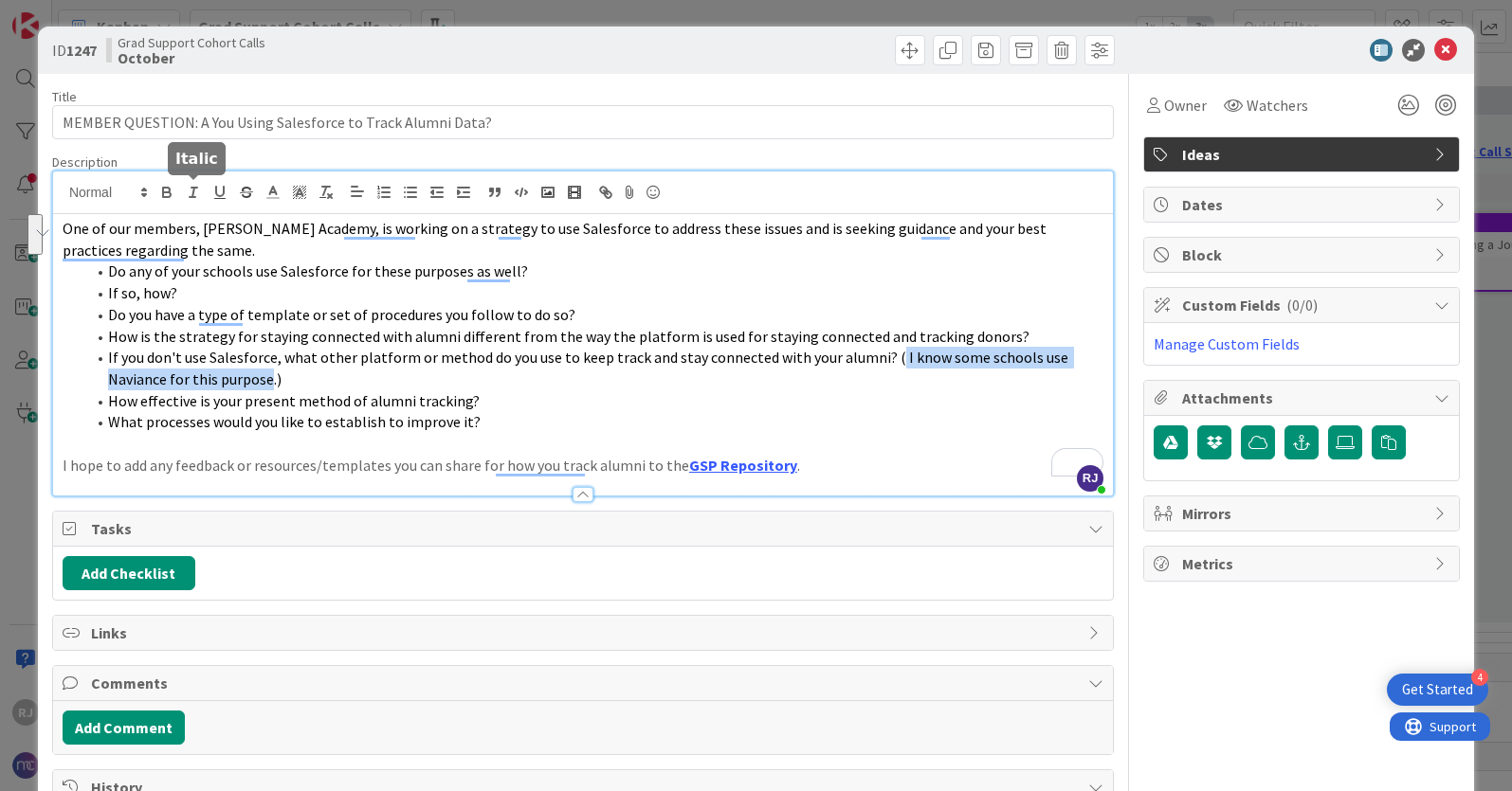
click at [188, 189] on icon "button" at bounding box center [193, 192] width 17 height 17
click at [536, 443] on p "To enrich screen reader interactions, please activate Accessibility in Grammarl…" at bounding box center [582, 444] width 1041 height 22
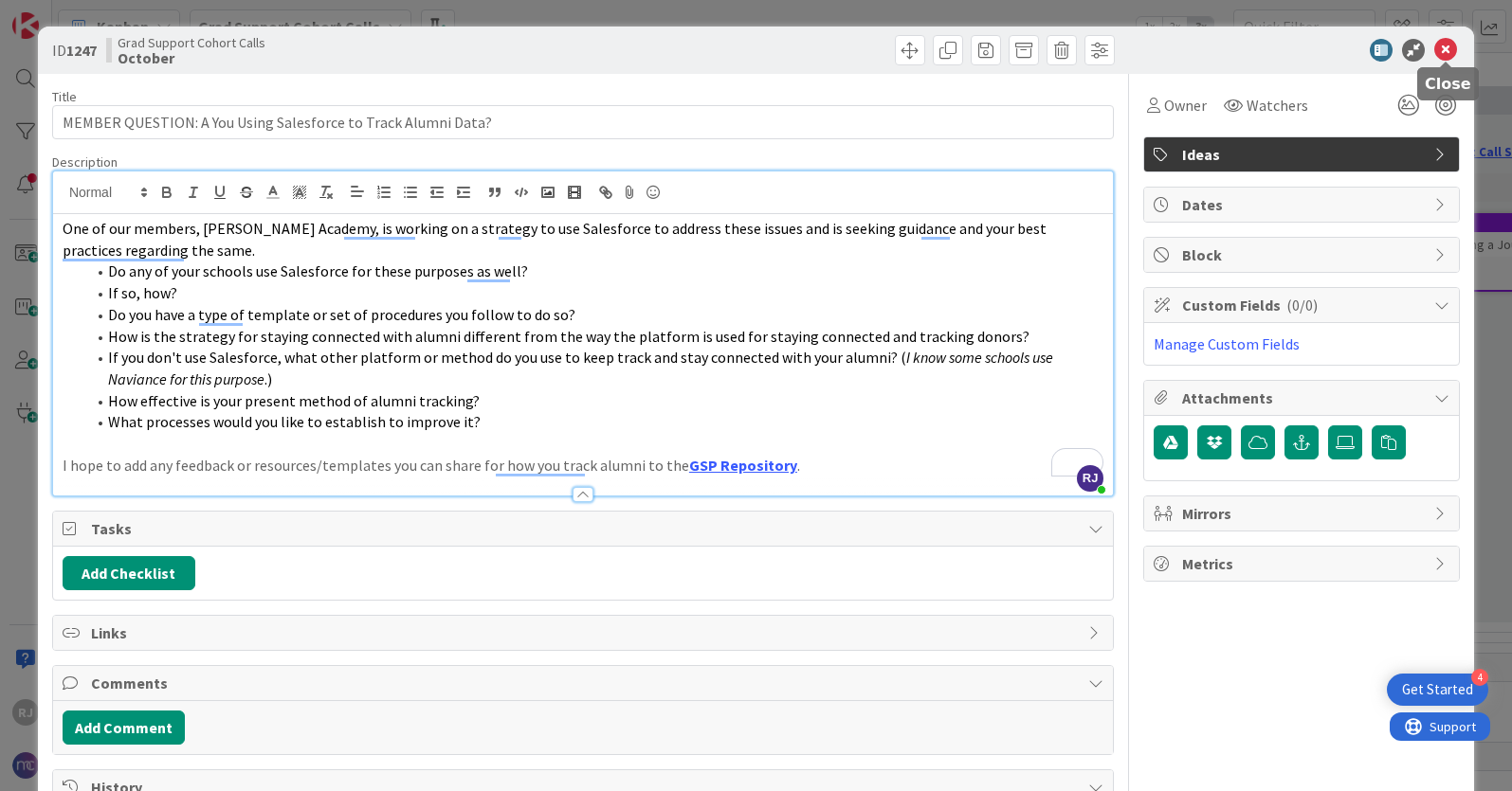
click at [1450, 45] on icon at bounding box center [1446, 50] width 23 height 23
